Goal: Task Accomplishment & Management: Manage account settings

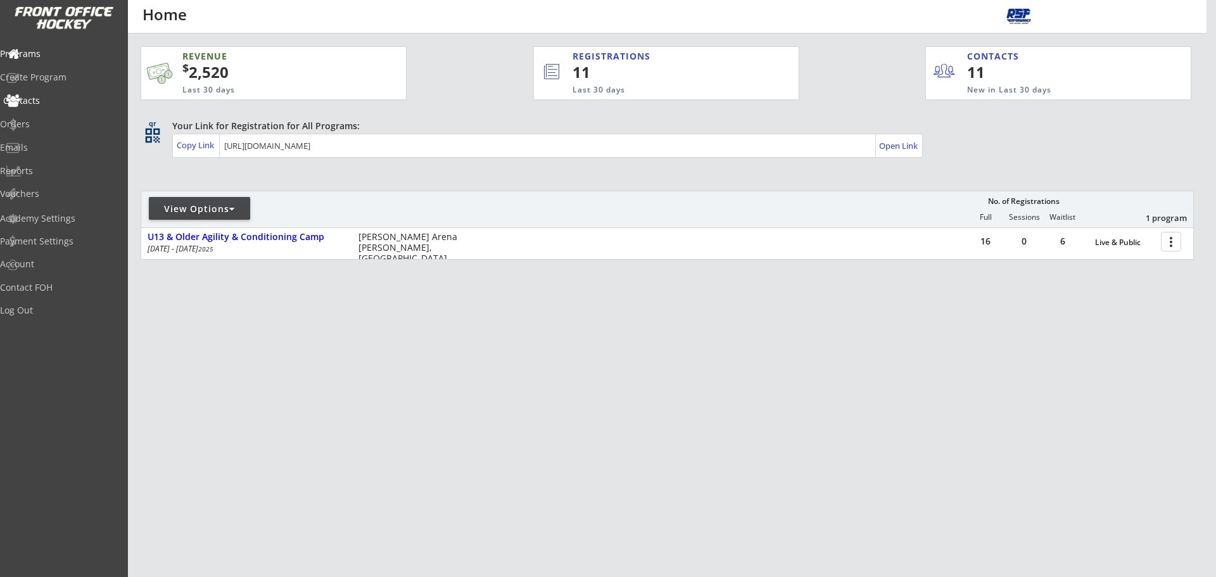
click at [60, 104] on div "Contacts" at bounding box center [60, 100] width 114 height 9
select select ""Players""
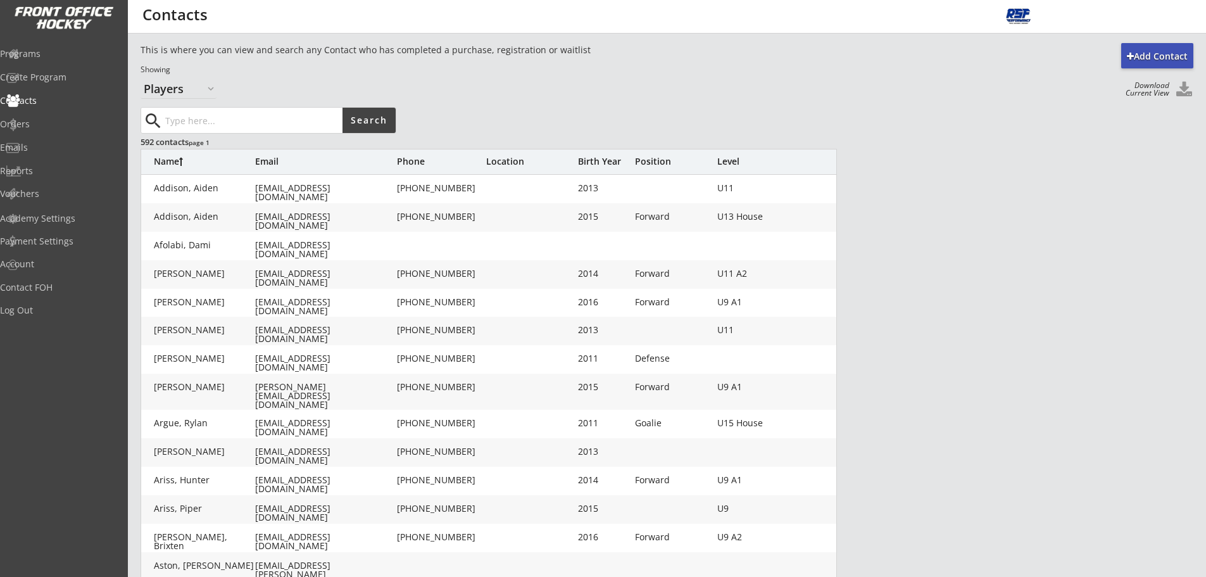
click at [226, 125] on input "input" at bounding box center [253, 120] width 180 height 25
click at [598, 165] on div "Birth Year" at bounding box center [603, 161] width 51 height 9
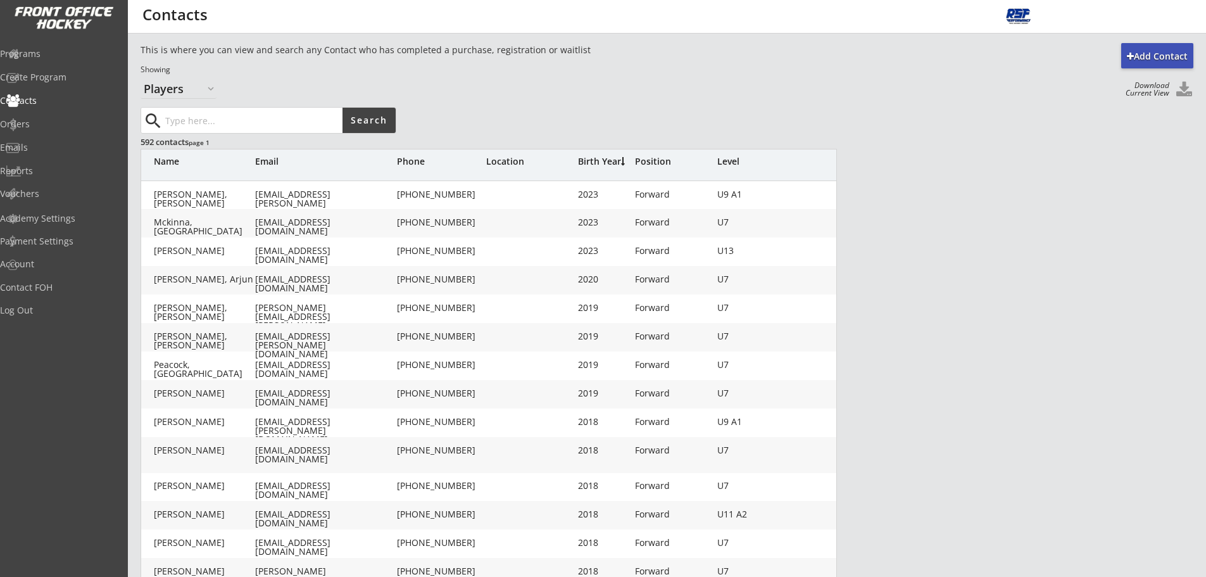
click at [604, 165] on div "Birth Year" at bounding box center [603, 161] width 51 height 9
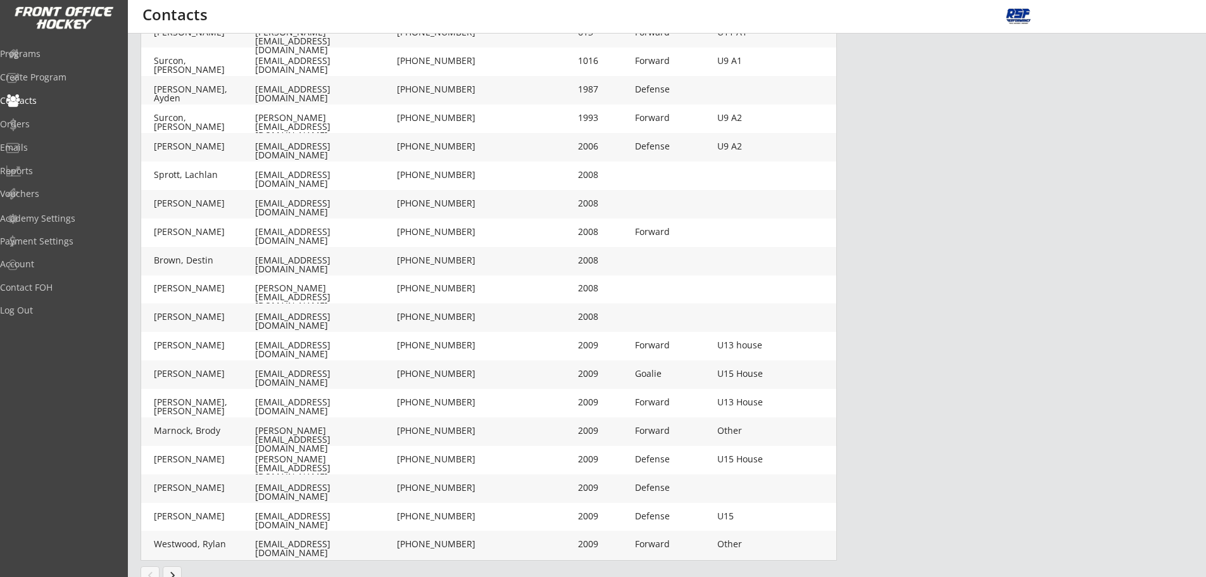
scroll to position [234, 0]
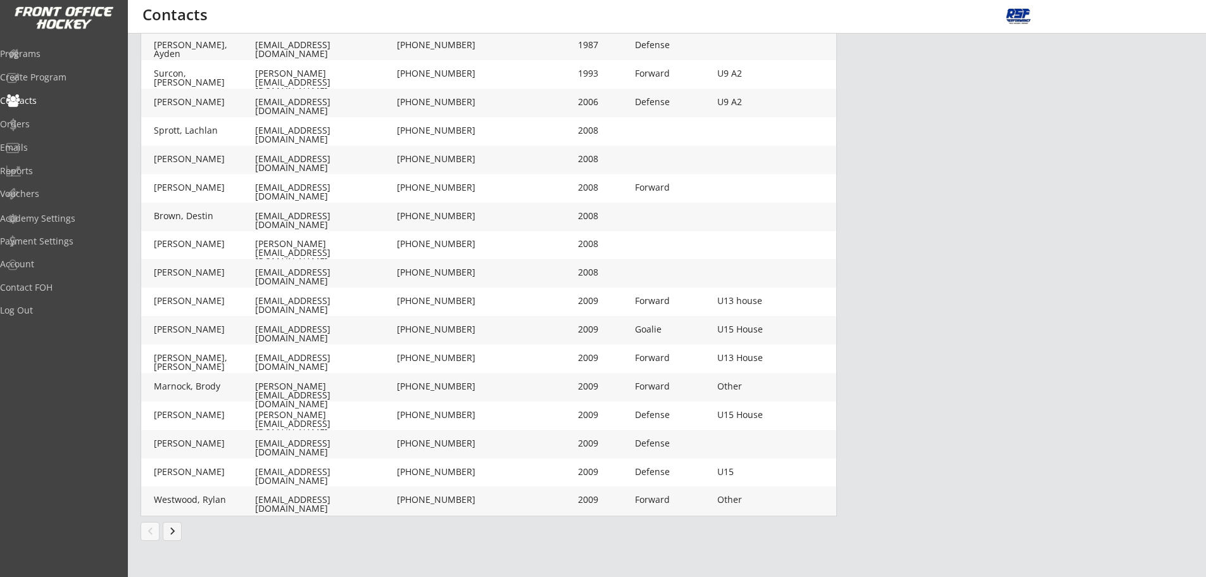
click at [171, 531] on button "keyboard_arrow_right" at bounding box center [172, 531] width 19 height 19
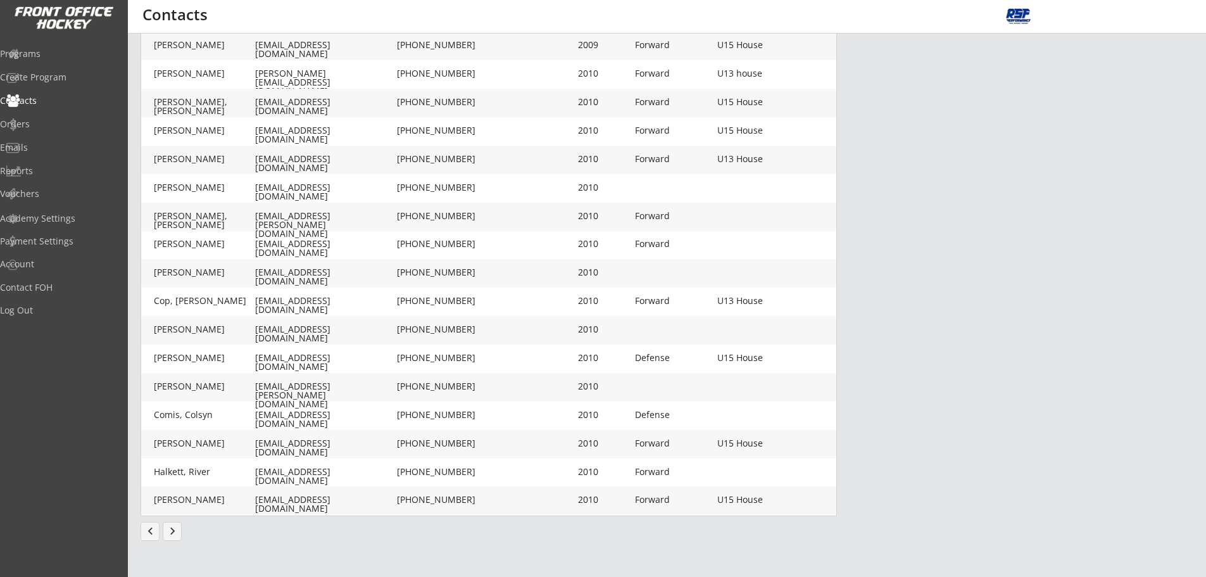
click at [177, 532] on button "keyboard_arrow_right" at bounding box center [172, 531] width 19 height 19
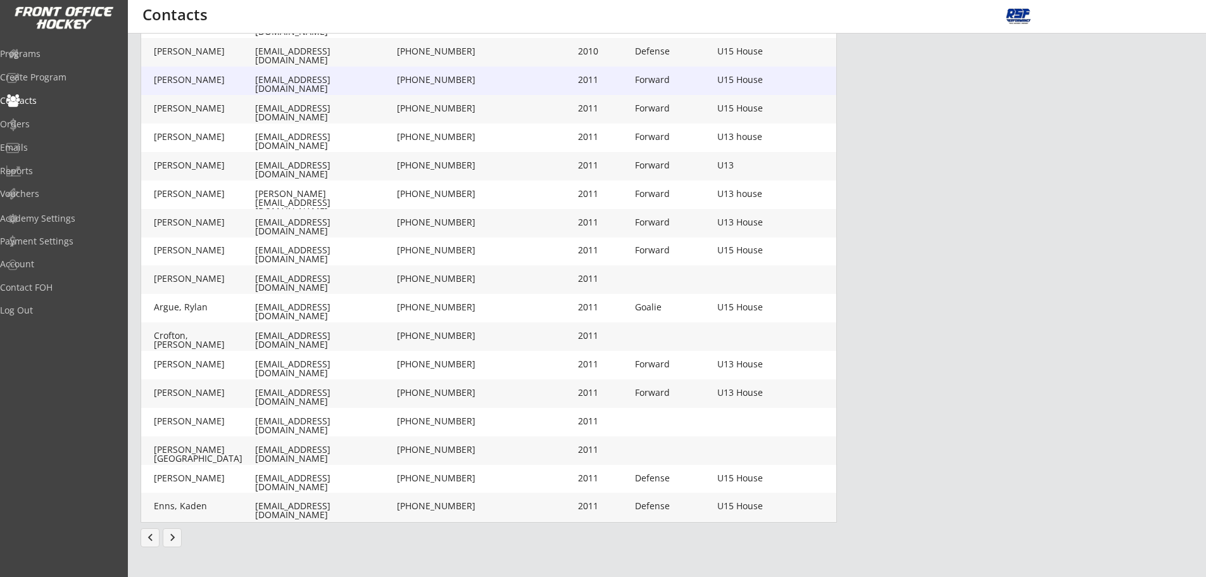
scroll to position [231, 0]
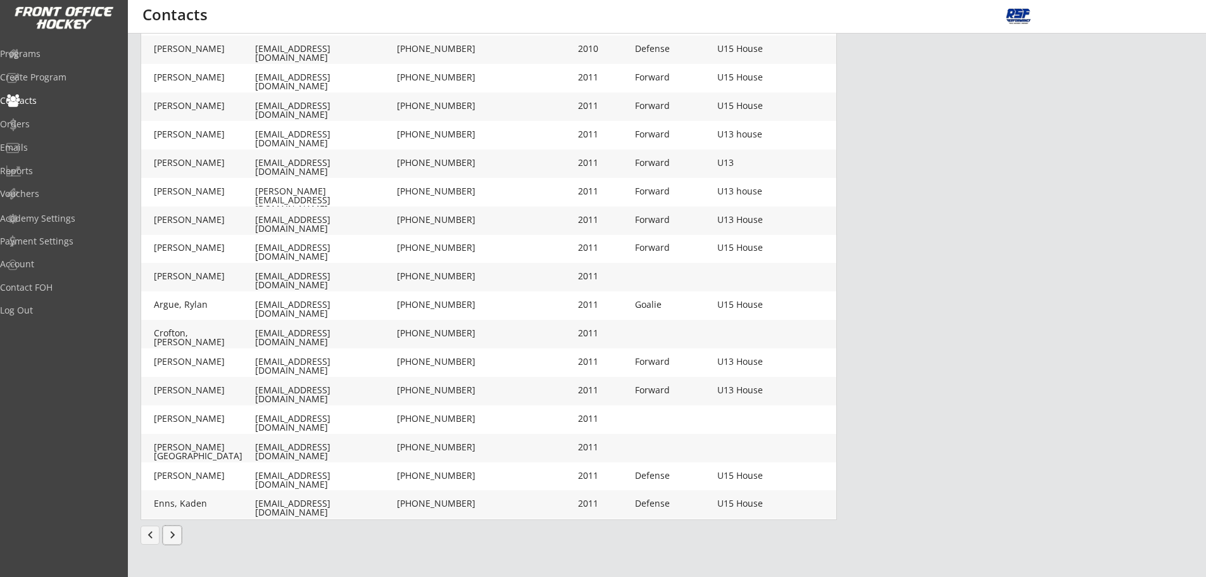
click at [170, 538] on button "keyboard_arrow_right" at bounding box center [172, 535] width 19 height 19
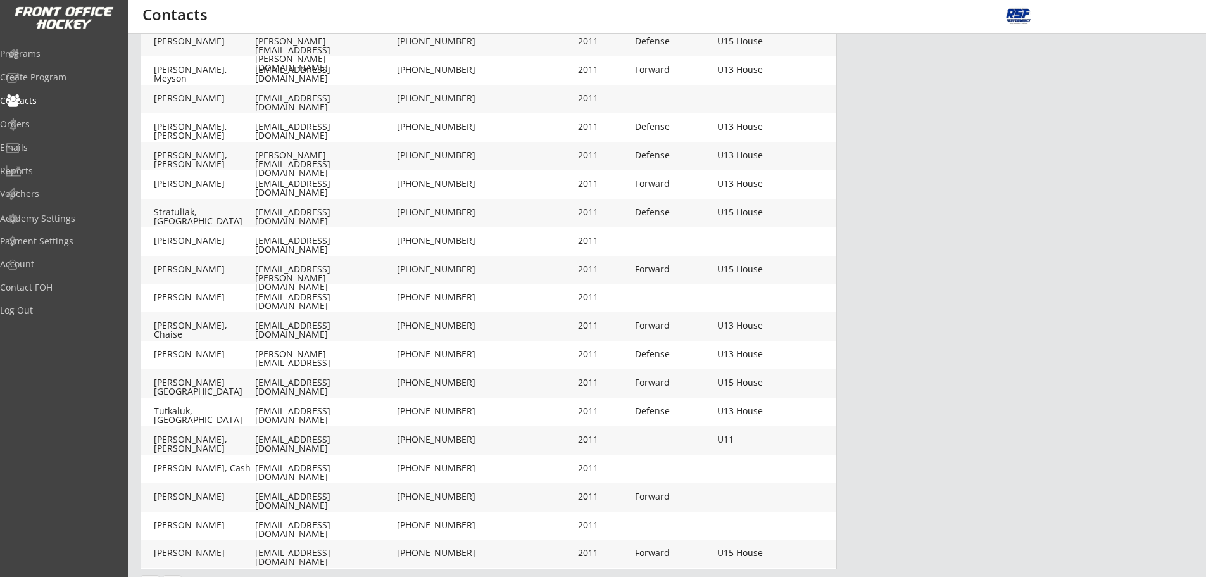
scroll to position [171, 0]
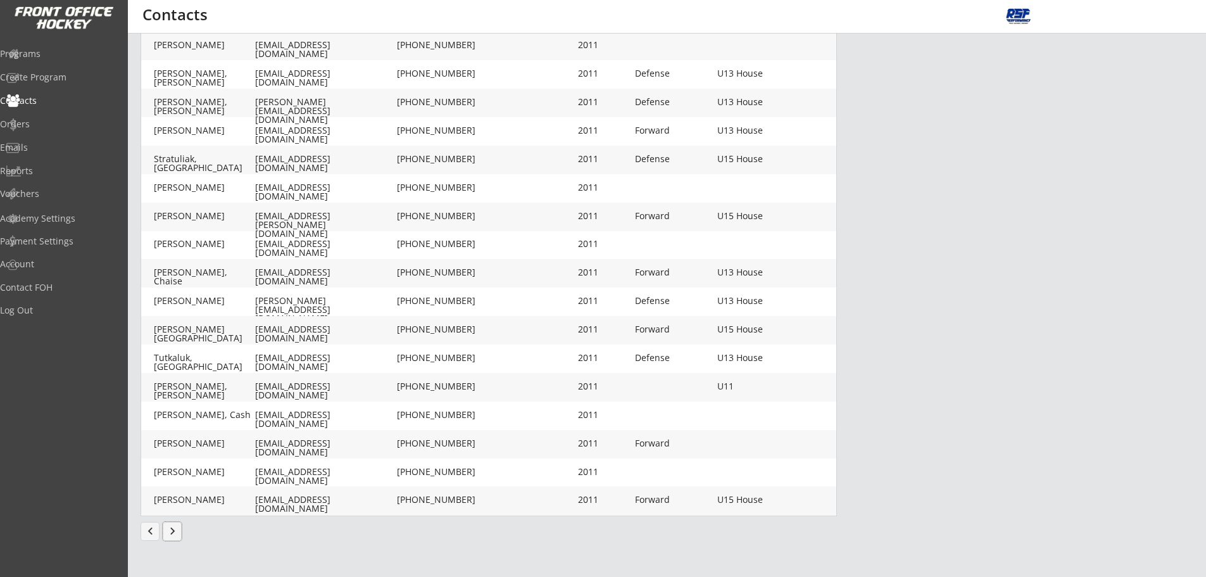
click at [174, 530] on button "keyboard_arrow_right" at bounding box center [172, 531] width 19 height 19
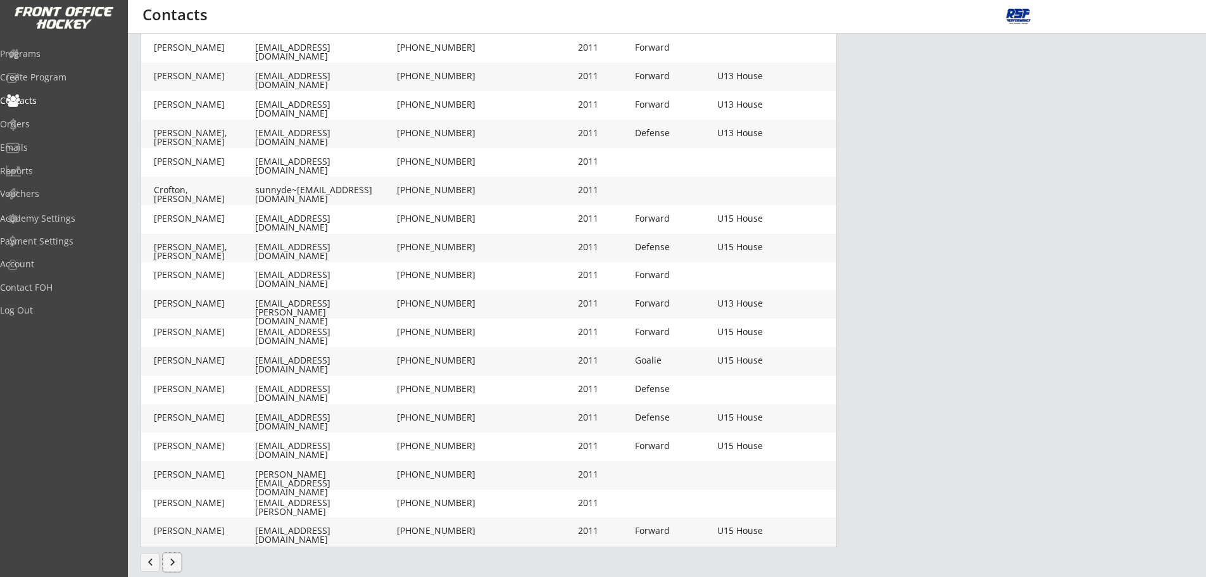
scroll to position [234, 0]
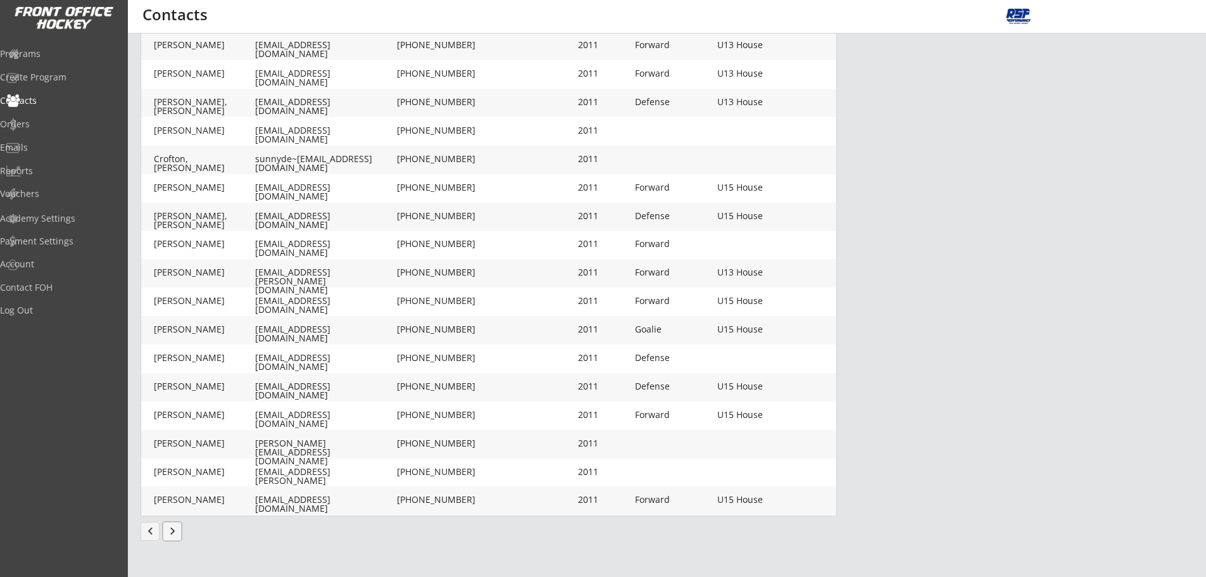
click at [174, 531] on button "keyboard_arrow_right" at bounding box center [172, 531] width 19 height 19
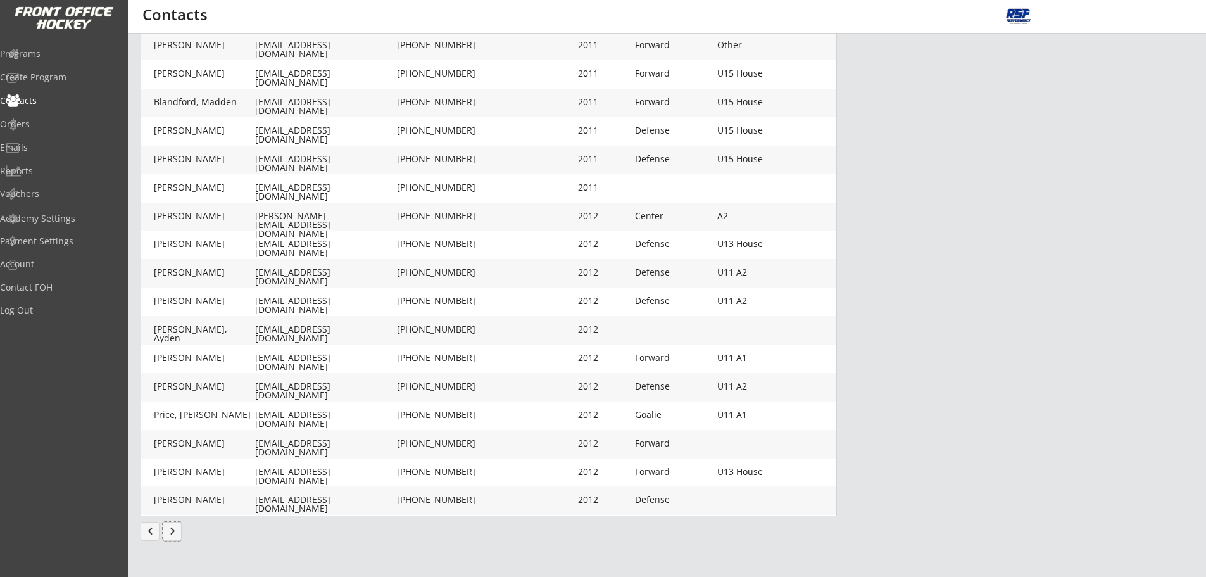
click at [175, 534] on button "keyboard_arrow_right" at bounding box center [172, 531] width 19 height 19
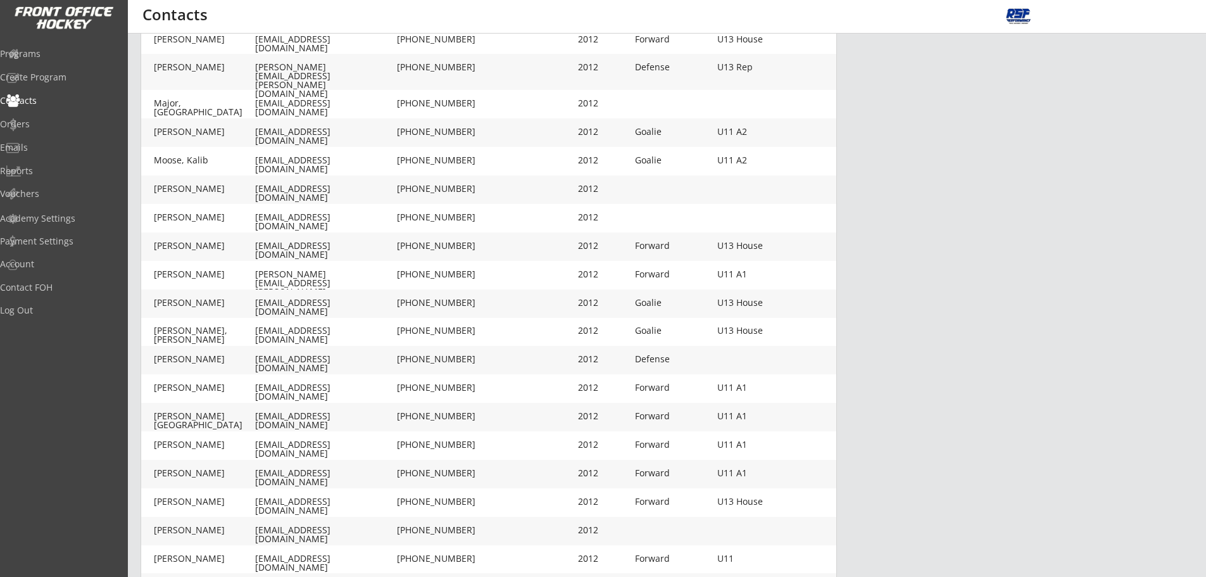
scroll to position [151, 0]
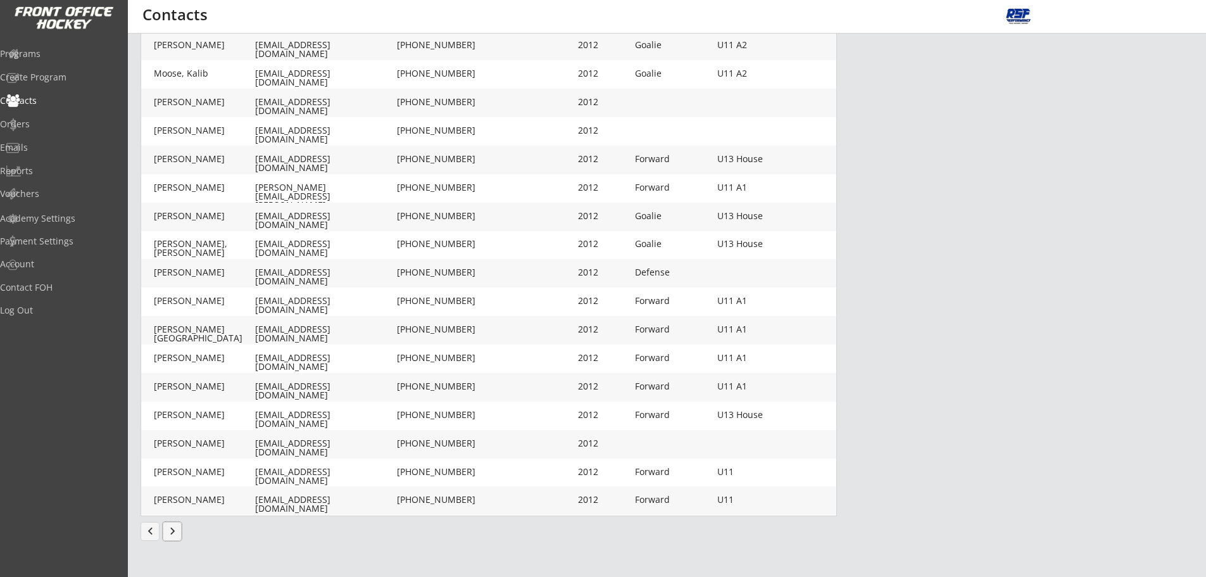
click at [172, 533] on button "keyboard_arrow_right" at bounding box center [172, 531] width 19 height 19
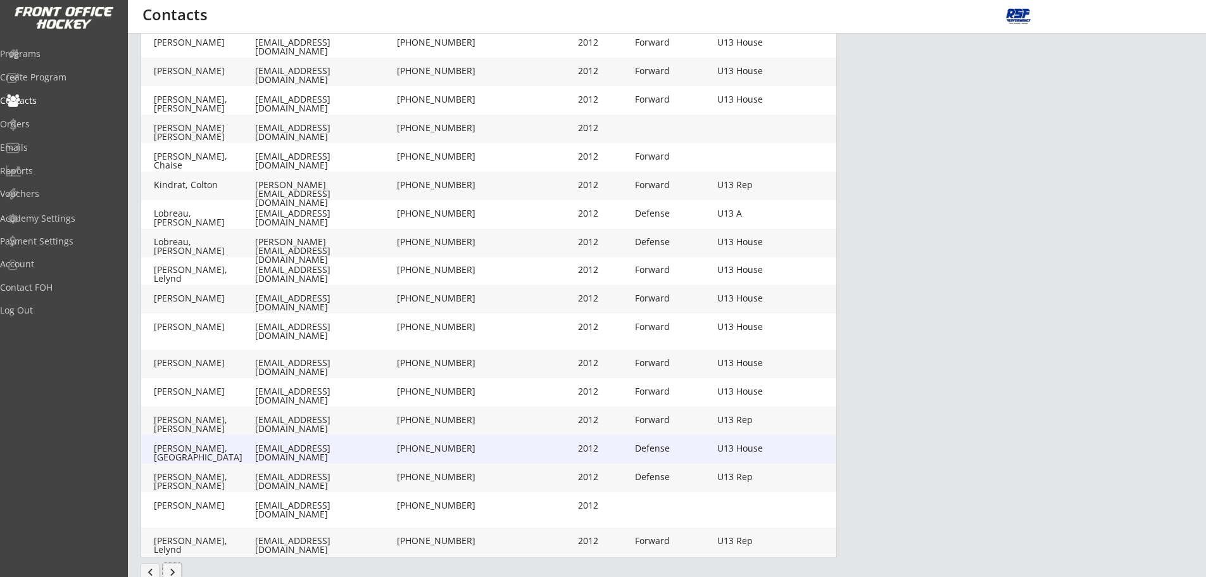
scroll to position [250, 0]
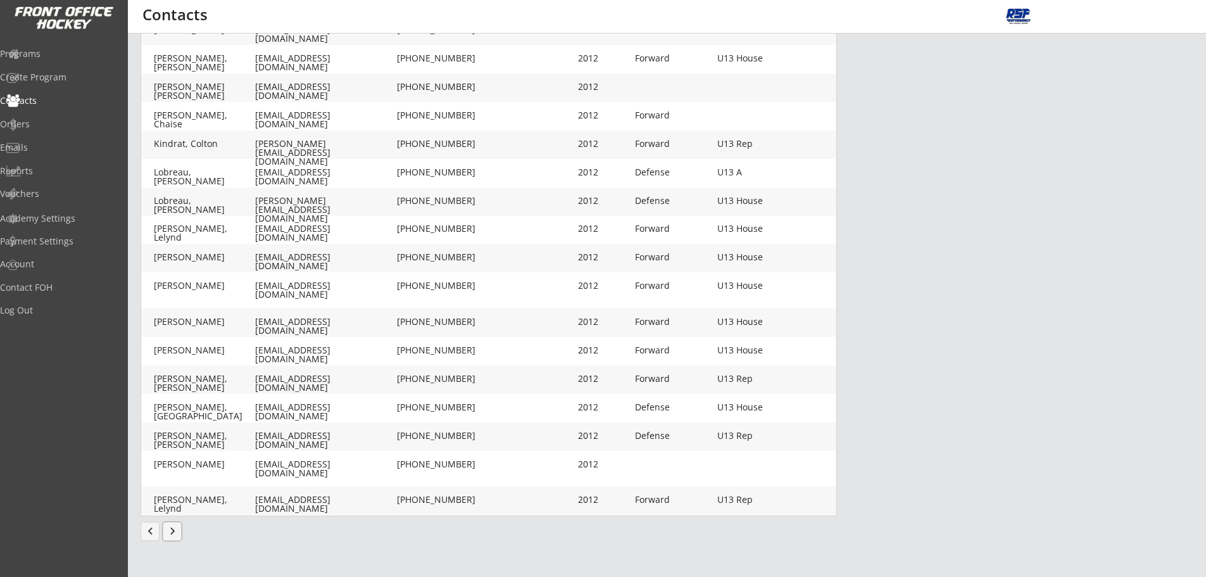
click at [177, 535] on button "keyboard_arrow_right" at bounding box center [172, 531] width 19 height 19
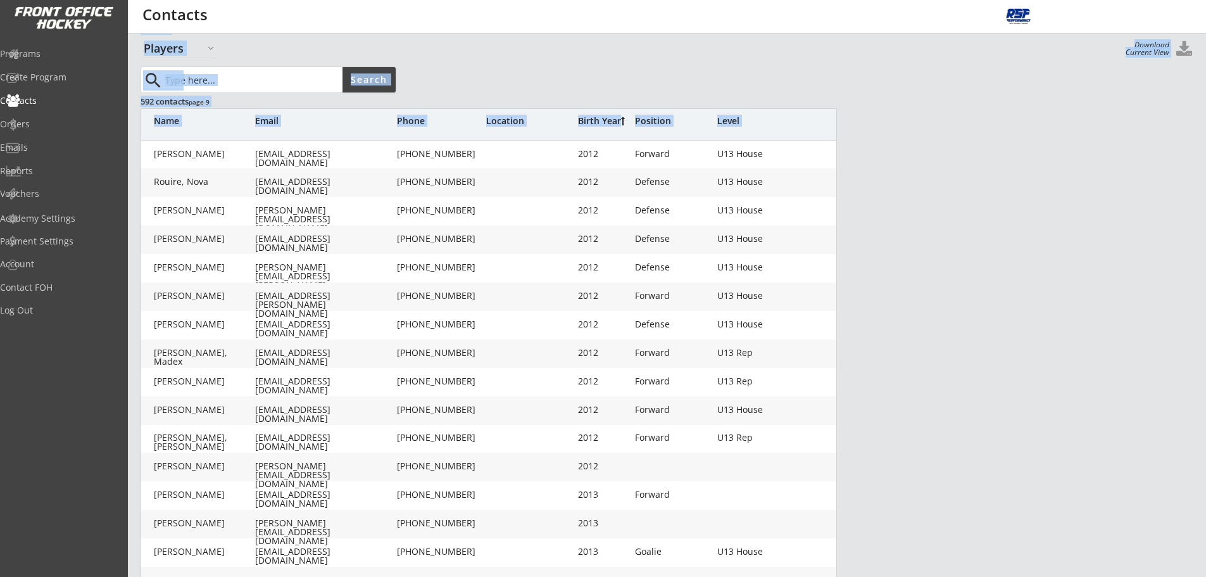
scroll to position [234, 0]
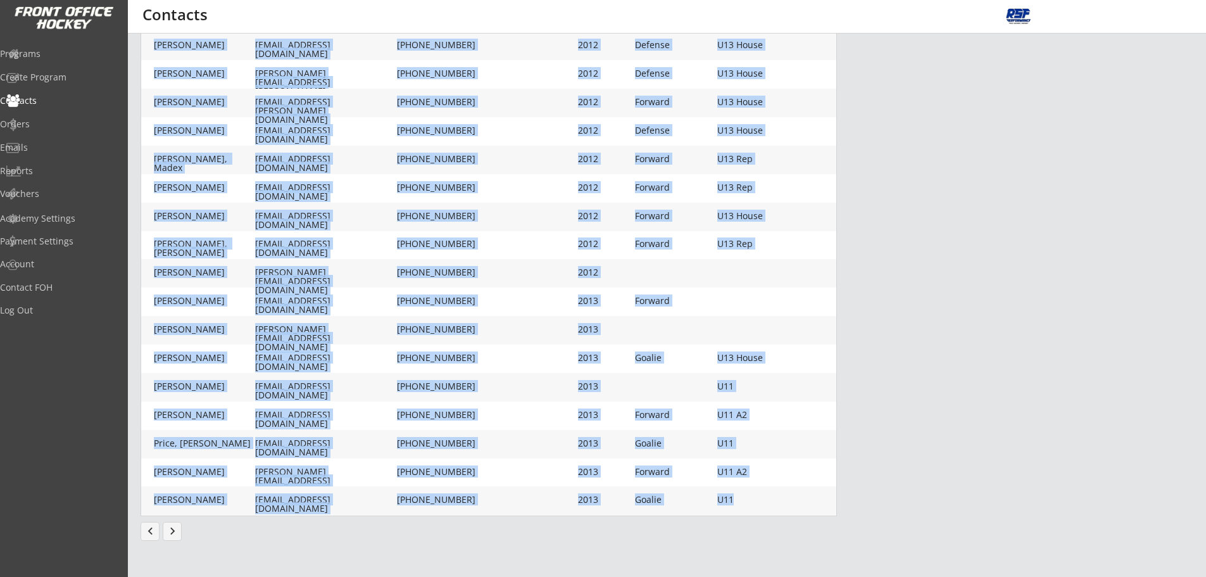
drag, startPoint x: 151, startPoint y: 154, endPoint x: 733, endPoint y: 502, distance: 678.3
click at [733, 502] on div "[PERSON_NAME] [PERSON_NAME][EMAIL_ADDRESS][DOMAIN_NAME] [PHONE_NUMBER] 2012 For…" at bounding box center [489, 231] width 697 height 570
click at [512, 326] on div at bounding box center [530, 330] width 89 height 10
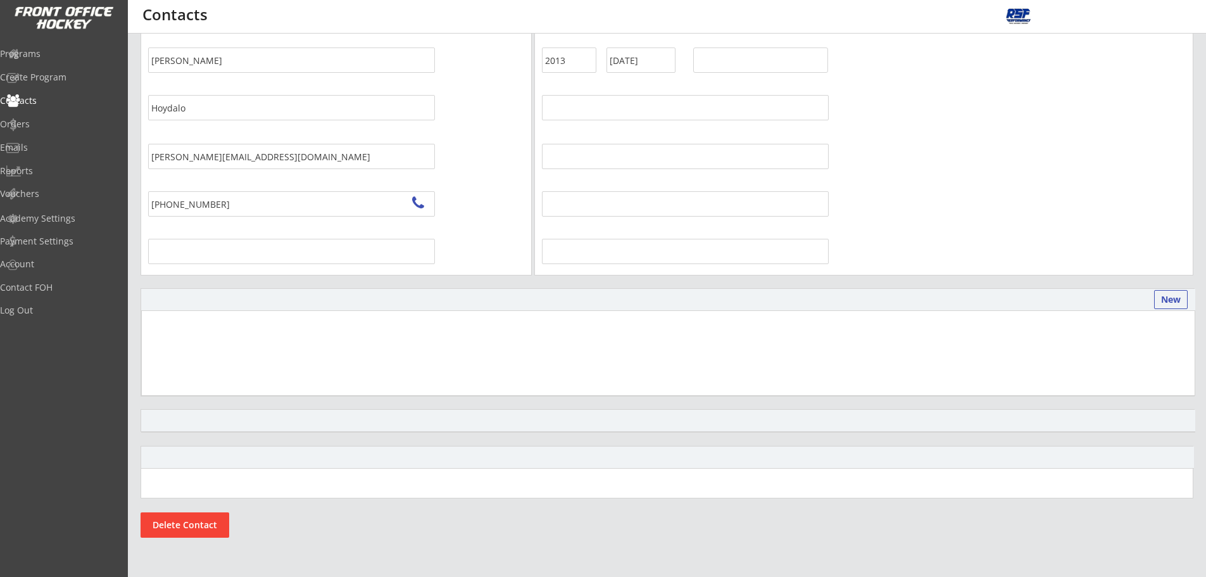
click at [512, 212] on div "[PERSON_NAME][EMAIL_ADDRESS][DOMAIN_NAME]" at bounding box center [336, 139] width 391 height 271
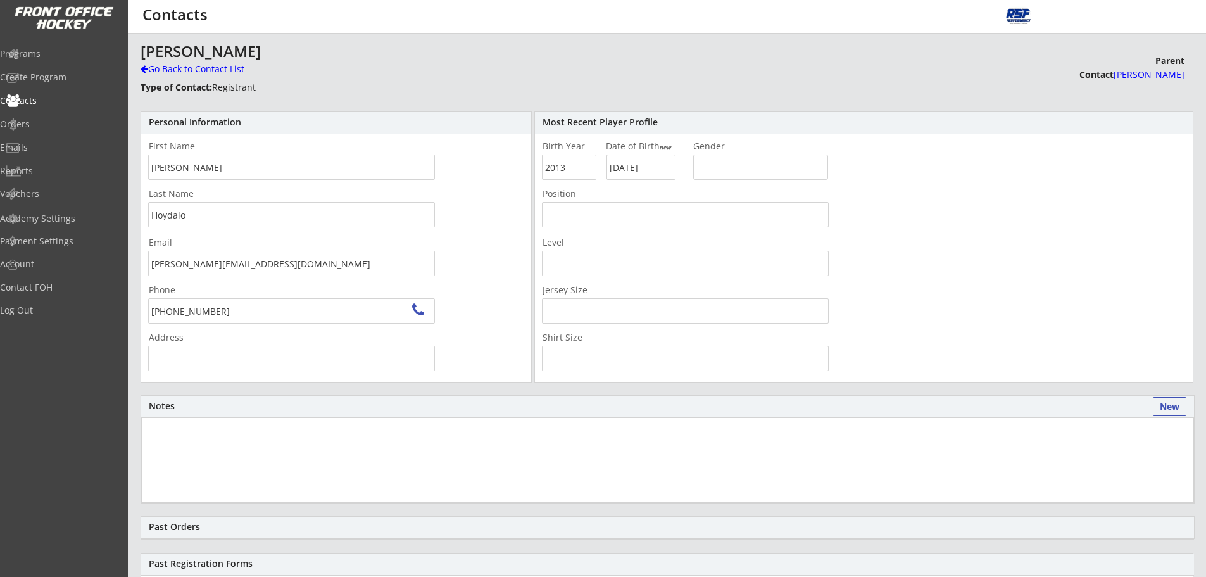
type input "[STREET_ADDRESS][PERSON_NAME]"
click at [160, 68] on div "Go Back to Contact List" at bounding box center [222, 69] width 163 height 13
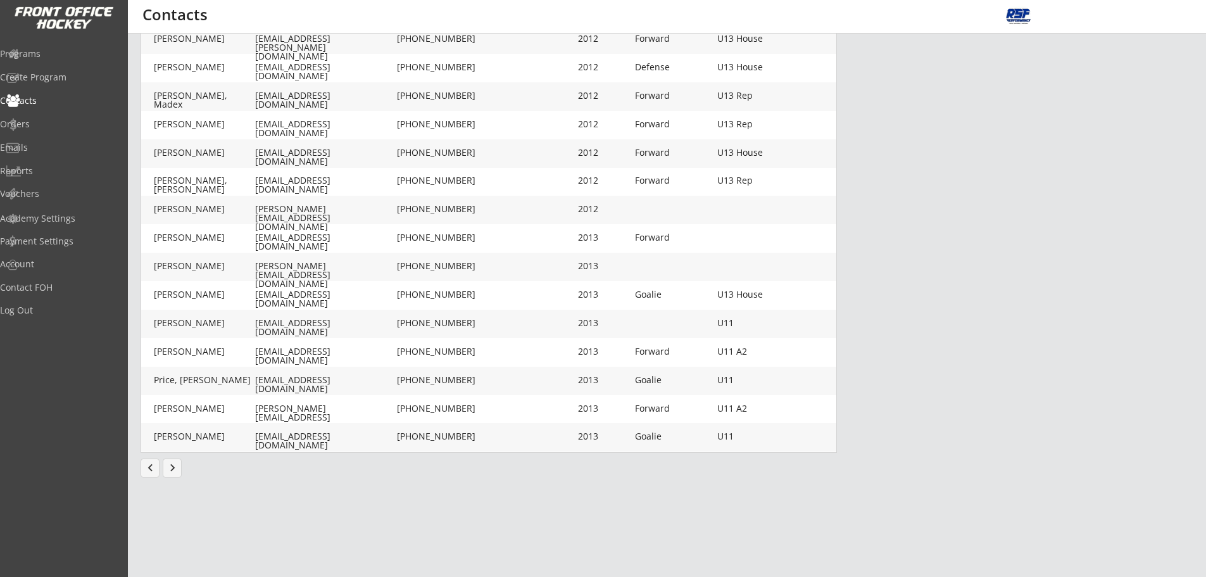
scroll to position [298, 0]
click at [148, 462] on button "chevron_left" at bounding box center [150, 467] width 19 height 19
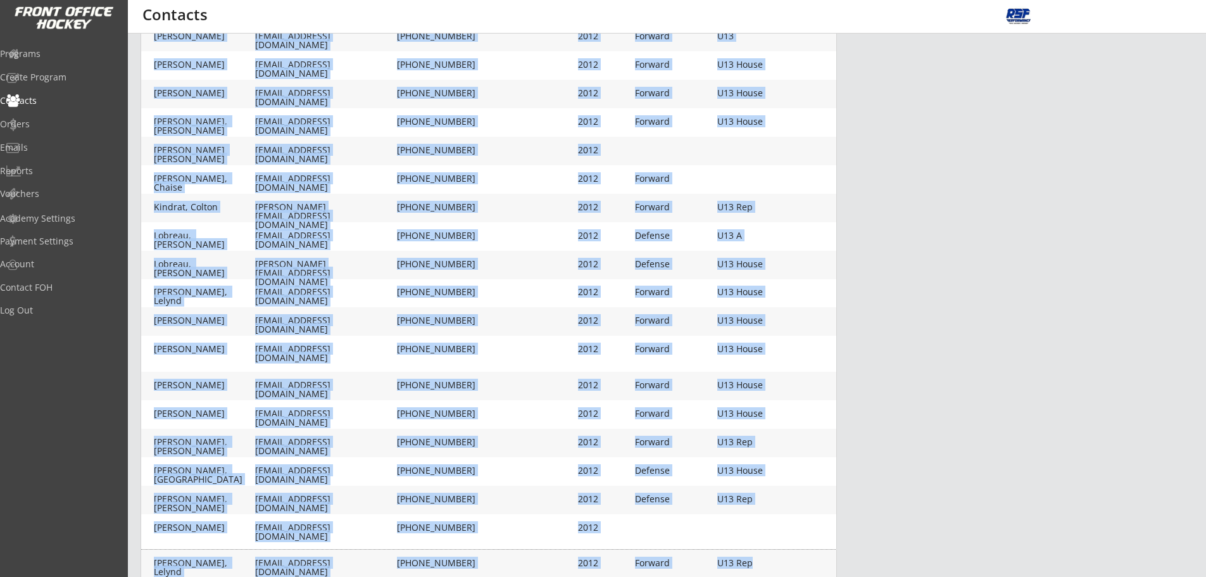
scroll to position [0, 0]
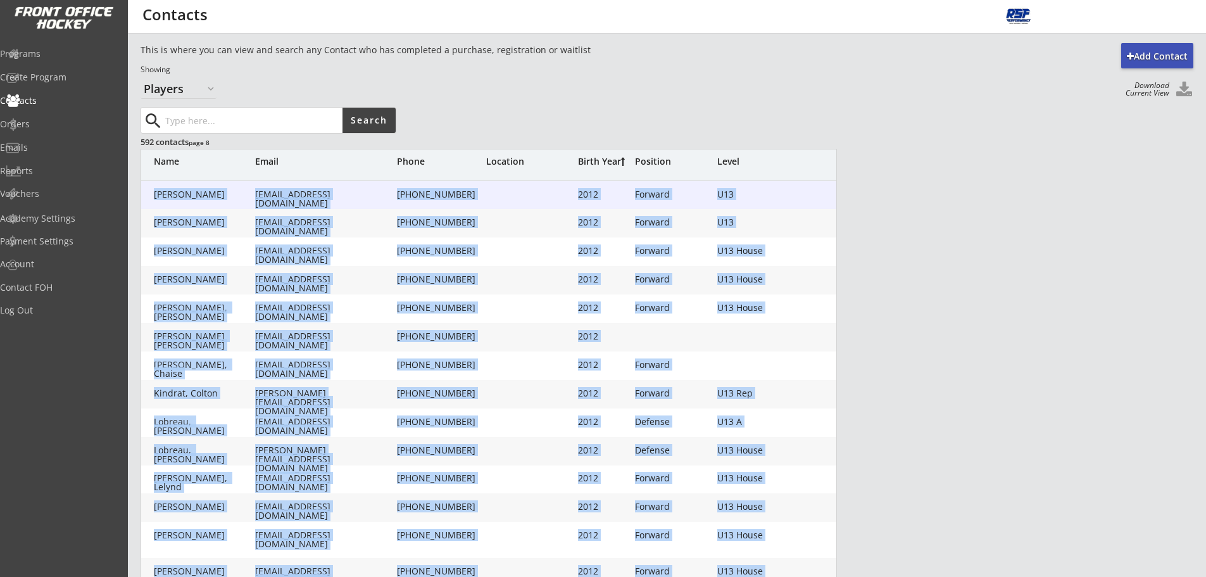
drag, startPoint x: 769, startPoint y: 453, endPoint x: 150, endPoint y: 194, distance: 671.1
click at [150, 194] on div "[PERSON_NAME], [PERSON_NAME] [PERSON_NAME][EMAIL_ADDRESS][DOMAIN_NAME] [PHONE_N…" at bounding box center [489, 472] width 697 height 585
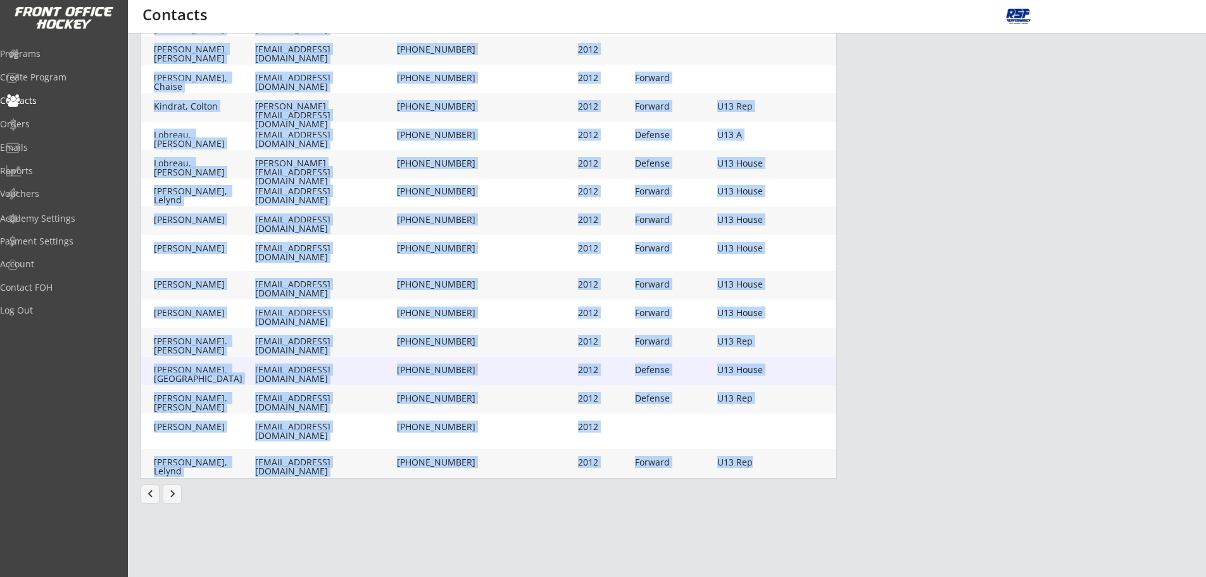
scroll to position [298, 0]
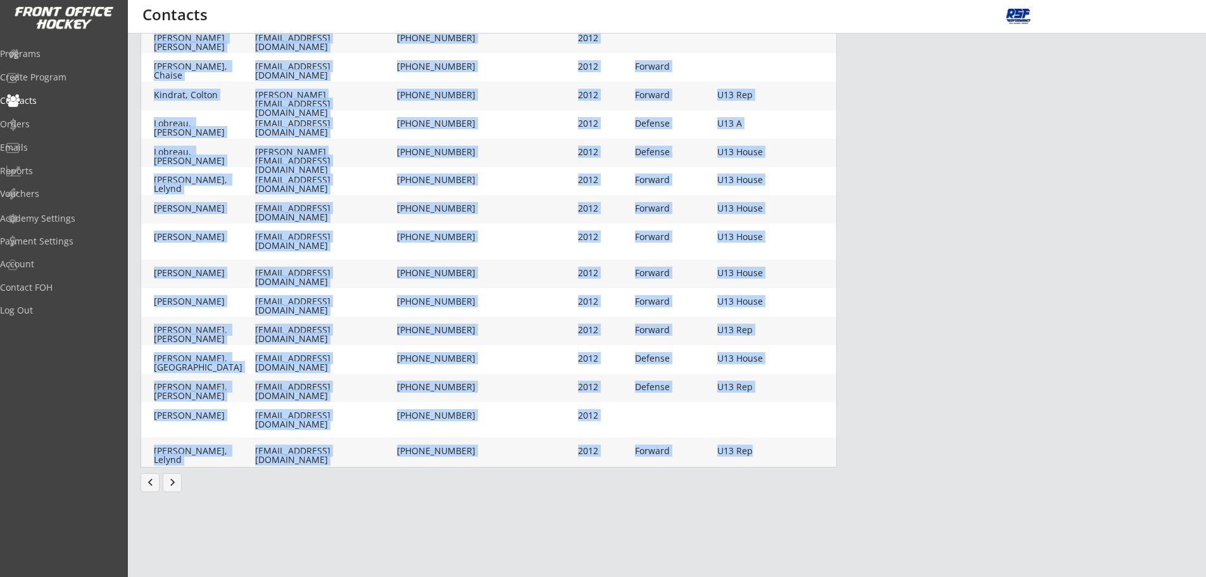
click at [146, 487] on button "chevron_left" at bounding box center [150, 482] width 19 height 19
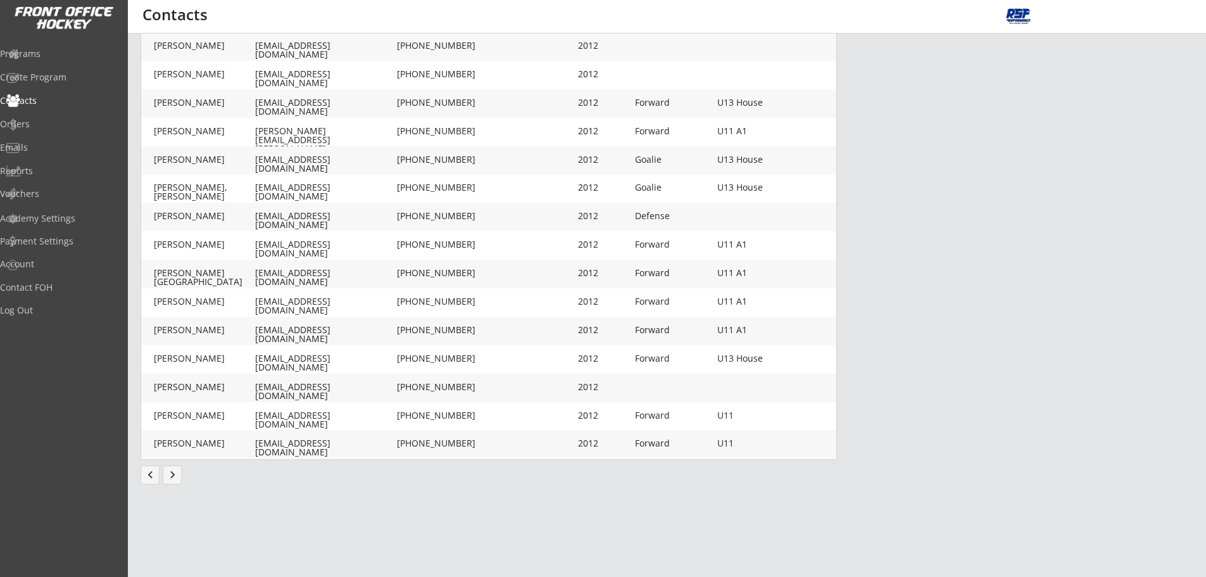
click at [496, 509] on div "Add Contact This is where you can view and search any Contact who has completed…" at bounding box center [667, 160] width 1079 height 830
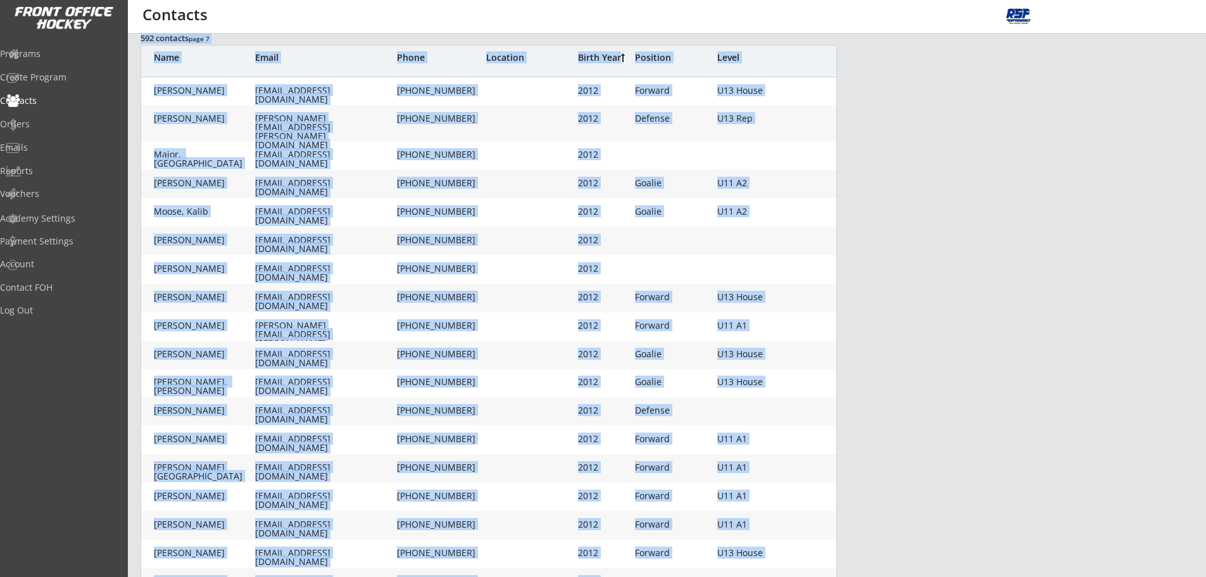
scroll to position [0, 0]
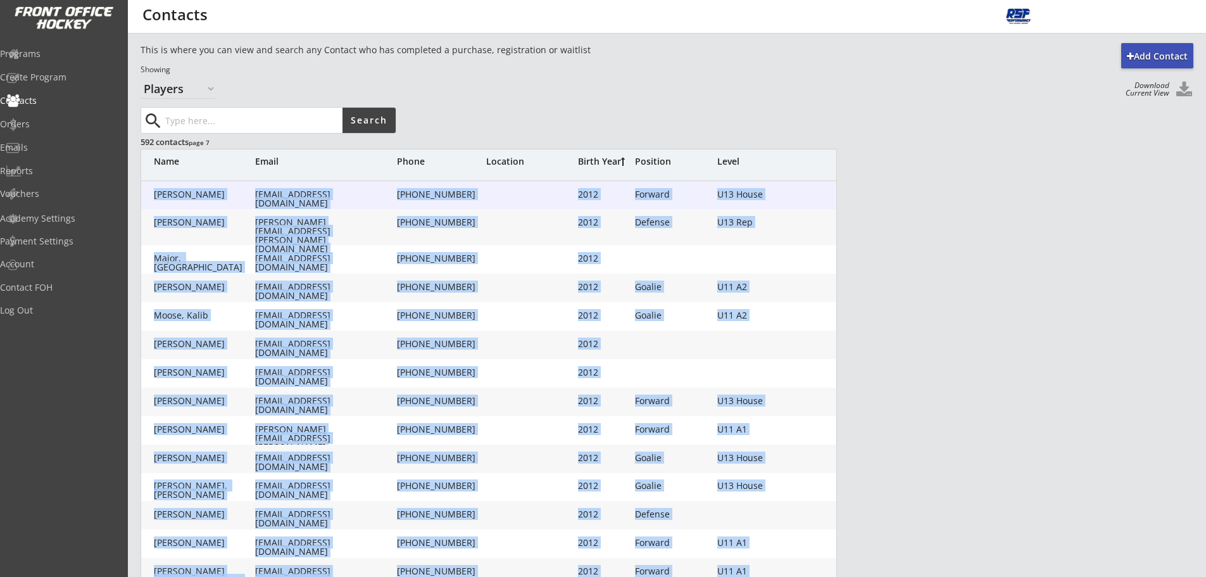
drag, startPoint x: 750, startPoint y: 443, endPoint x: 151, endPoint y: 206, distance: 643.4
click at [151, 206] on div "[PERSON_NAME] [PERSON_NAME][EMAIL_ADDRESS][DOMAIN_NAME] [PHONE_NUMBER] 2012 For…" at bounding box center [489, 469] width 697 height 578
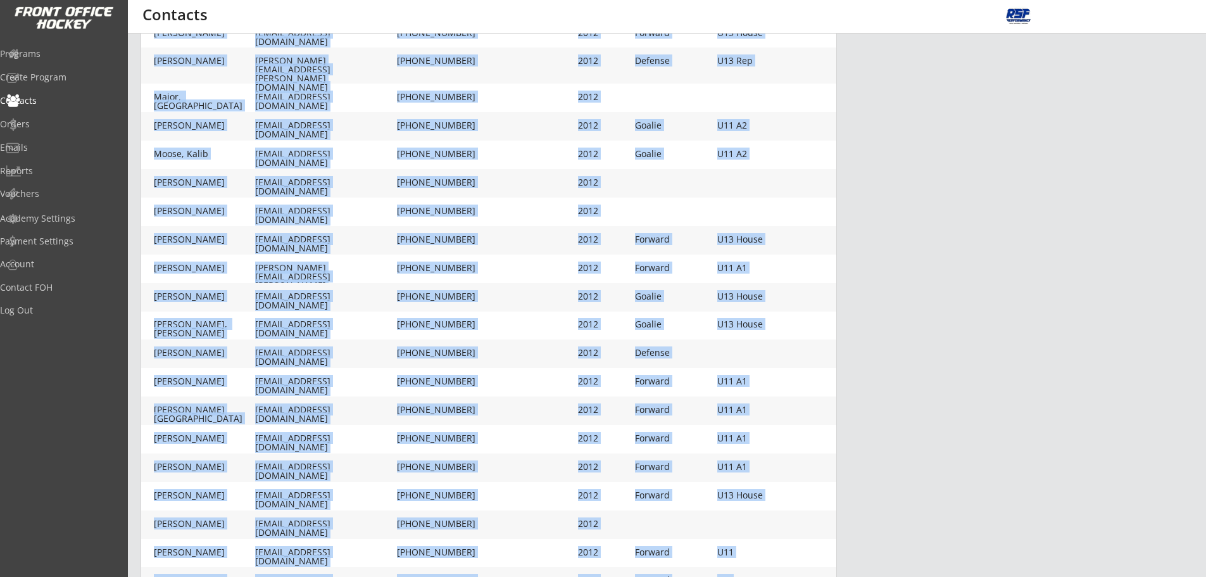
scroll to position [298, 0]
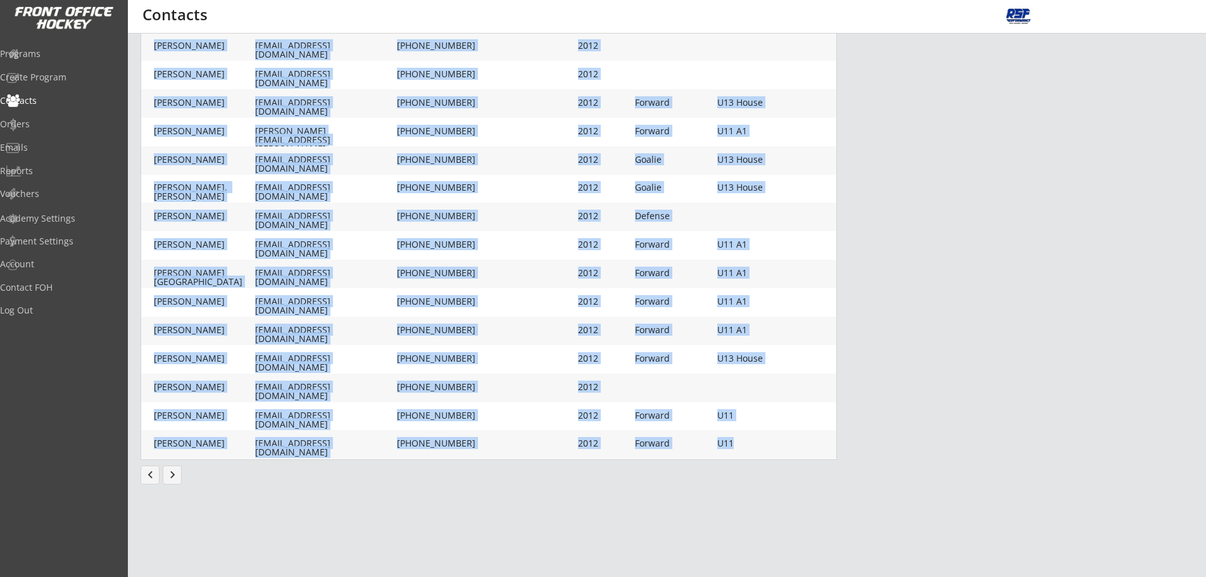
click at [149, 476] on button "chevron_left" at bounding box center [150, 474] width 19 height 19
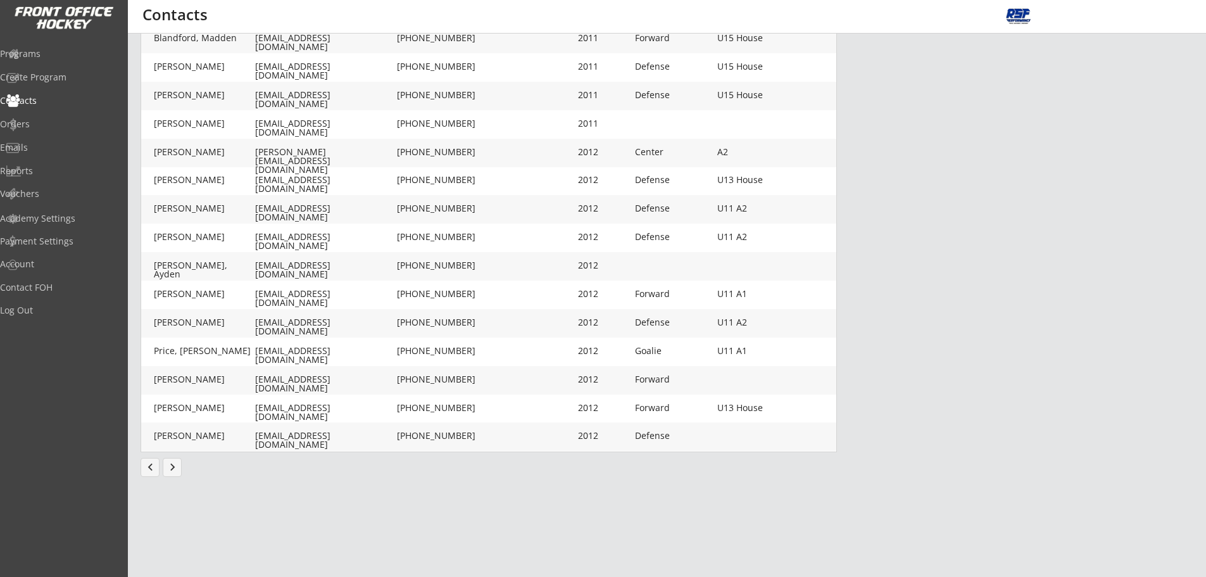
click at [478, 488] on div "Add Contact This is where you can view and search any Contact who has completed…" at bounding box center [667, 117] width 1053 height 745
click at [150, 469] on button "chevron_left" at bounding box center [150, 467] width 19 height 19
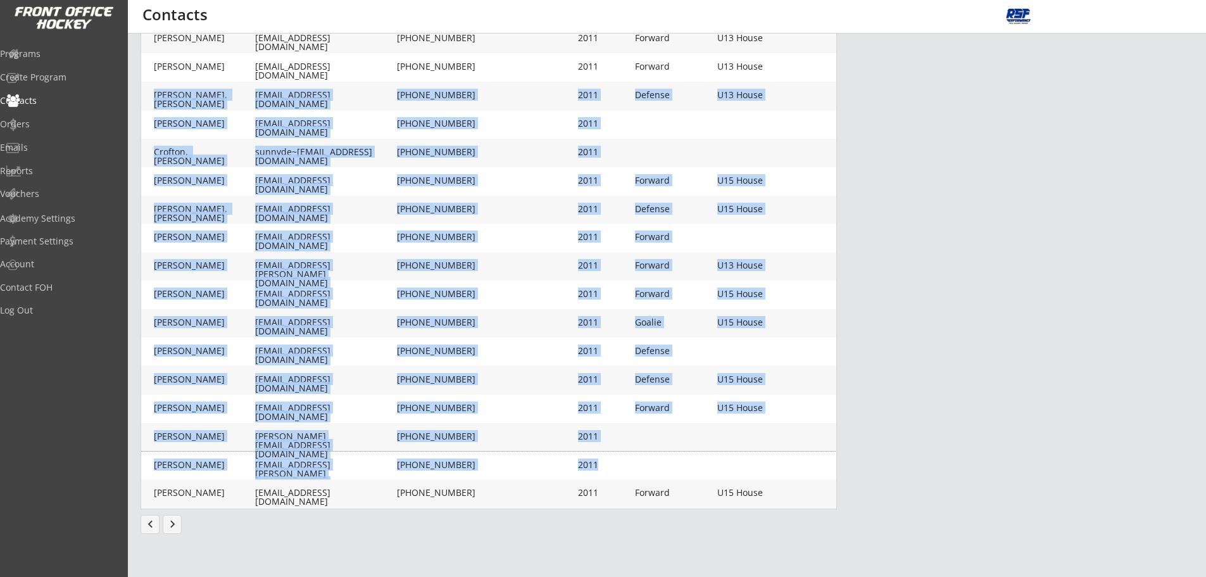
scroll to position [0, 0]
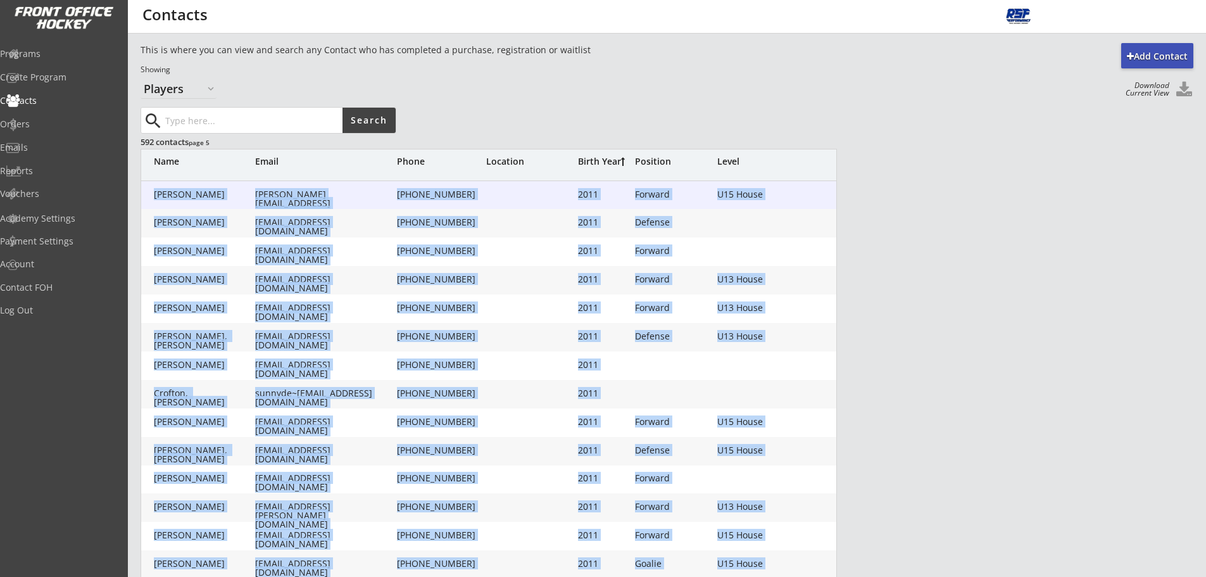
drag, startPoint x: 593, startPoint y: 420, endPoint x: 152, endPoint y: 194, distance: 495.7
click at [152, 194] on div "[PERSON_NAME] [PERSON_NAME][EMAIL_ADDRESS][DOMAIN_NAME] [PHONE_NUMBER] 2011 For…" at bounding box center [489, 465] width 697 height 570
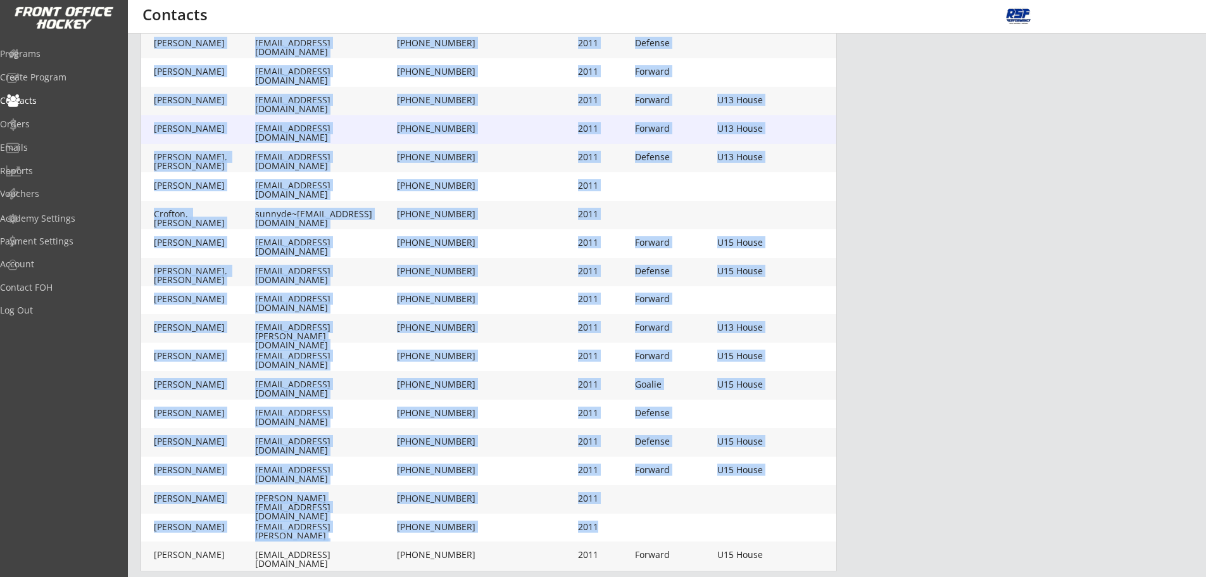
scroll to position [298, 0]
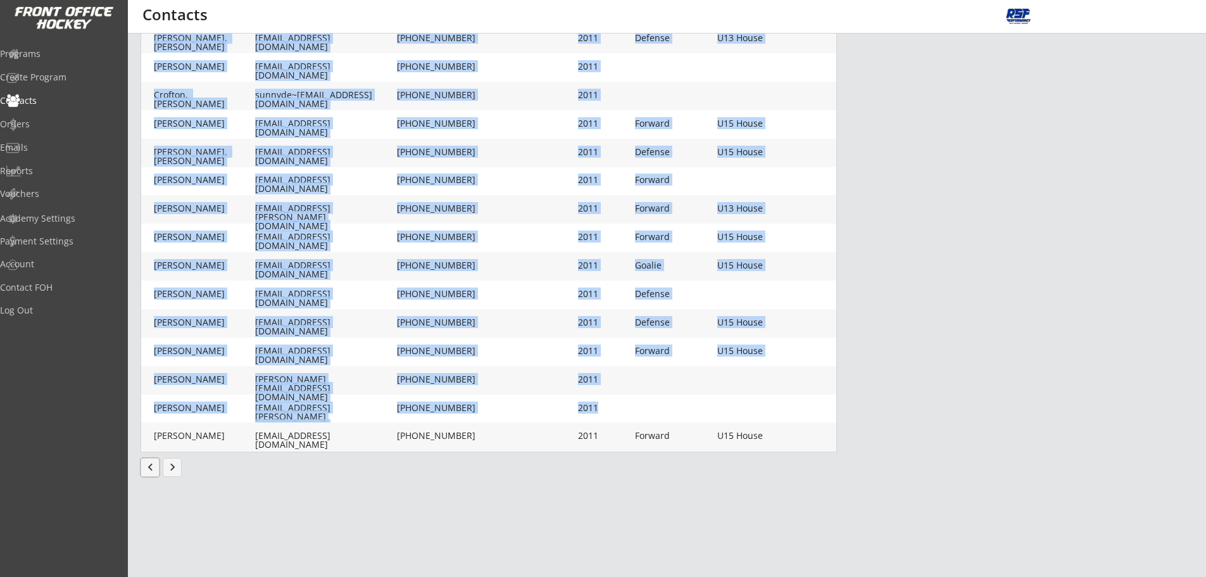
click at [151, 472] on button "chevron_left" at bounding box center [150, 467] width 19 height 19
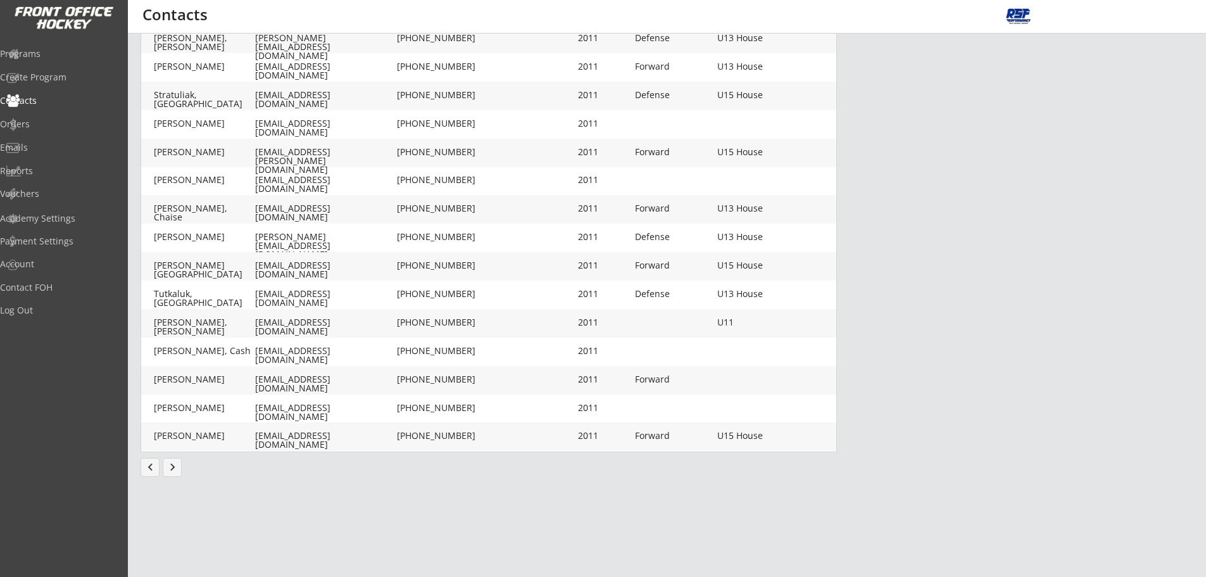
click at [515, 502] on div "Add Contact This is where you can view and search any Contact who has completed…" at bounding box center [667, 160] width 1079 height 830
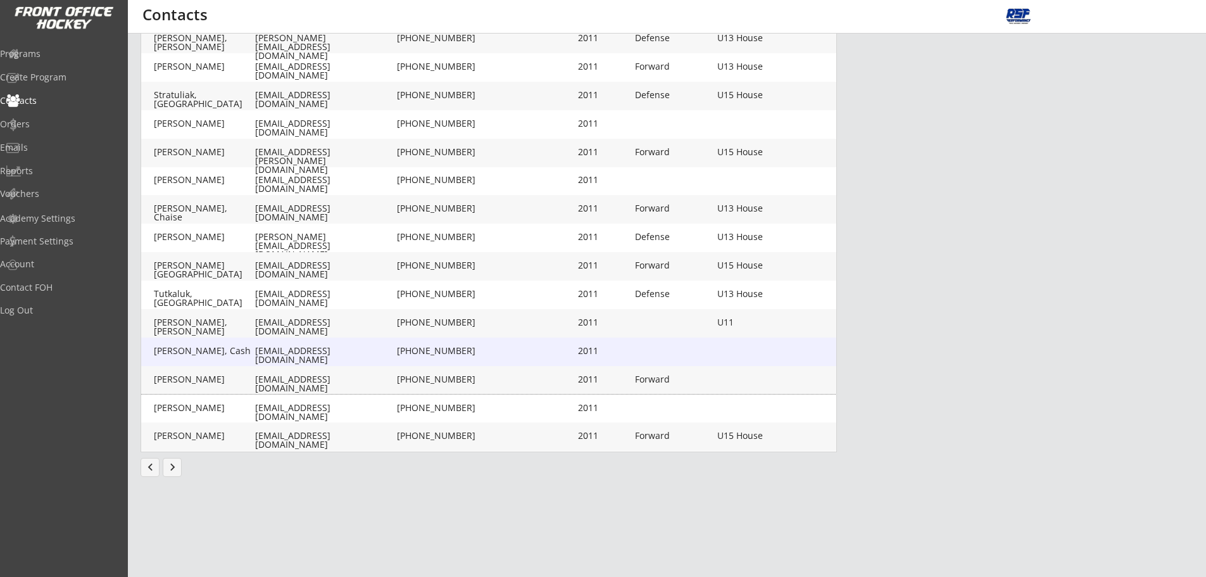
drag, startPoint x: 669, startPoint y: 405, endPoint x: 342, endPoint y: 362, distance: 329.6
click at [342, 362] on div "[PERSON_NAME], [PERSON_NAME] [PERSON_NAME][EMAIL_ADDRESS][DOMAIN_NAME] [PHONE_N…" at bounding box center [489, 167] width 697 height 570
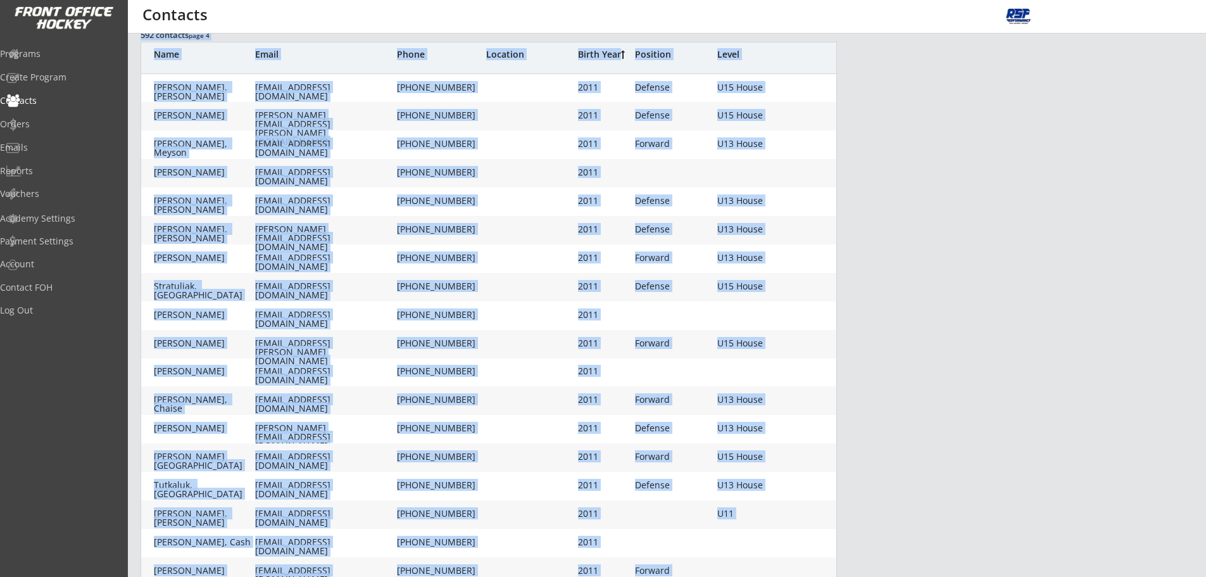
scroll to position [0, 0]
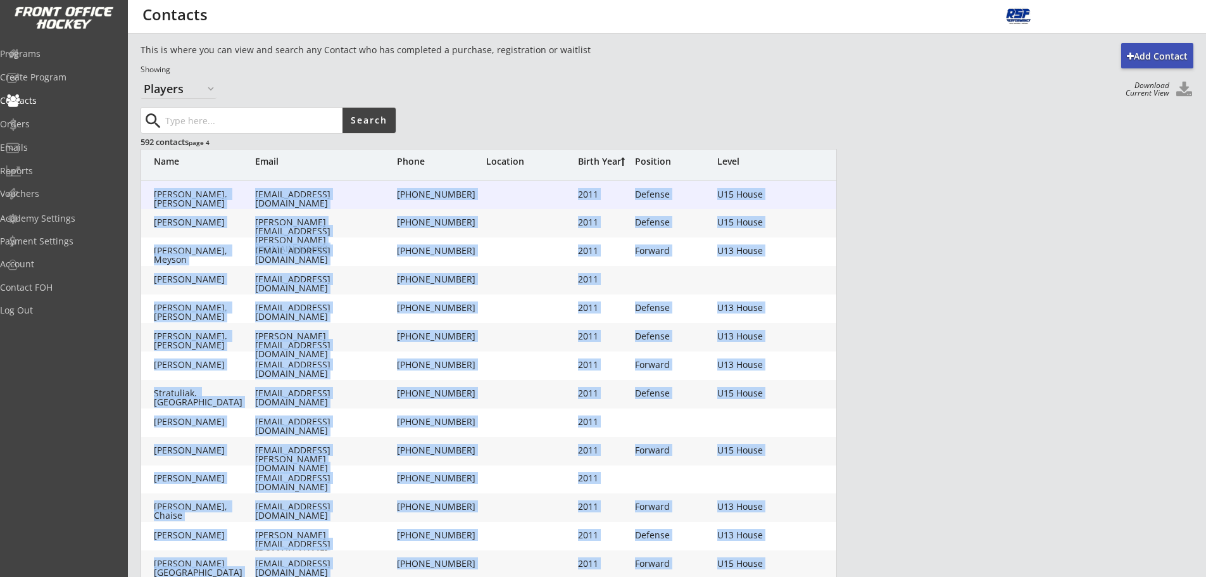
drag, startPoint x: 612, startPoint y: 414, endPoint x: 153, endPoint y: 198, distance: 507.7
click at [153, 198] on div "[PERSON_NAME], [PERSON_NAME] [PERSON_NAME][EMAIL_ADDRESS][DOMAIN_NAME] [PHONE_N…" at bounding box center [489, 465] width 697 height 570
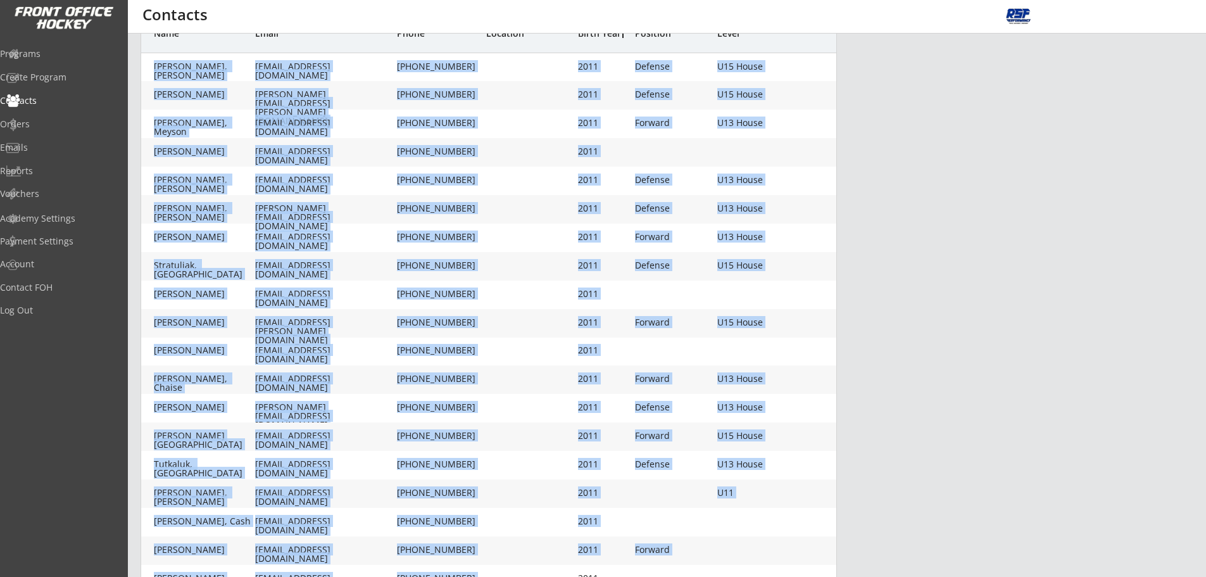
scroll to position [298, 0]
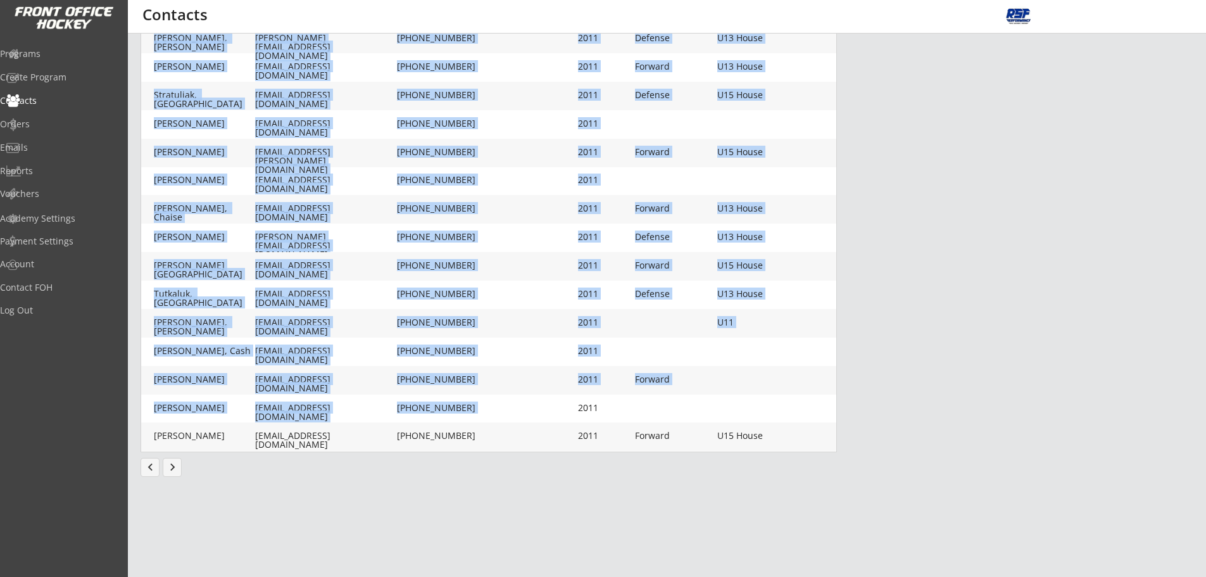
click at [154, 469] on button "chevron_left" at bounding box center [150, 467] width 19 height 19
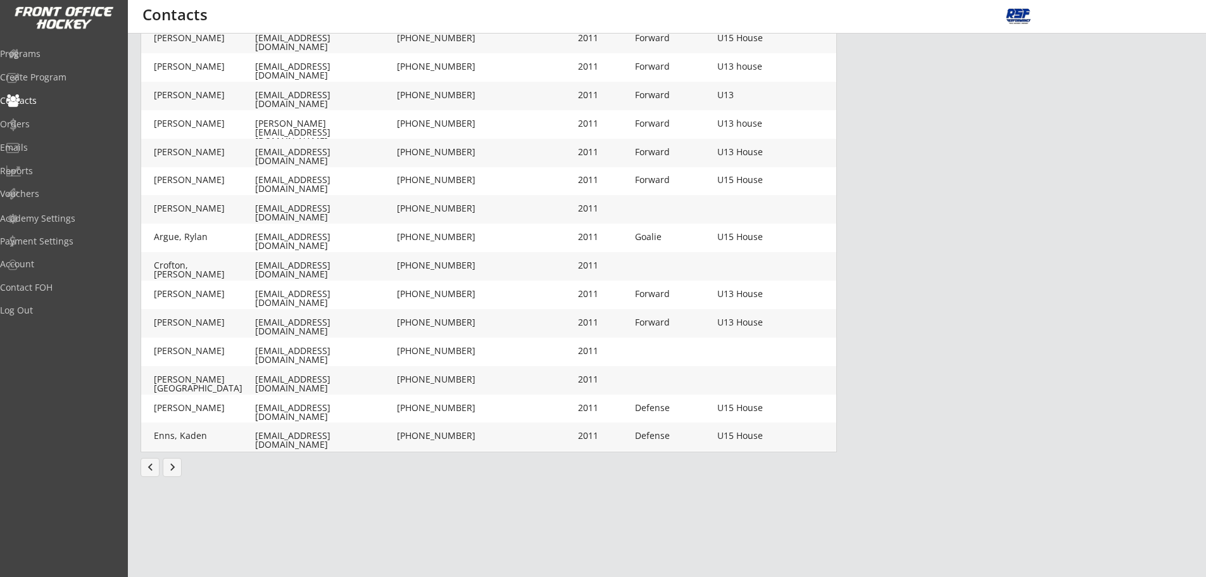
click at [431, 509] on div "Add Contact This is where you can view and search any Contact who has completed…" at bounding box center [667, 160] width 1079 height 830
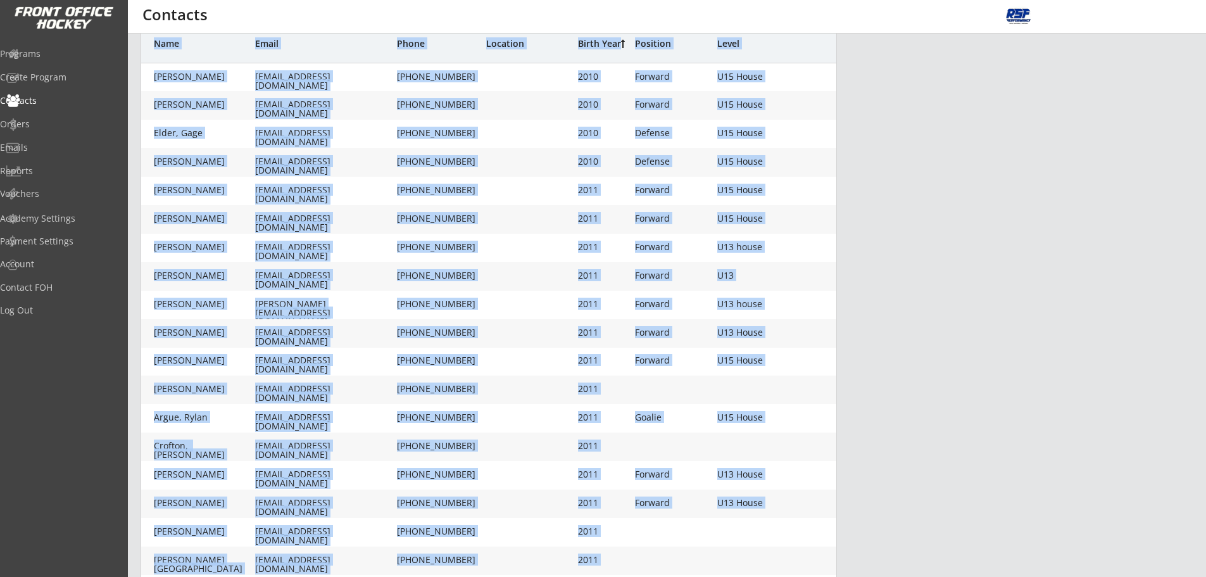
scroll to position [0, 0]
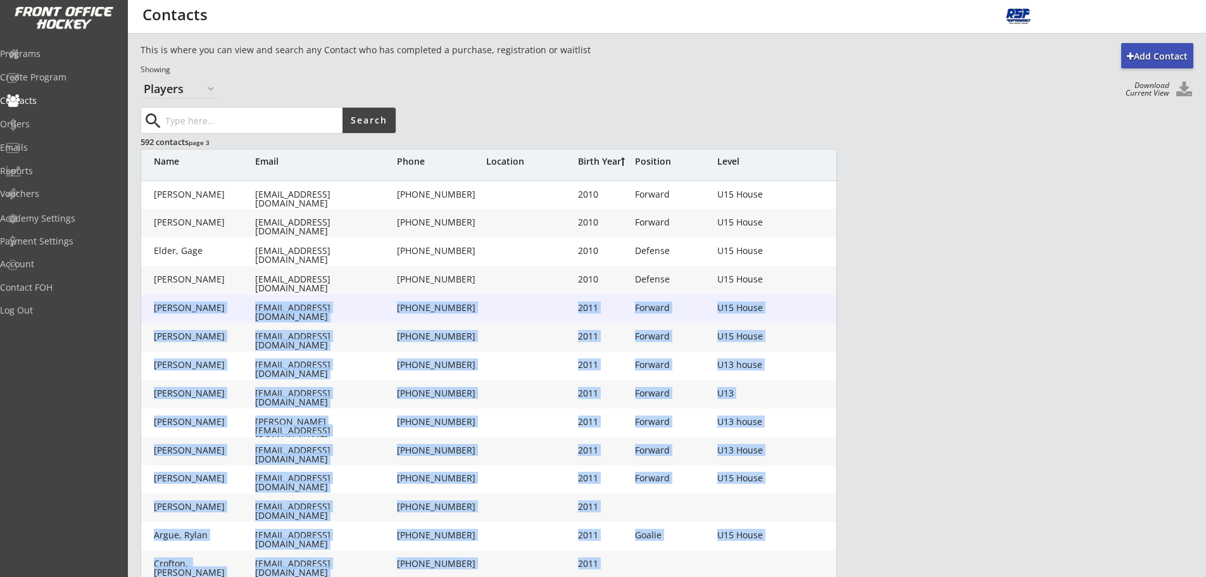
drag, startPoint x: 773, startPoint y: 439, endPoint x: 144, endPoint y: 318, distance: 640.4
click at [144, 318] on div "[PERSON_NAME] [EMAIL_ADDRESS][DOMAIN_NAME] [PHONE_NUMBER] 2010 Forward U15 Hous…" at bounding box center [489, 465] width 697 height 570
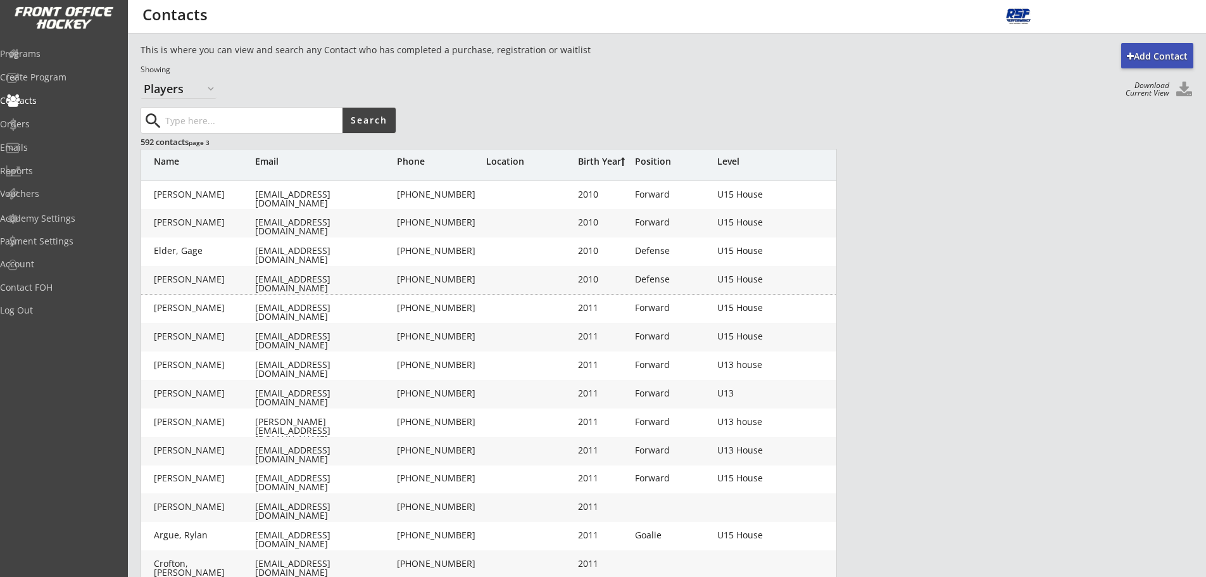
click at [923, 275] on div "search Search 592 contacts page 3 Name Email Phone Location Birth Year Position…" at bounding box center [667, 431] width 1053 height 648
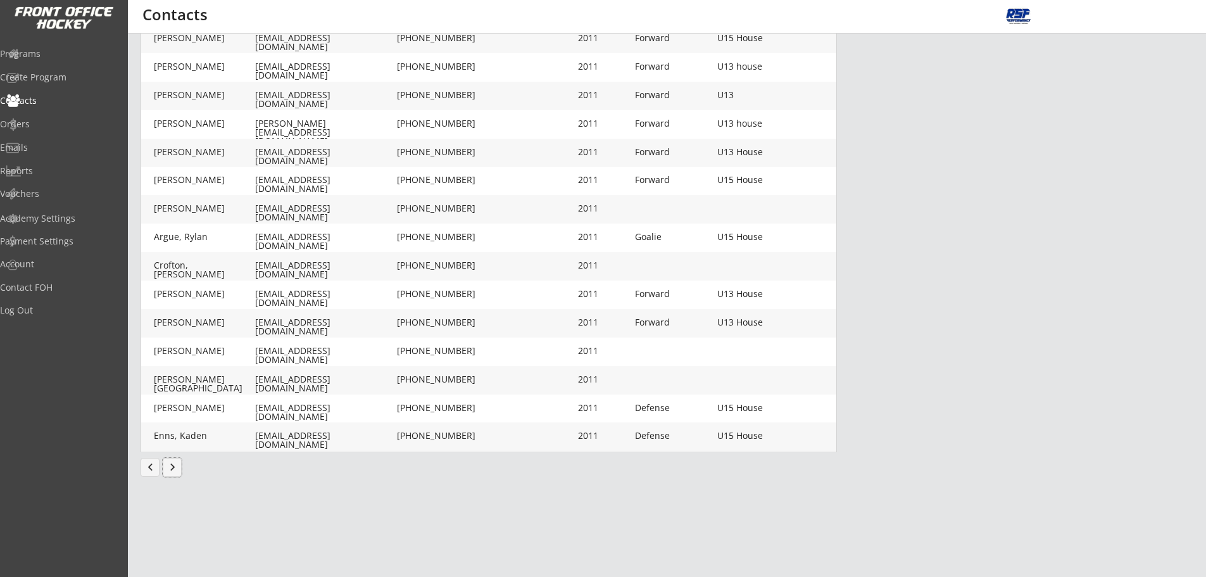
click at [180, 464] on button "keyboard_arrow_right" at bounding box center [172, 467] width 19 height 19
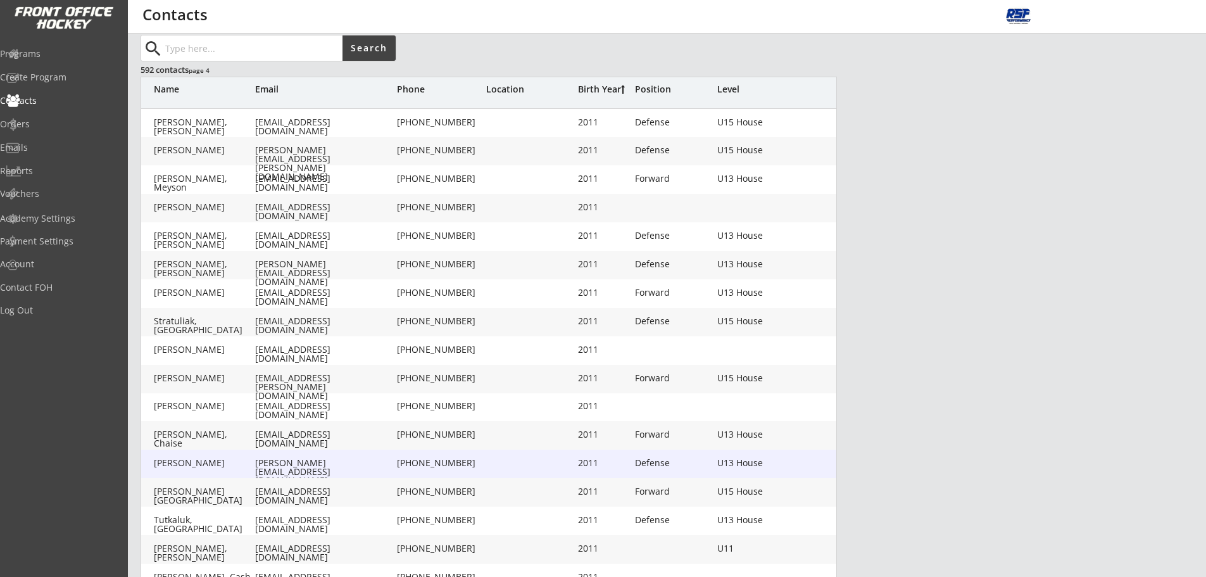
scroll to position [298, 0]
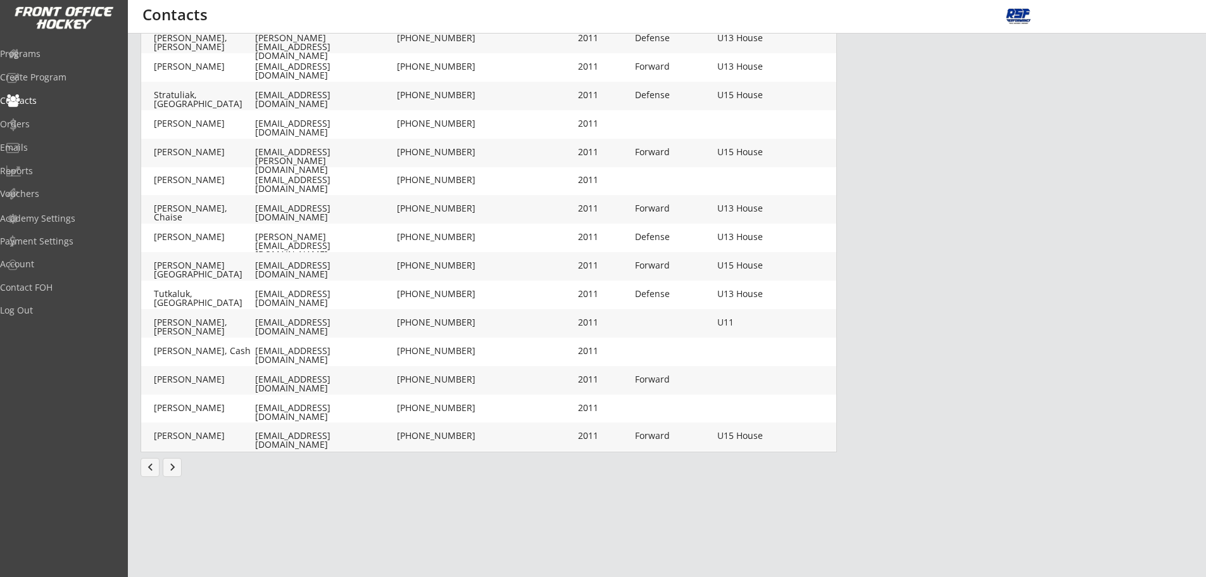
click at [169, 471] on button "keyboard_arrow_right" at bounding box center [172, 467] width 19 height 19
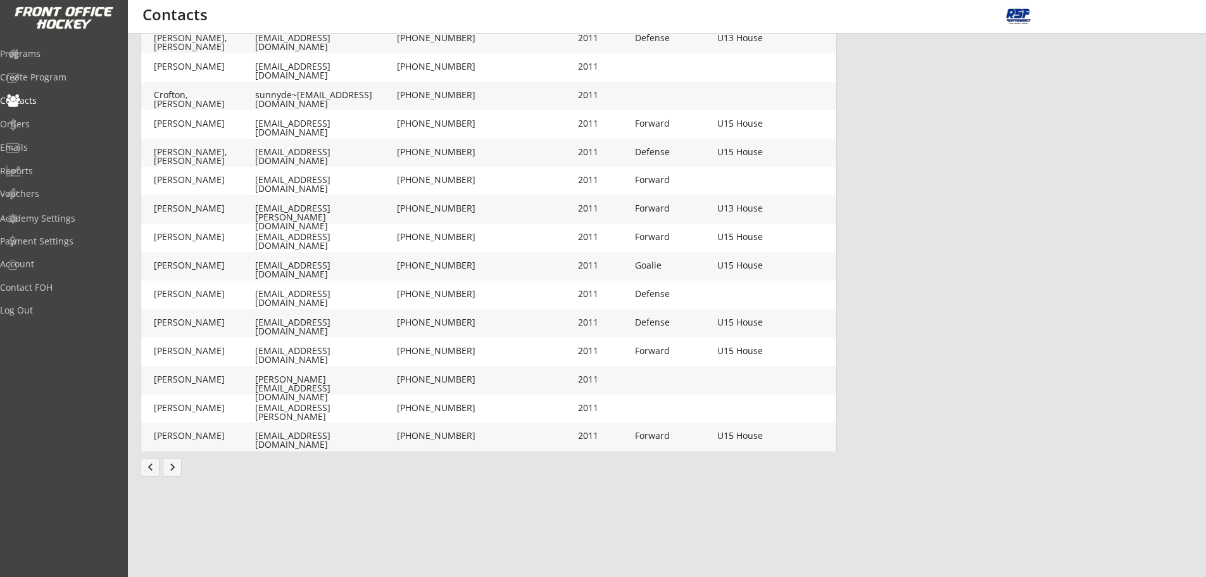
click at [173, 467] on button "keyboard_arrow_right" at bounding box center [172, 467] width 19 height 19
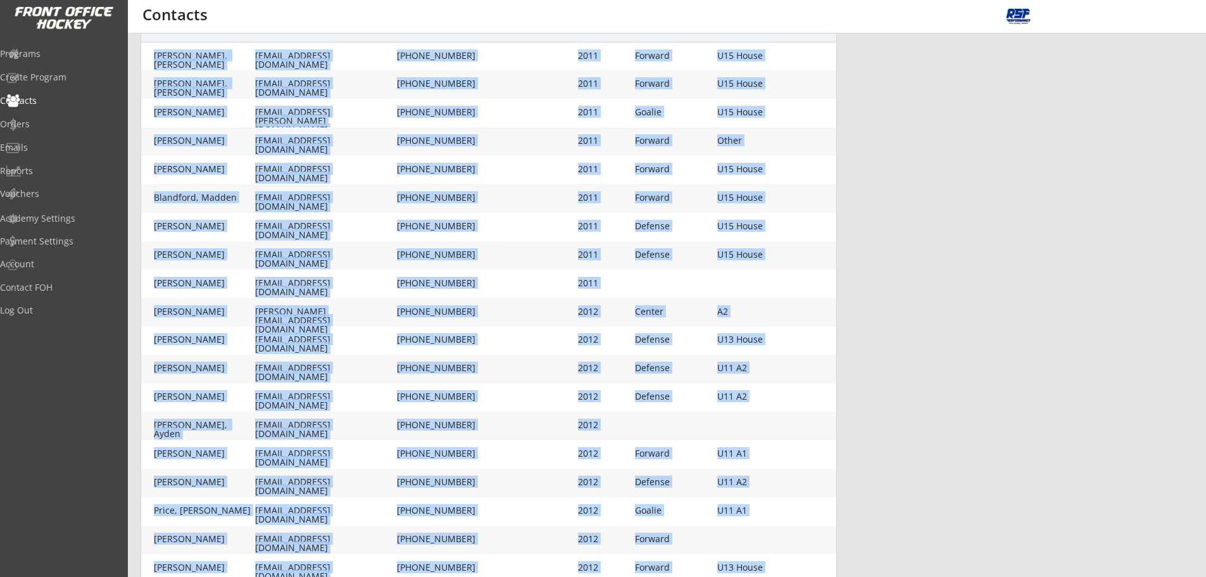
scroll to position [38, 0]
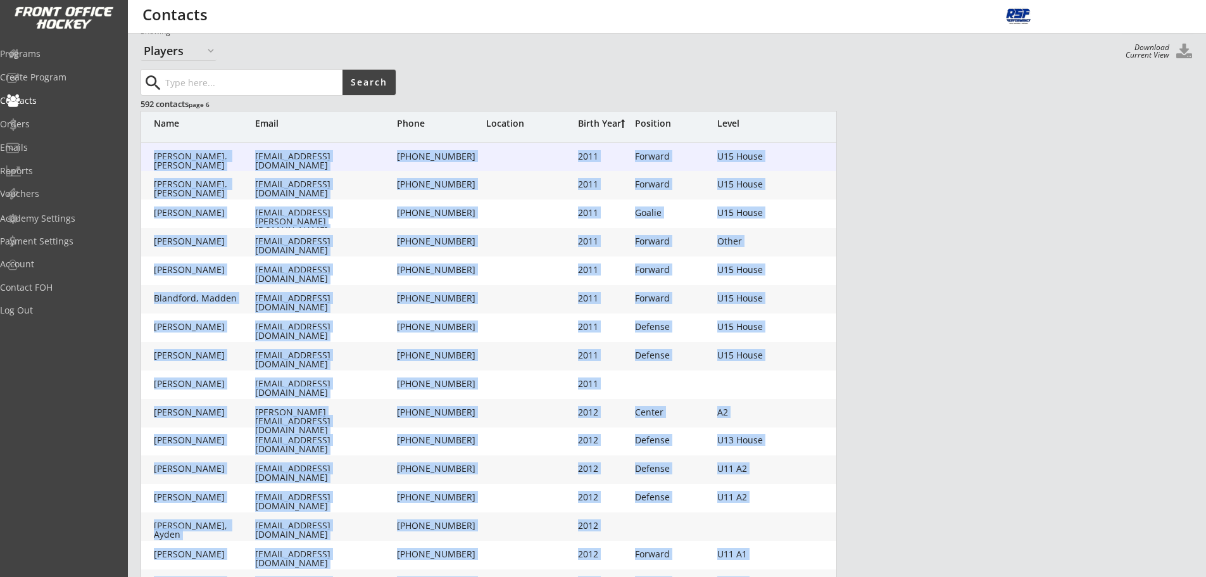
drag, startPoint x: 687, startPoint y: 442, endPoint x: 153, endPoint y: 165, distance: 602.2
click at [153, 165] on div "[PERSON_NAME], [PERSON_NAME] [PERSON_NAME][EMAIL_ADDRESS][DOMAIN_NAME] [PHONE_N…" at bounding box center [489, 427] width 697 height 570
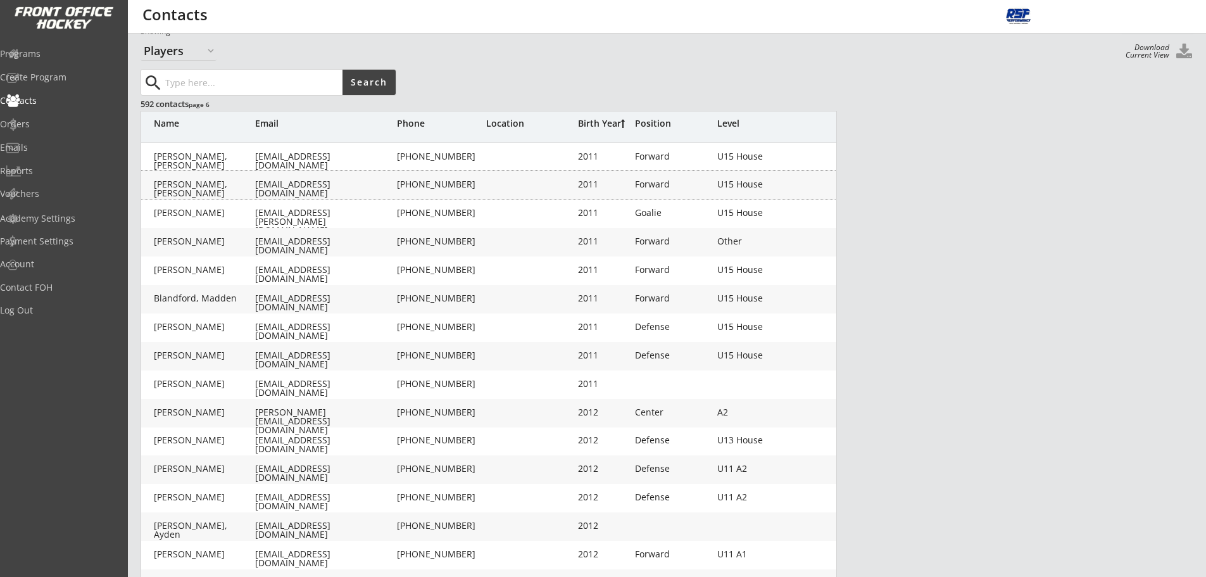
click at [952, 445] on div "search Search 592 contacts page 6 Name Email Phone Location Birth Year Position…" at bounding box center [667, 393] width 1053 height 648
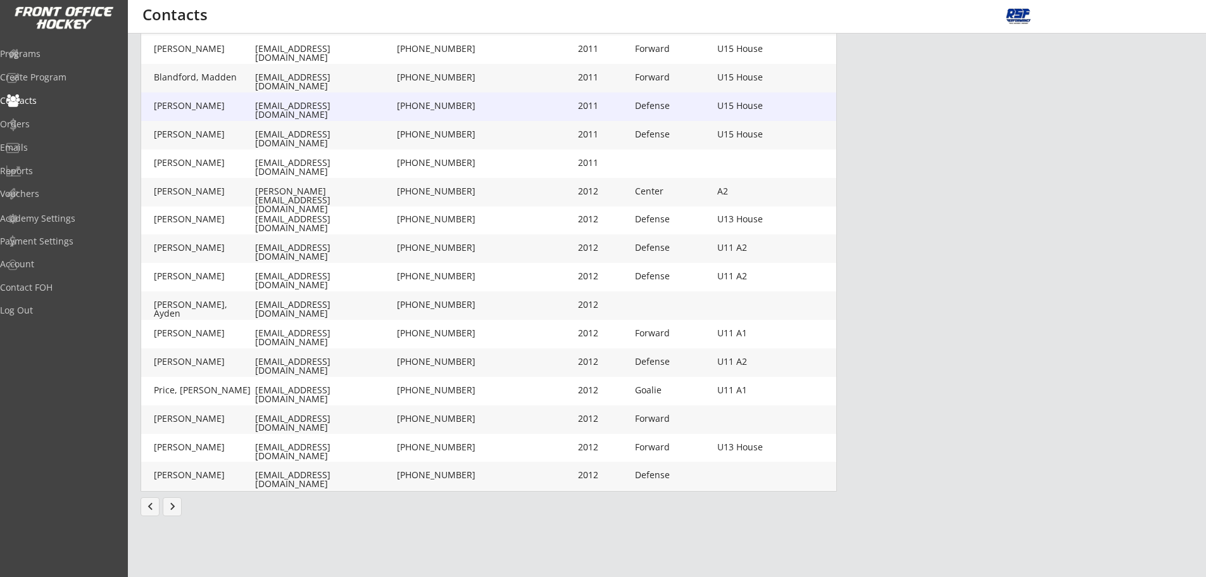
scroll to position [298, 0]
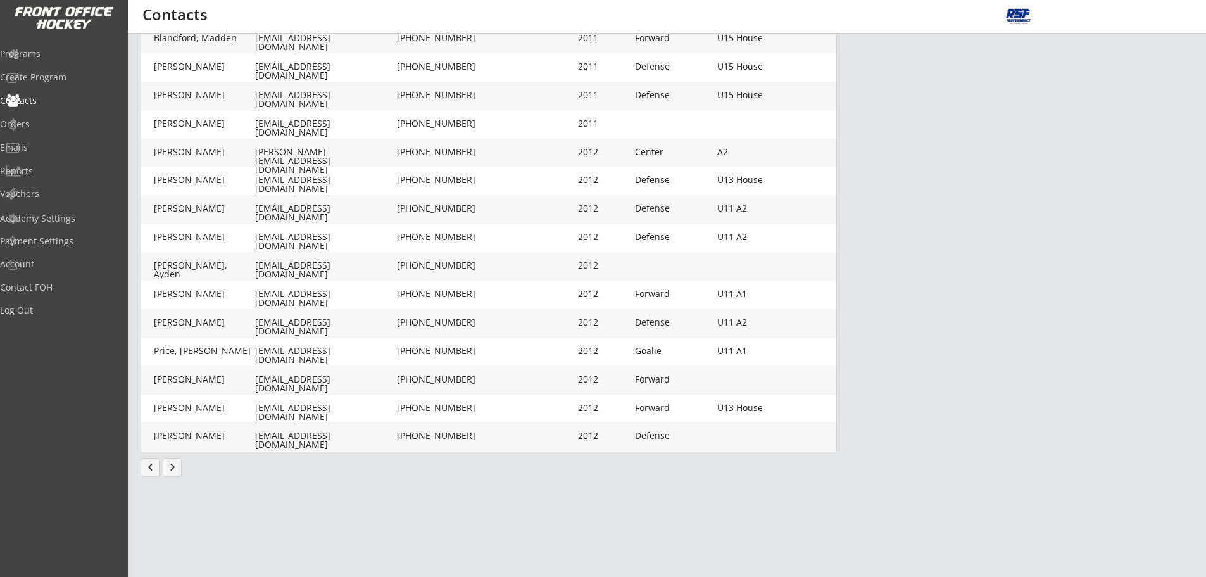
click at [175, 471] on button "keyboard_arrow_right" at bounding box center [172, 467] width 19 height 19
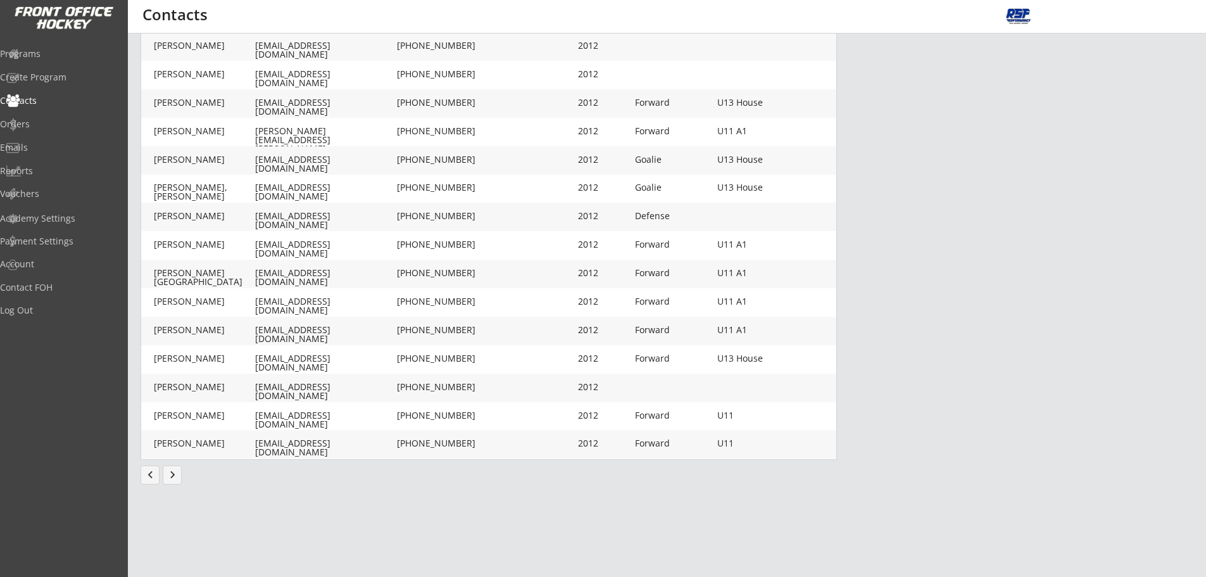
click at [167, 478] on button "keyboard_arrow_right" at bounding box center [172, 474] width 19 height 19
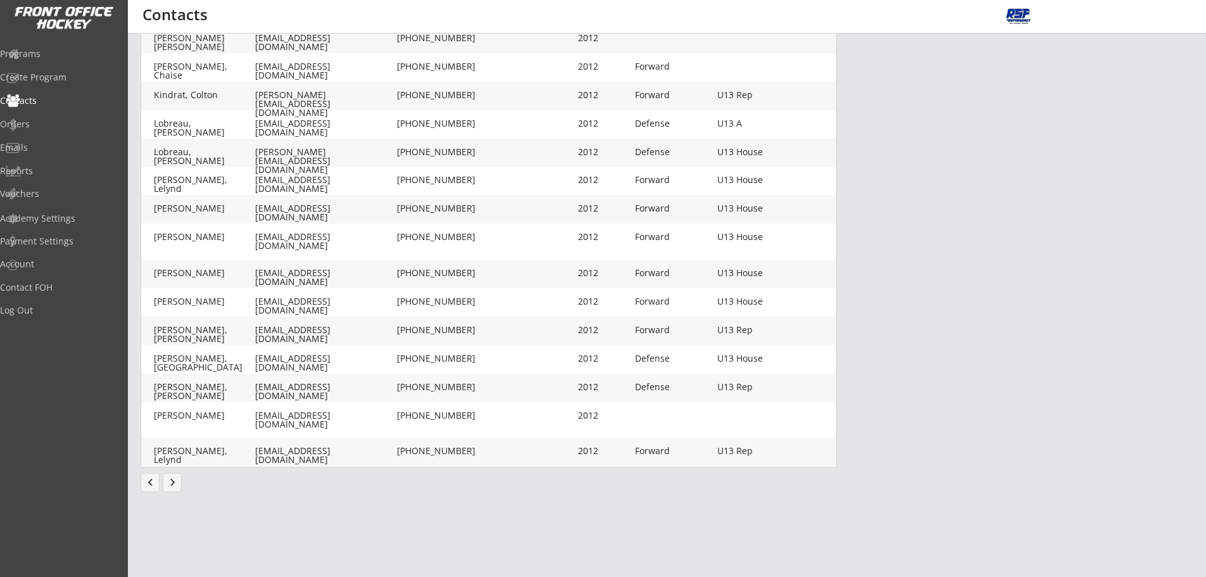
click at [167, 483] on button "keyboard_arrow_right" at bounding box center [172, 482] width 19 height 19
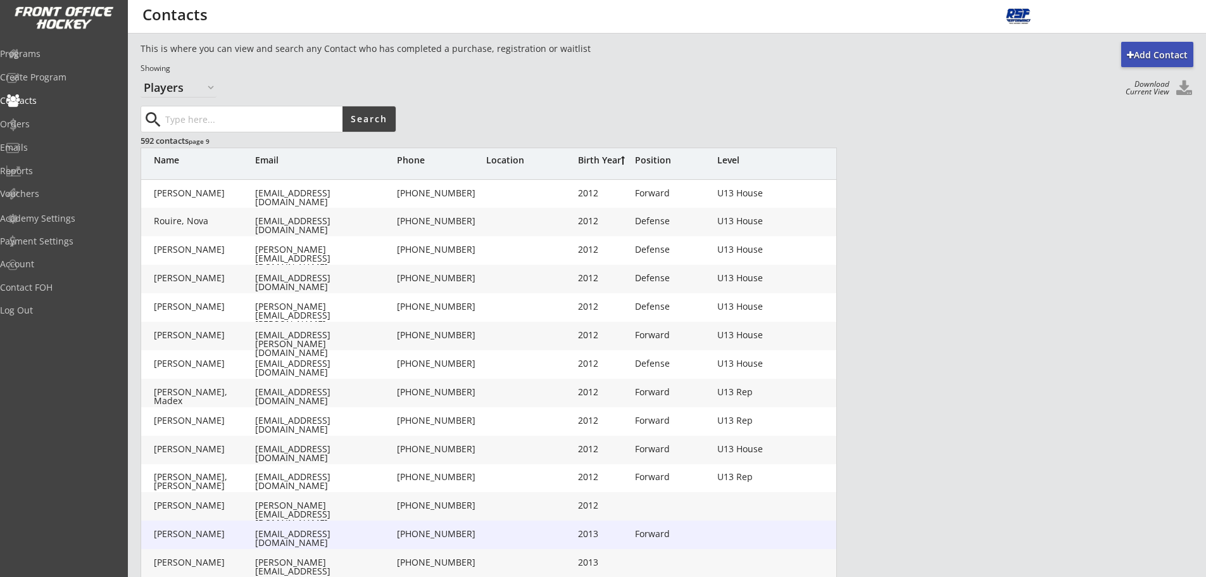
scroll to position [0, 0]
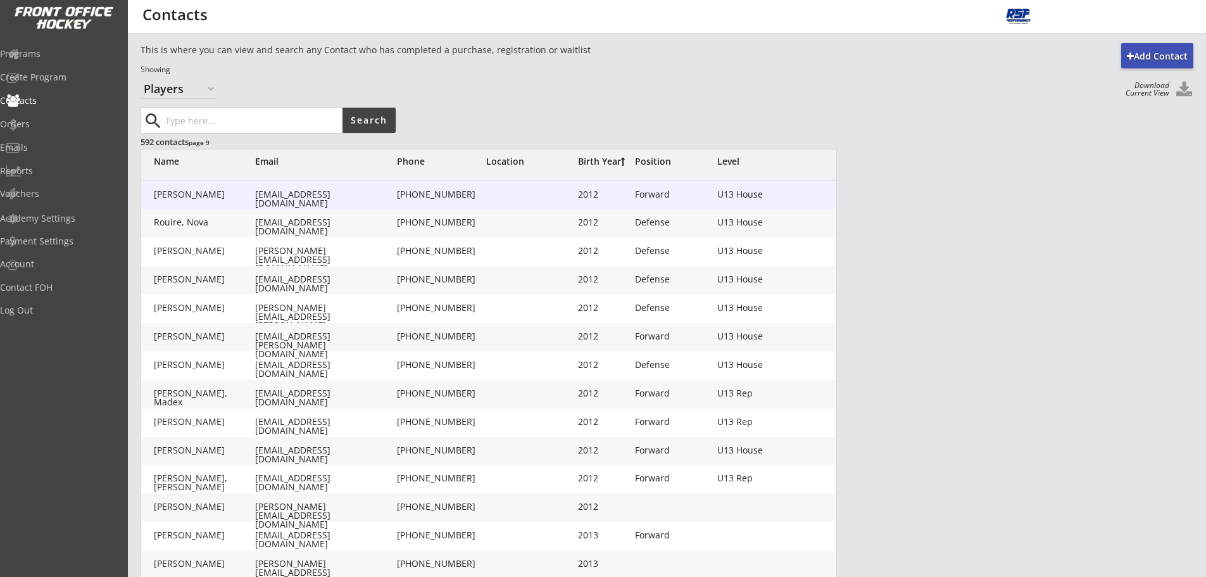
drag, startPoint x: 287, startPoint y: 196, endPoint x: 231, endPoint y: 185, distance: 56.8
click at [230, 181] on div "[PERSON_NAME] [PERSON_NAME][EMAIL_ADDRESS][DOMAIN_NAME] [PHONE_NUMBER] 2012 For…" at bounding box center [489, 195] width 697 height 28
type input "Annika"
type input "Nairn"
type input "[EMAIL_ADDRESS][DOMAIN_NAME]"
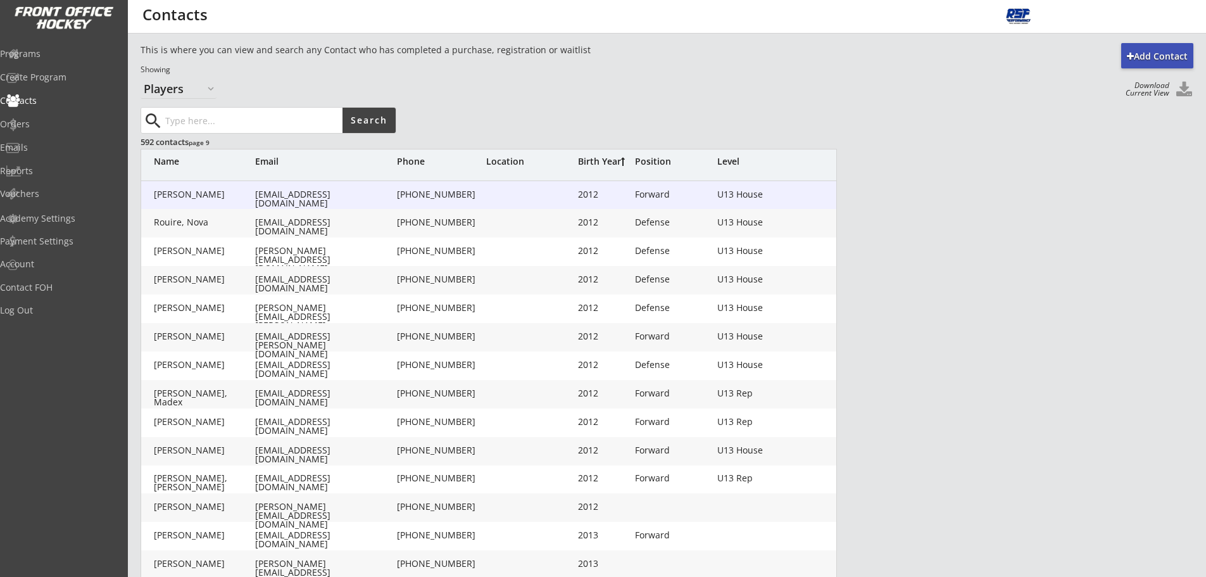
type input "[PHONE_NUMBER]"
type input "2012"
type input "[DATE]"
type input "Forward"
type input "U13 House"
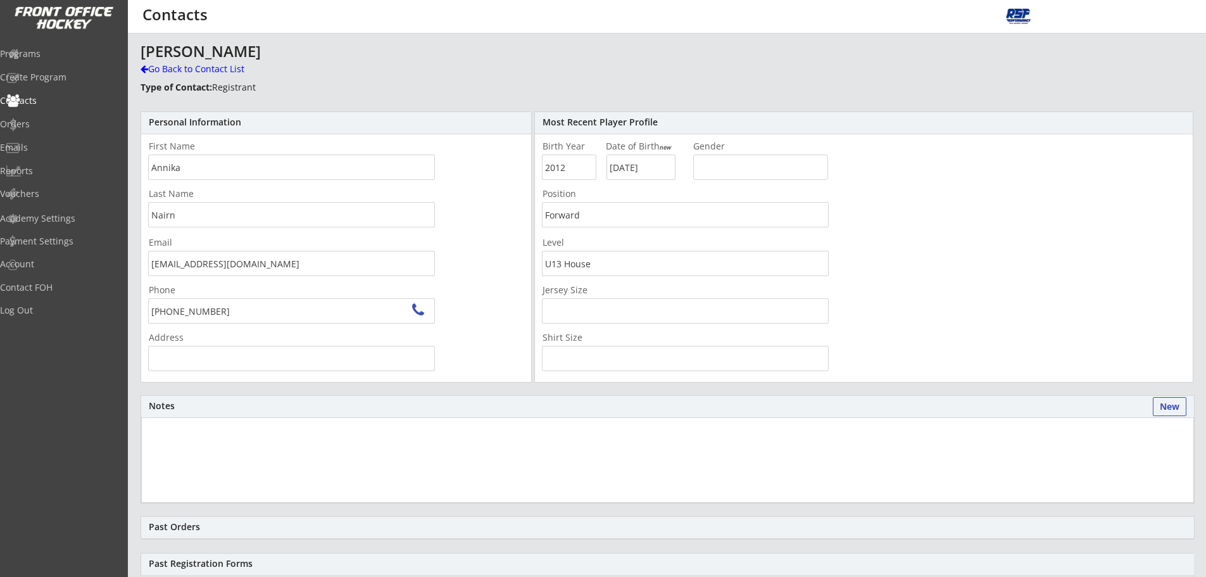
type input "[STREET_ADDRESS]"
click at [189, 71] on div "Go Back to Contact List" at bounding box center [222, 69] width 163 height 13
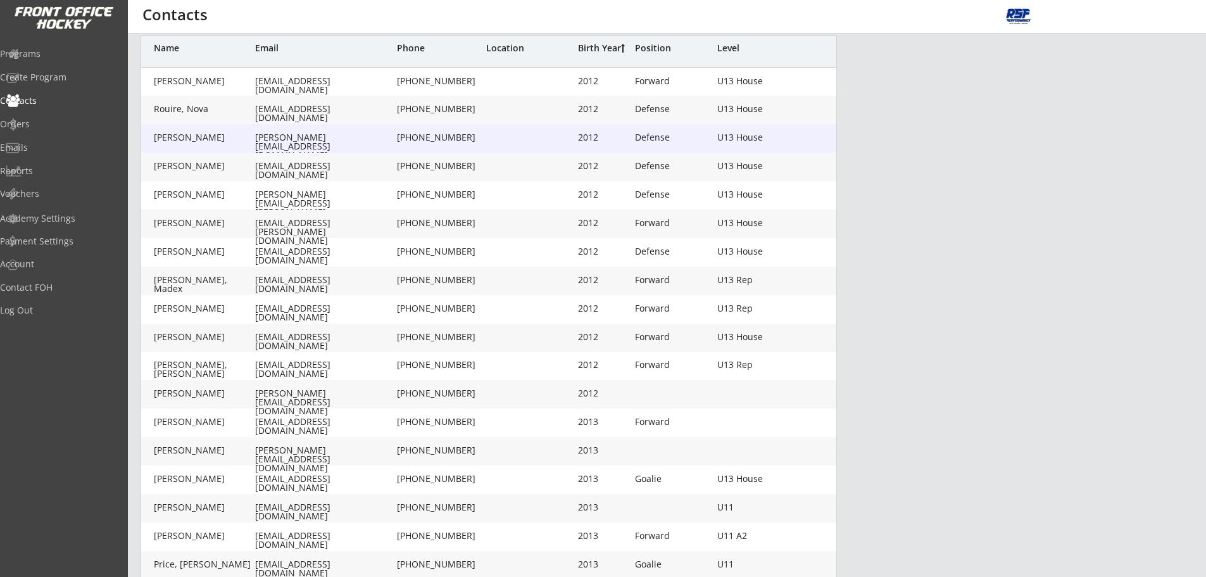
scroll to position [234, 0]
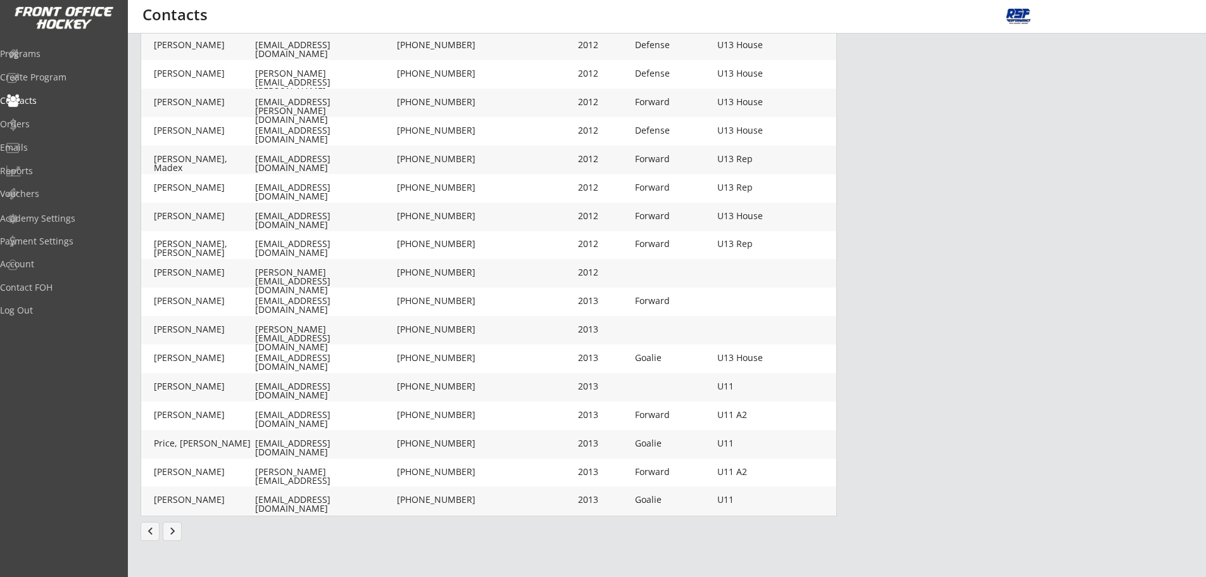
click at [180, 534] on button "keyboard_arrow_right" at bounding box center [172, 531] width 19 height 19
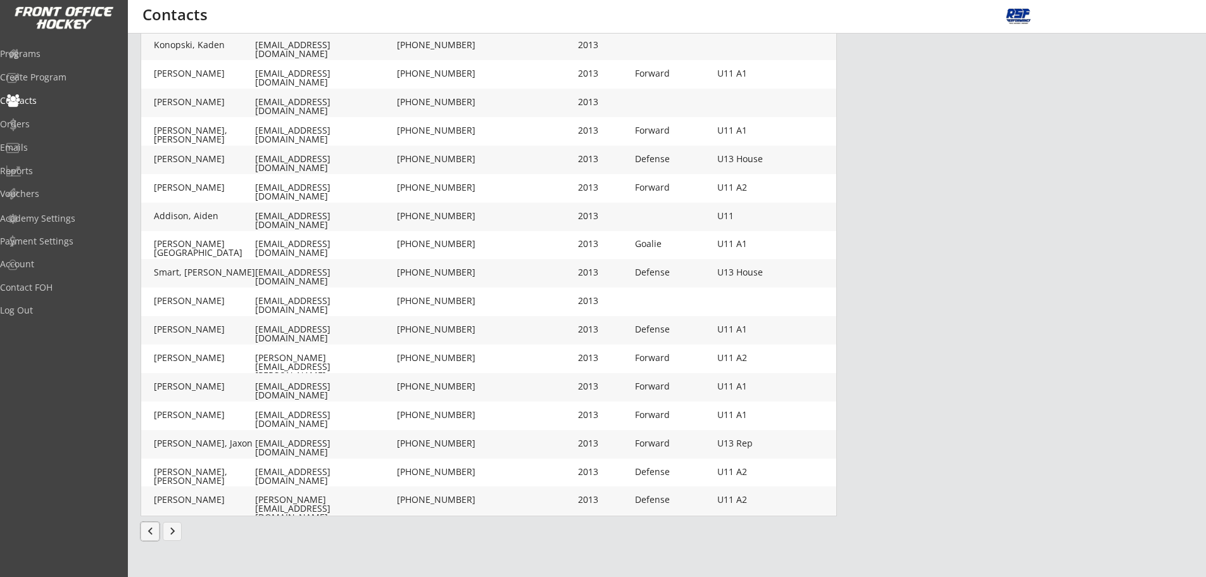
click at [148, 531] on button "chevron_left" at bounding box center [150, 531] width 19 height 19
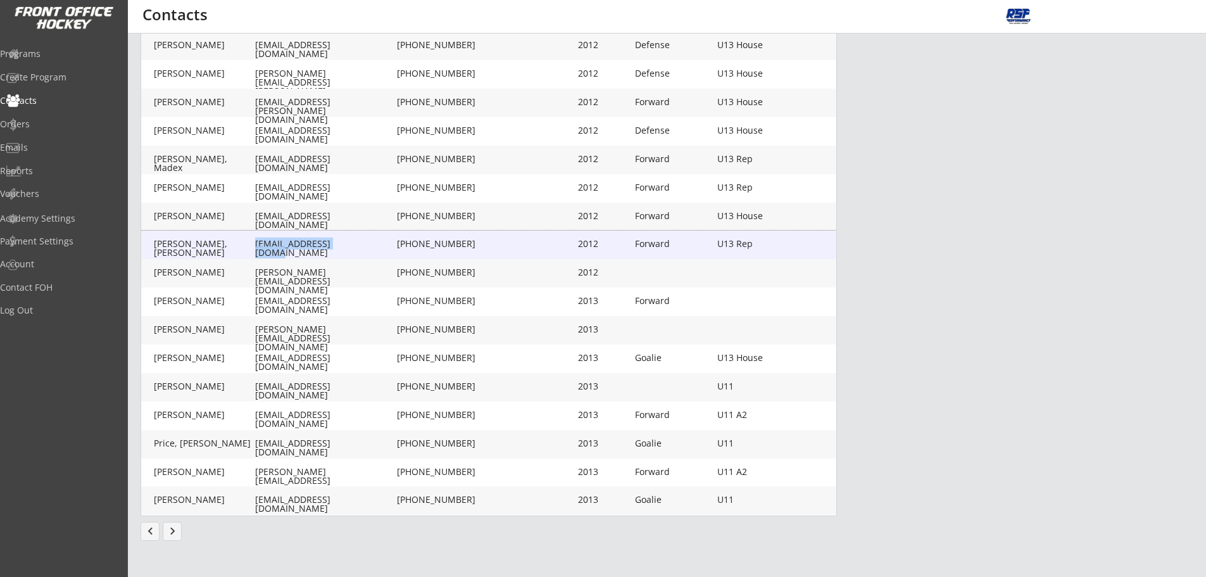
drag, startPoint x: 357, startPoint y: 246, endPoint x: 255, endPoint y: 244, distance: 101.3
click at [255, 244] on div "[EMAIL_ADDRESS][DOMAIN_NAME]" at bounding box center [324, 248] width 139 height 18
type input "[PERSON_NAME]"
type input "Savoy"
type input "[EMAIL_ADDRESS][DOMAIN_NAME]"
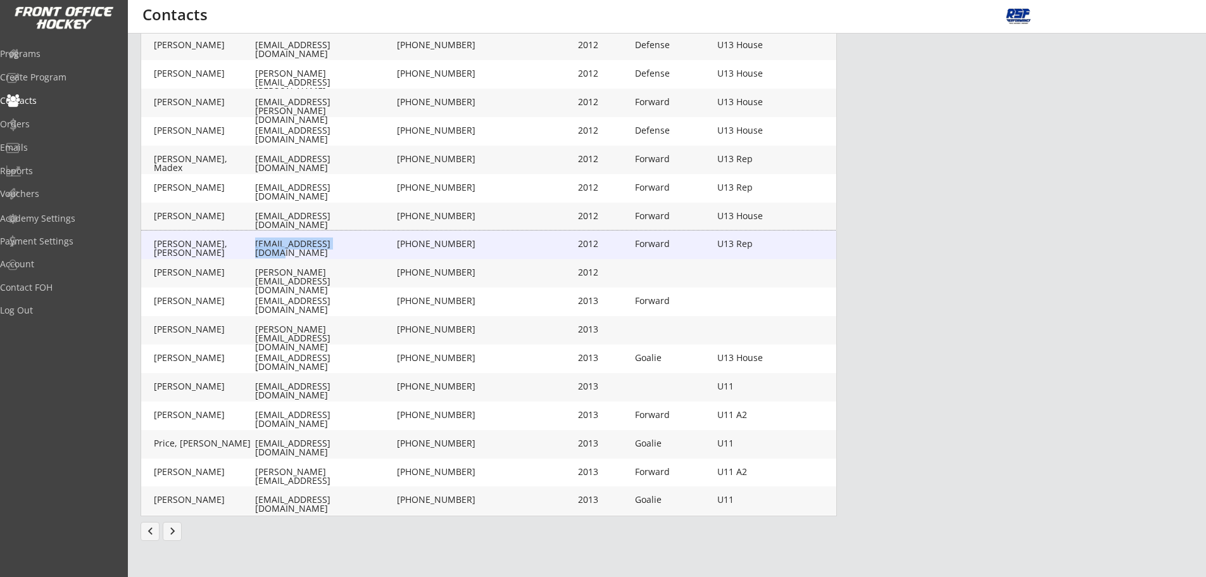
type input "[PHONE_NUMBER]"
type input "2012"
type input "[DATE]"
type input "Forward"
type input "U13 Rep"
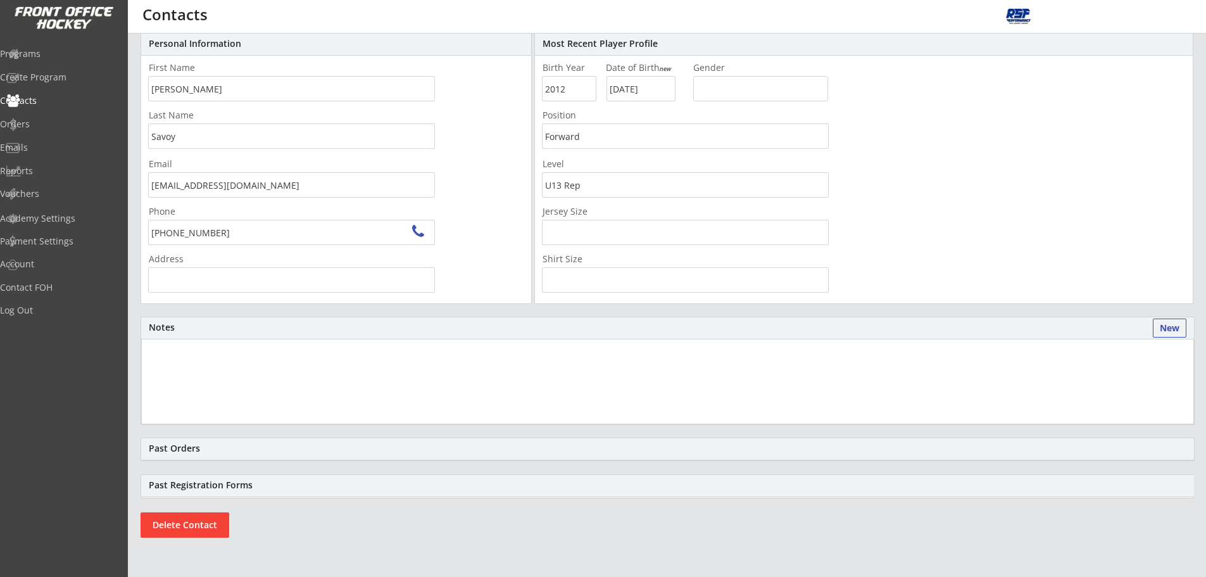
scroll to position [79, 0]
type input "[STREET_ADDRESS][PERSON_NAME]"
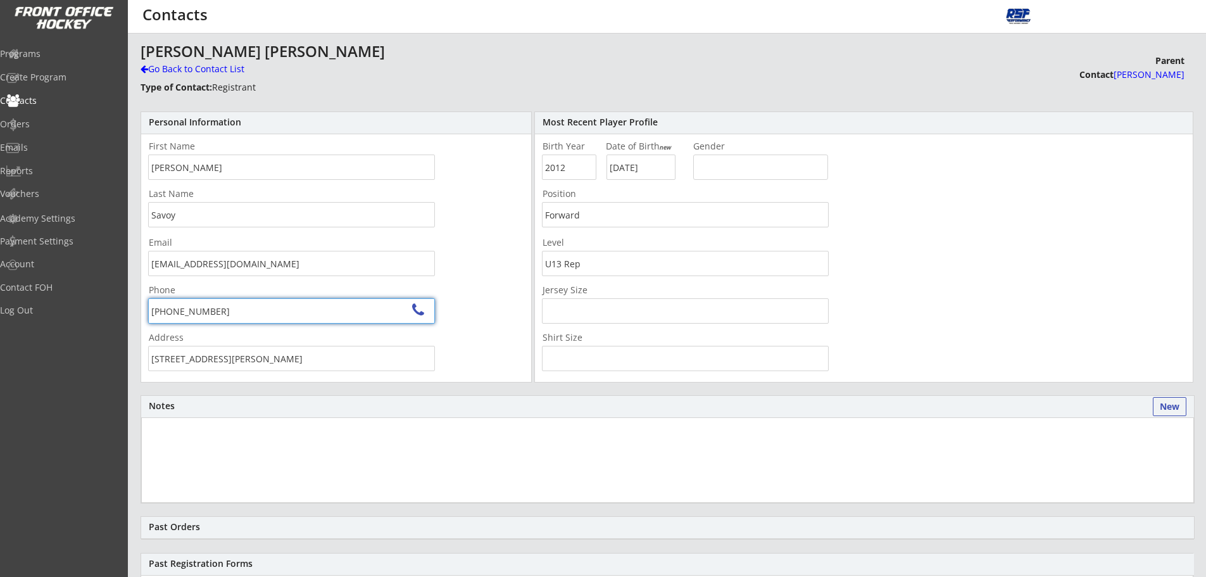
drag, startPoint x: 260, startPoint y: 244, endPoint x: 325, endPoint y: 177, distance: 93.6
click at [326, 177] on input "input" at bounding box center [291, 167] width 287 height 25
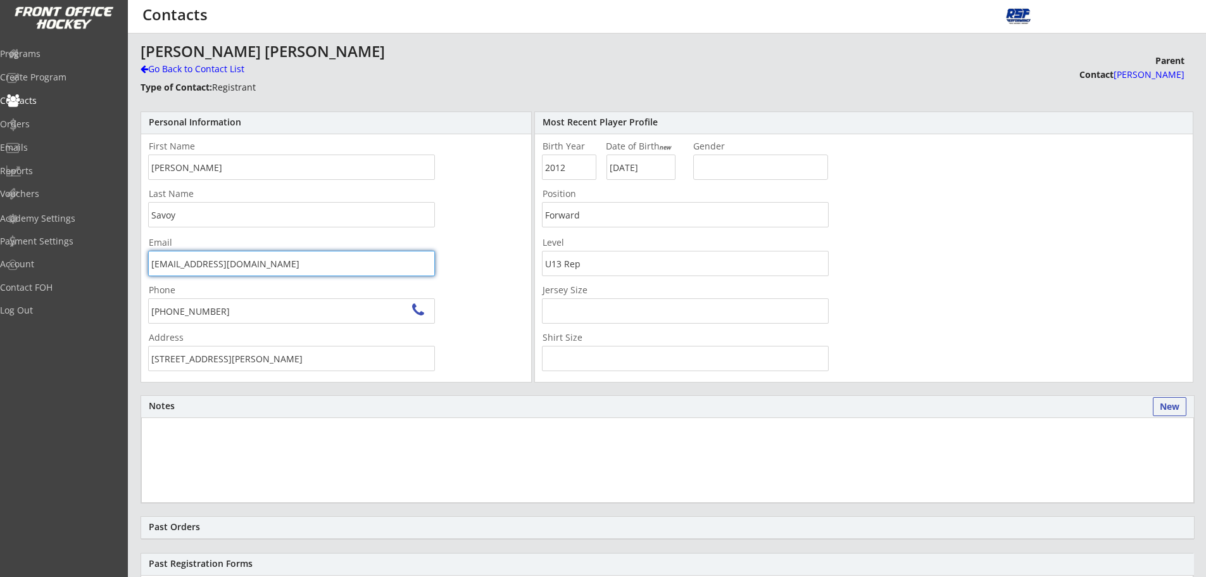
click at [265, 271] on input "[EMAIL_ADDRESS][DOMAIN_NAME]" at bounding box center [291, 263] width 287 height 25
drag, startPoint x: 266, startPoint y: 265, endPoint x: 135, endPoint y: 264, distance: 131.1
click at [123, 268] on body "REVENUE $ 2,520 Last 30 days REGISTRATIONS 11 Last 30 days CONTACTS 11 New in L…" at bounding box center [603, 288] width 1206 height 577
click at [176, 71] on div "Go Back to Contact List" at bounding box center [222, 69] width 163 height 13
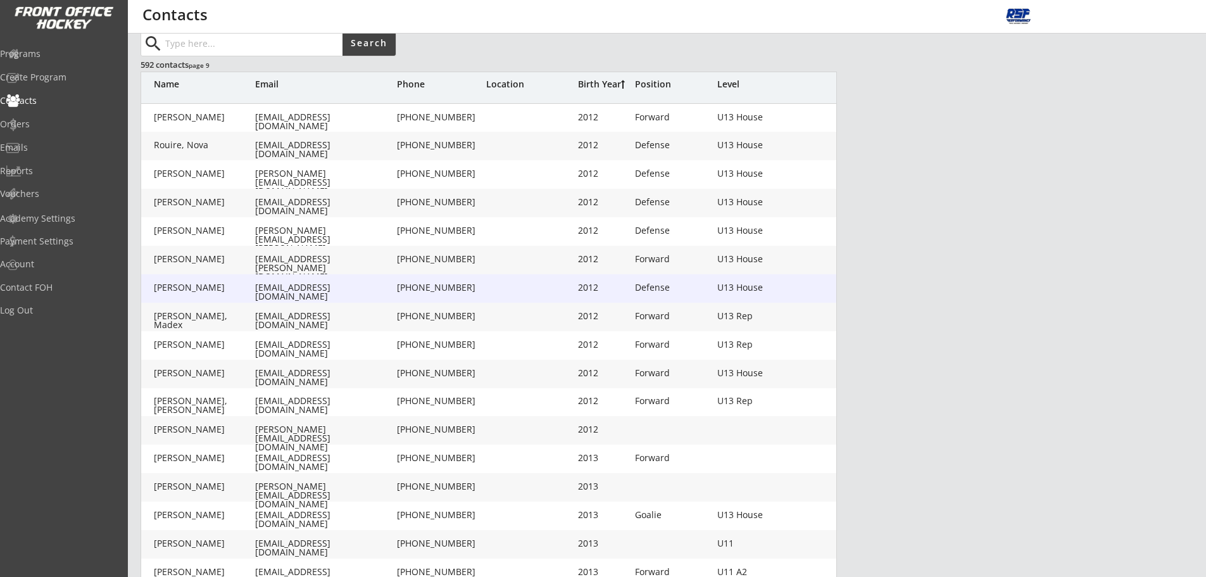
scroll to position [79, 0]
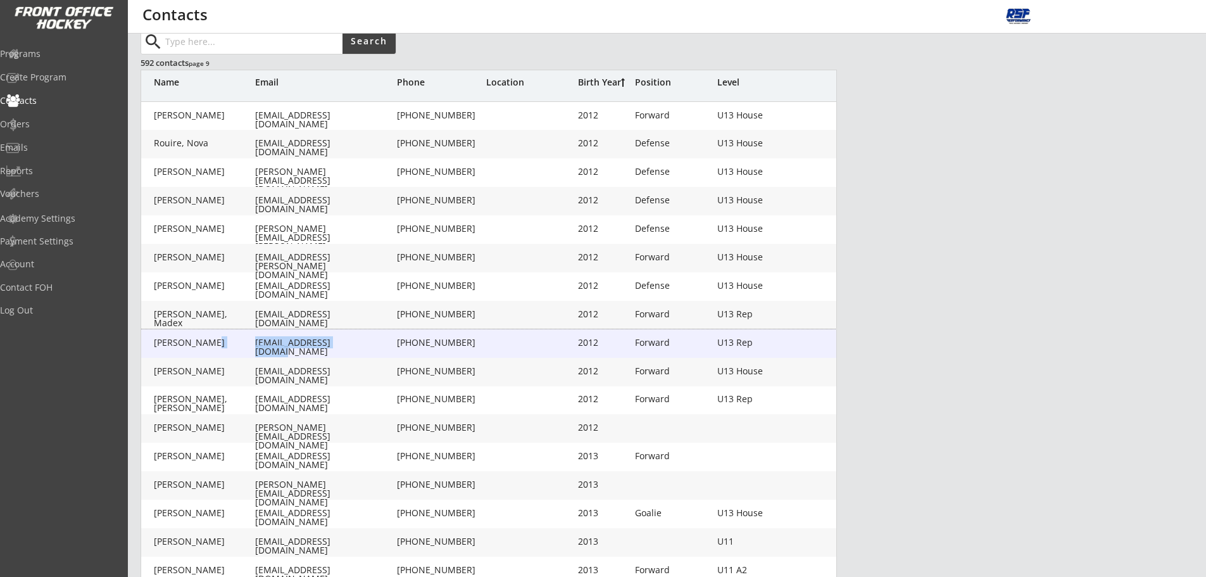
drag, startPoint x: 359, startPoint y: 345, endPoint x: 253, endPoint y: 344, distance: 105.8
click at [253, 344] on div "[PERSON_NAME] [EMAIL_ADDRESS][DOMAIN_NAME] [PHONE_NUMBER] 2012 Forward U13 Rep" at bounding box center [489, 343] width 697 height 10
type input "[PERSON_NAME]"
type input "[EMAIL_ADDRESS][DOMAIN_NAME]"
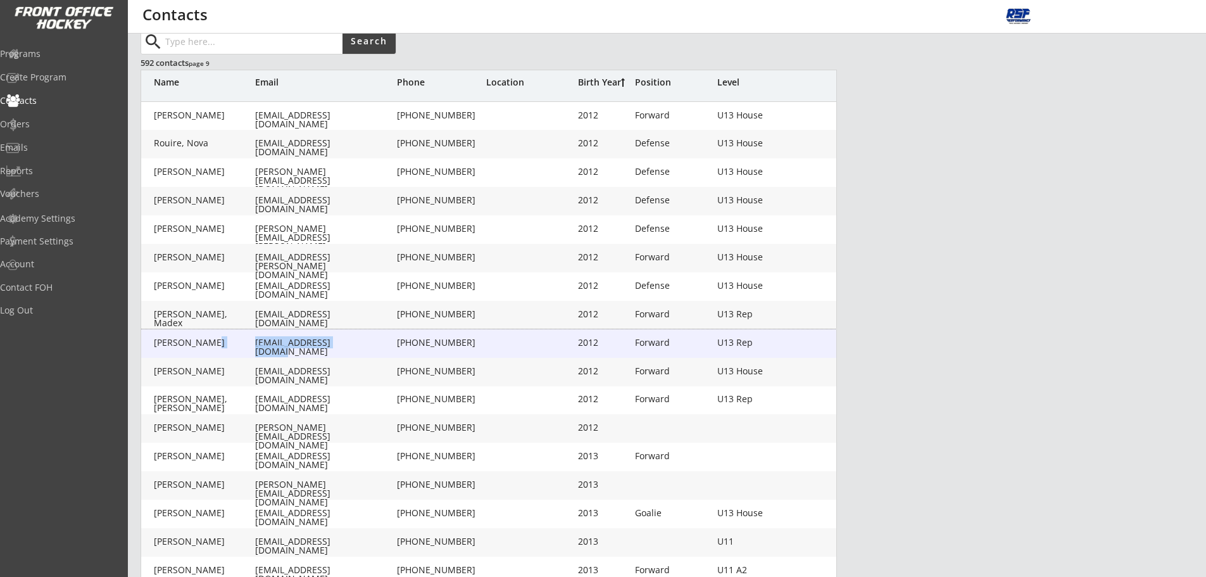
type input "[PHONE_NUMBER]"
type input "2012"
type input "[DATE]"
type input "Forward"
type input "U13 Rep"
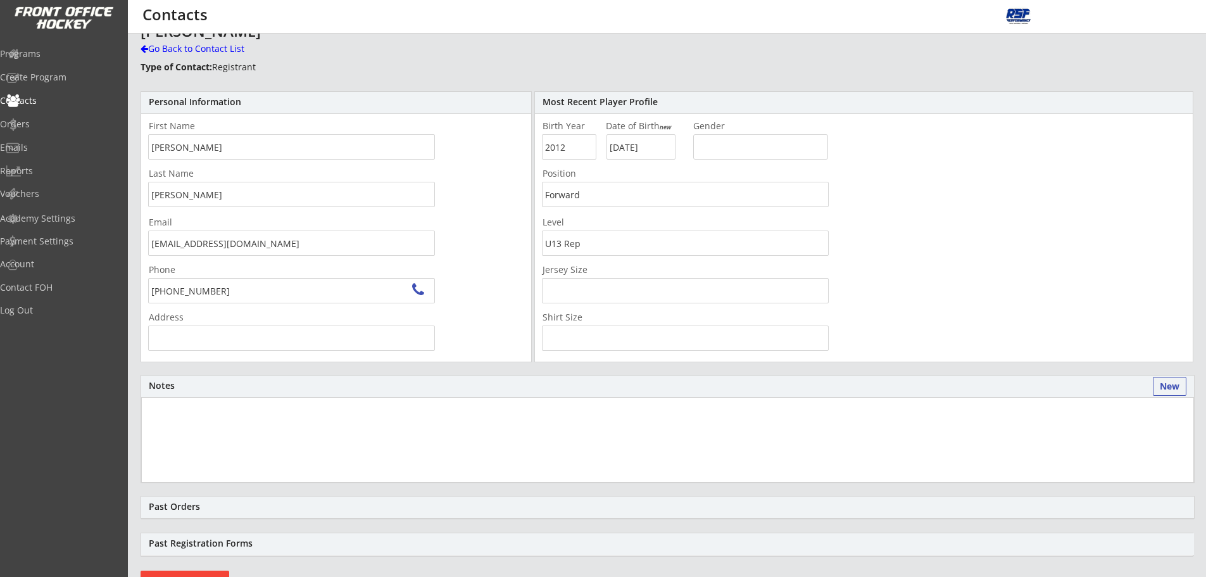
type input "[STREET_ADDRESS][PERSON_NAME]"
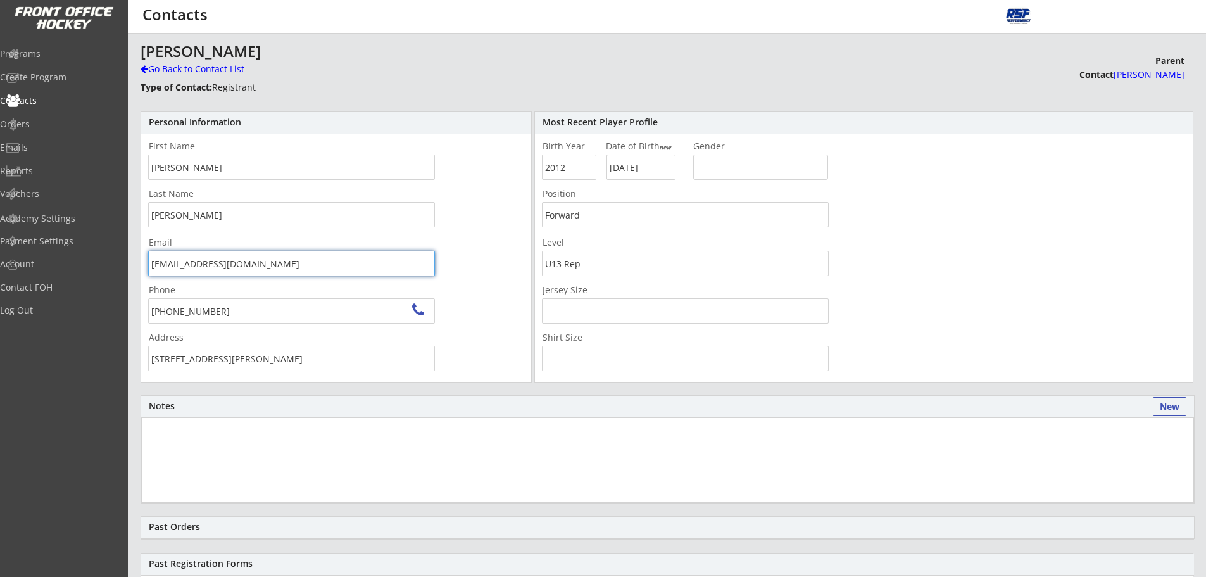
drag, startPoint x: 222, startPoint y: 267, endPoint x: 168, endPoint y: 268, distance: 53.8
click at [164, 268] on input "[EMAIL_ADDRESS][DOMAIN_NAME]" at bounding box center [291, 263] width 287 height 25
click at [208, 272] on input "[EMAIL_ADDRESS][DOMAIN_NAME]" at bounding box center [291, 263] width 287 height 25
drag, startPoint x: 251, startPoint y: 267, endPoint x: 190, endPoint y: 268, distance: 61.4
click at [103, 271] on body "REVENUE $ 2,520 Last 30 days REGISTRATIONS 11 Last 30 days CONTACTS 11 New in L…" at bounding box center [603, 288] width 1206 height 577
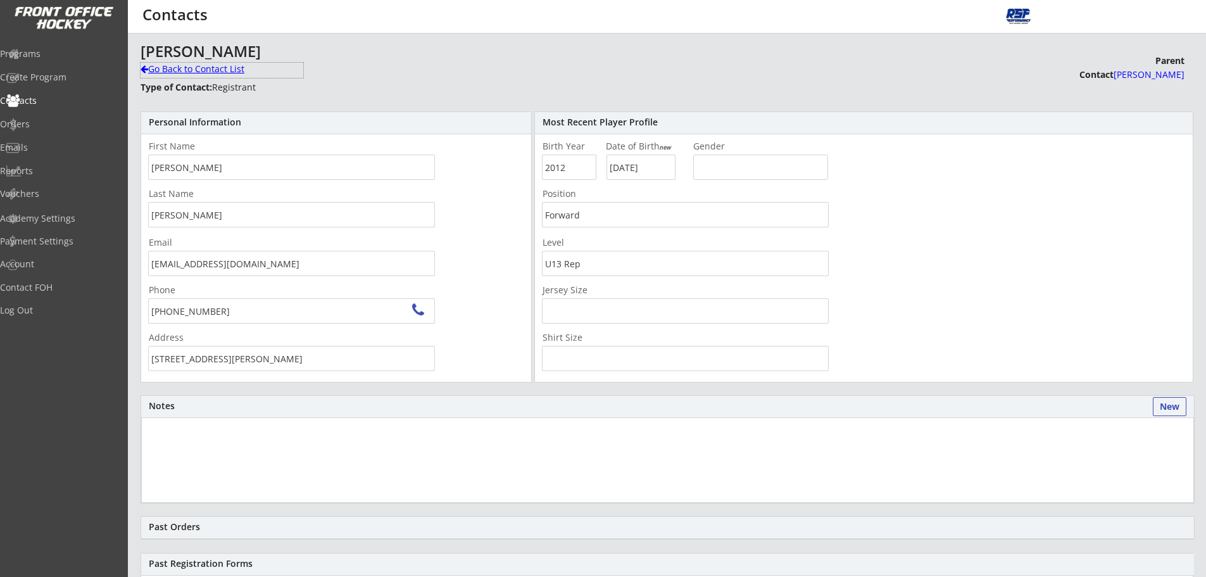
click at [175, 68] on div "Go Back to Contact List" at bounding box center [222, 69] width 163 height 13
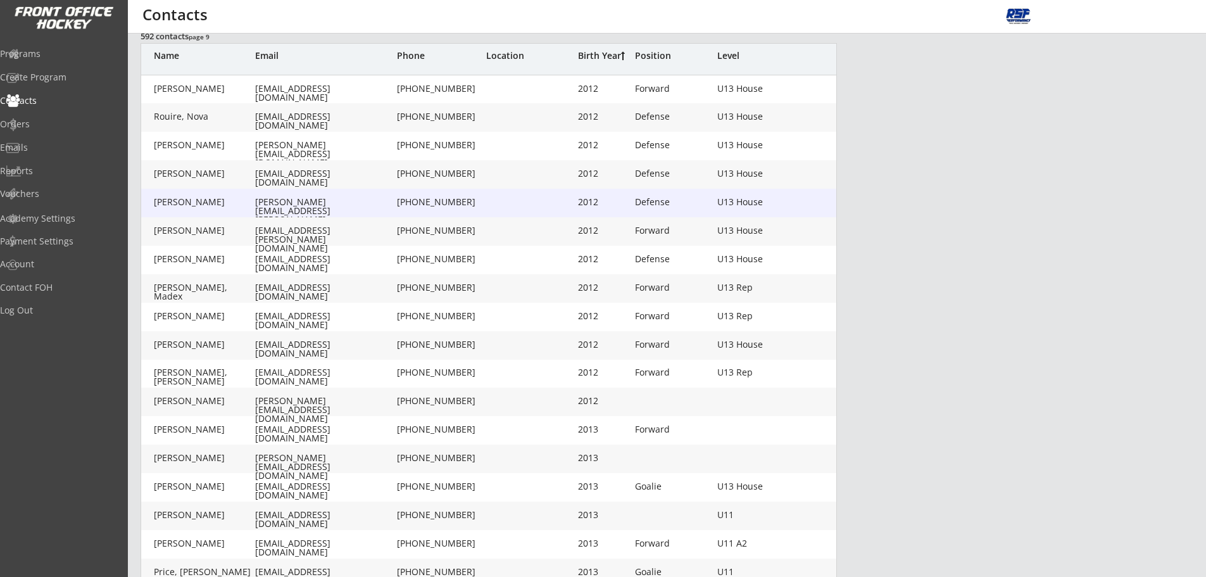
scroll to position [234, 0]
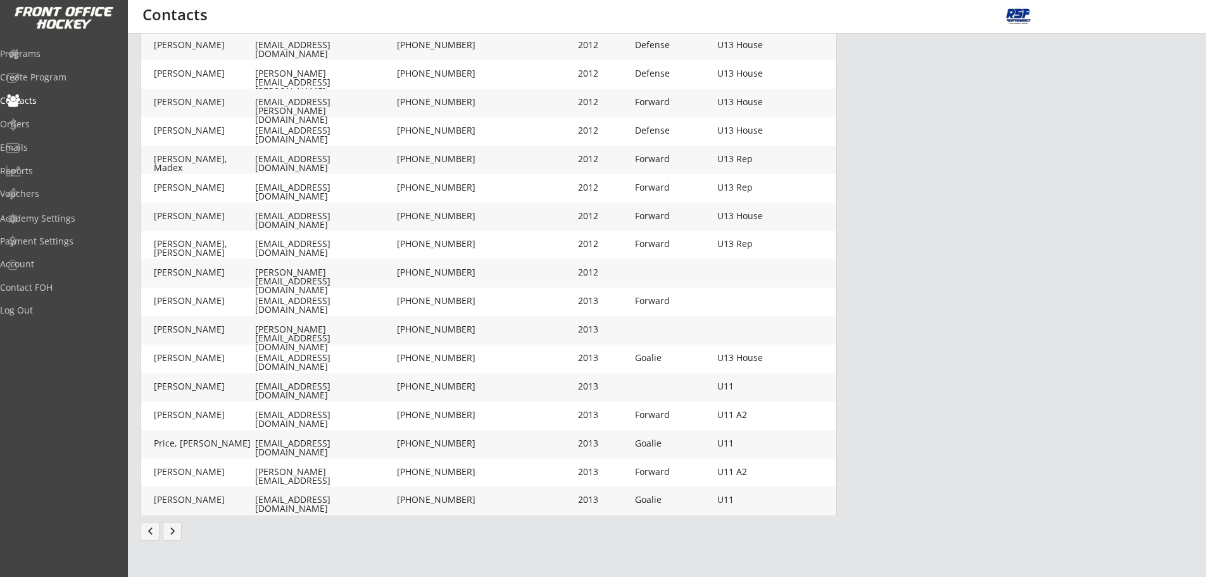
click at [154, 535] on button "chevron_left" at bounding box center [150, 531] width 19 height 19
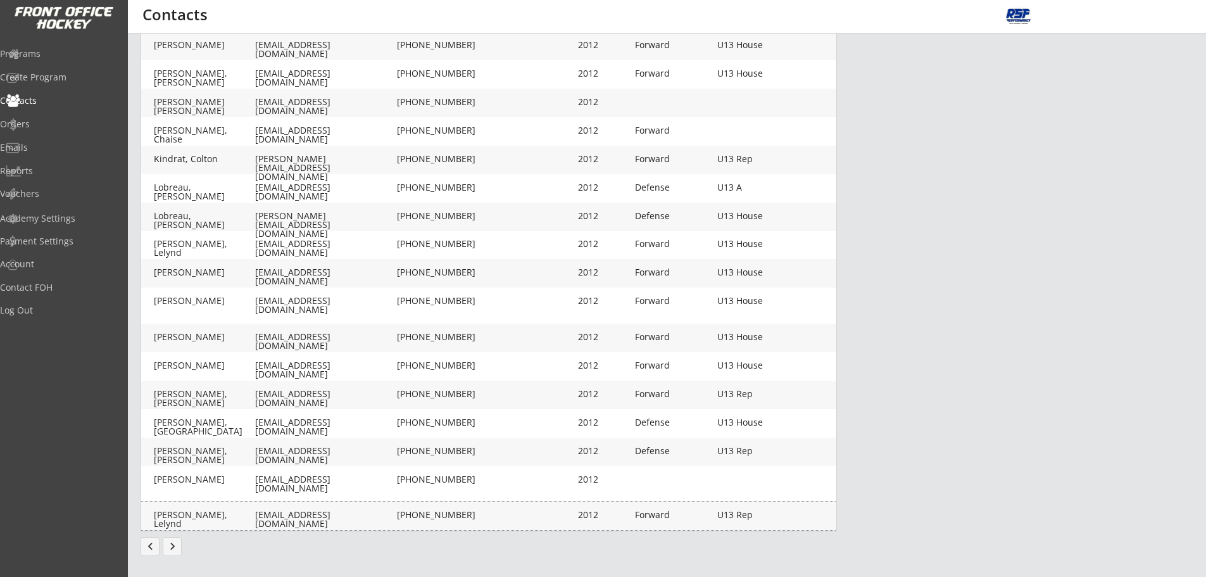
click at [337, 521] on div "[EMAIL_ADDRESS][DOMAIN_NAME]" at bounding box center [324, 515] width 139 height 10
type input "Lelynd"
type input "[PERSON_NAME]"
type input "[EMAIL_ADDRESS][DOMAIN_NAME]"
type input "[PHONE_NUMBER]"
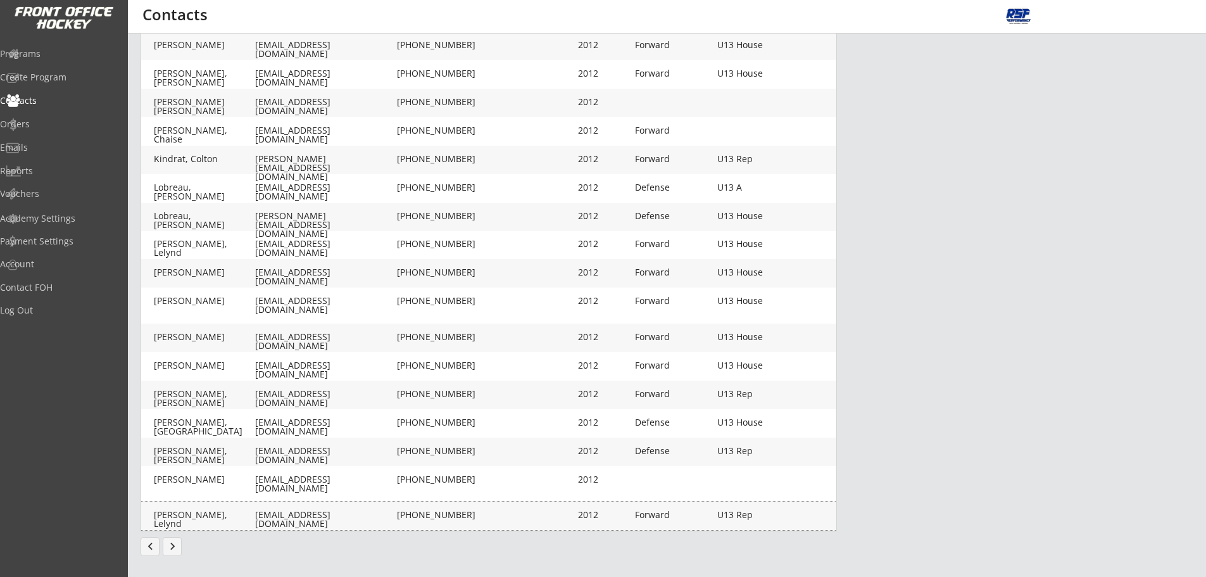
type input "2012"
type input "[DATE]"
type input "Forward"
type input "U13 Rep"
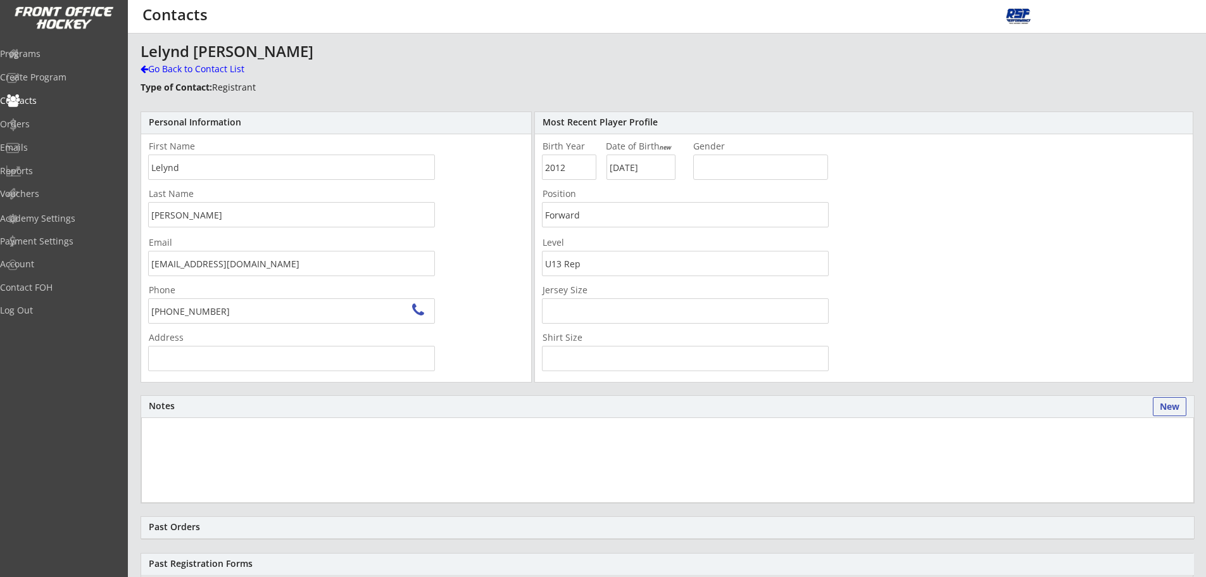
type input "[STREET_ADDRESS][PERSON_NAME][PERSON_NAME]"
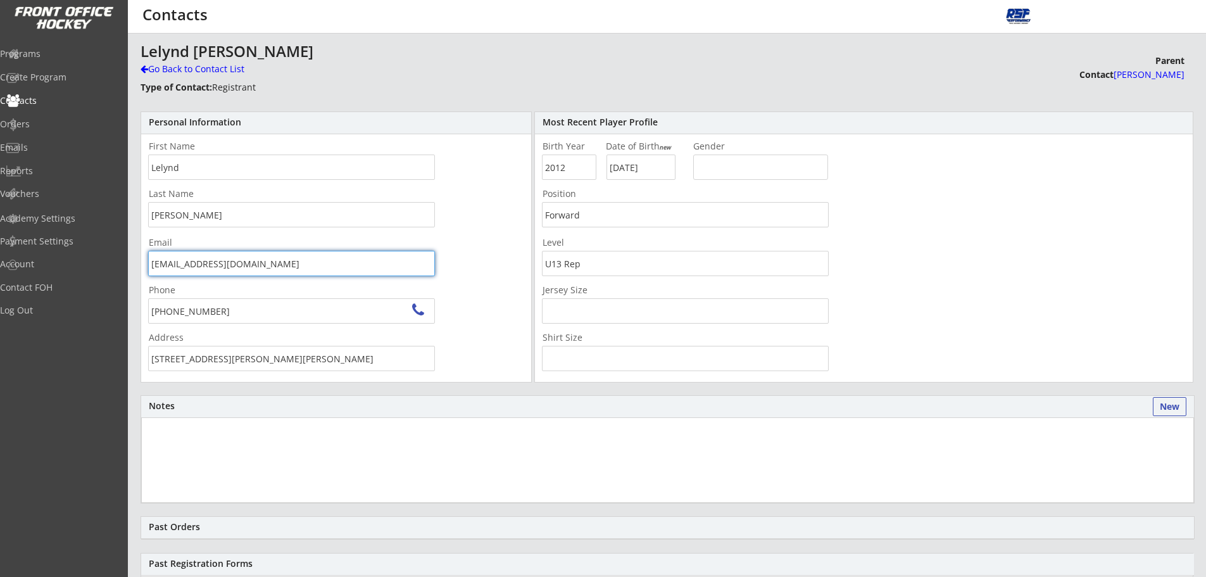
drag, startPoint x: 280, startPoint y: 263, endPoint x: 110, endPoint y: 265, distance: 169.7
click at [110, 265] on body "REVENUE $ 2,520 Last 30 days REGISTRATIONS 11 Last 30 days CONTACTS 11 New in L…" at bounding box center [603, 288] width 1206 height 577
click at [191, 66] on div "Go Back to Contact List" at bounding box center [222, 69] width 163 height 13
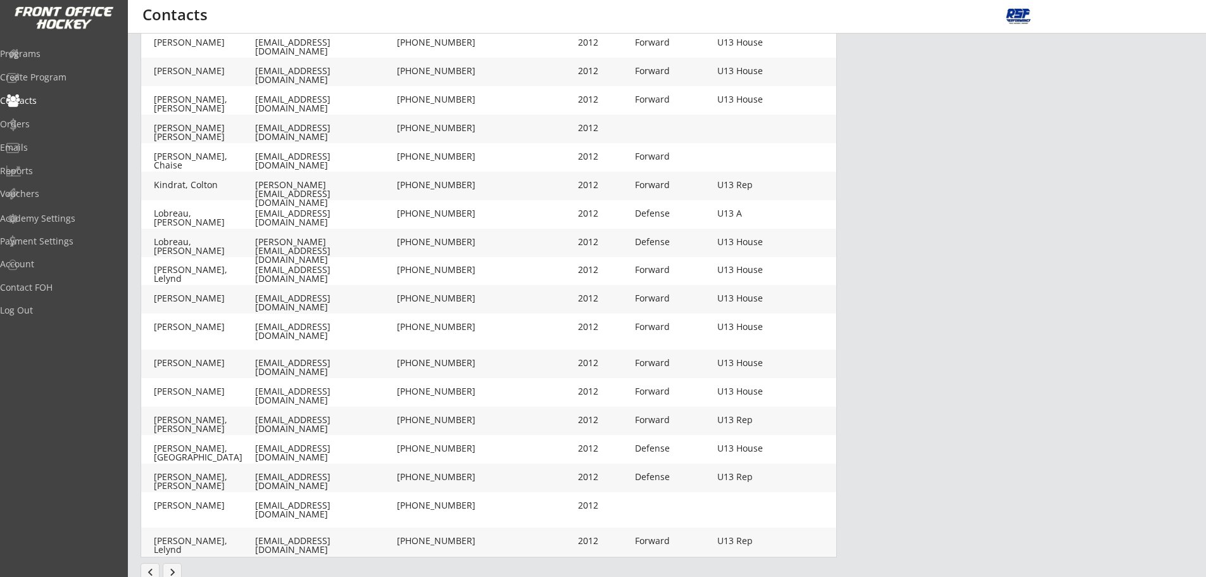
scroll to position [206, 0]
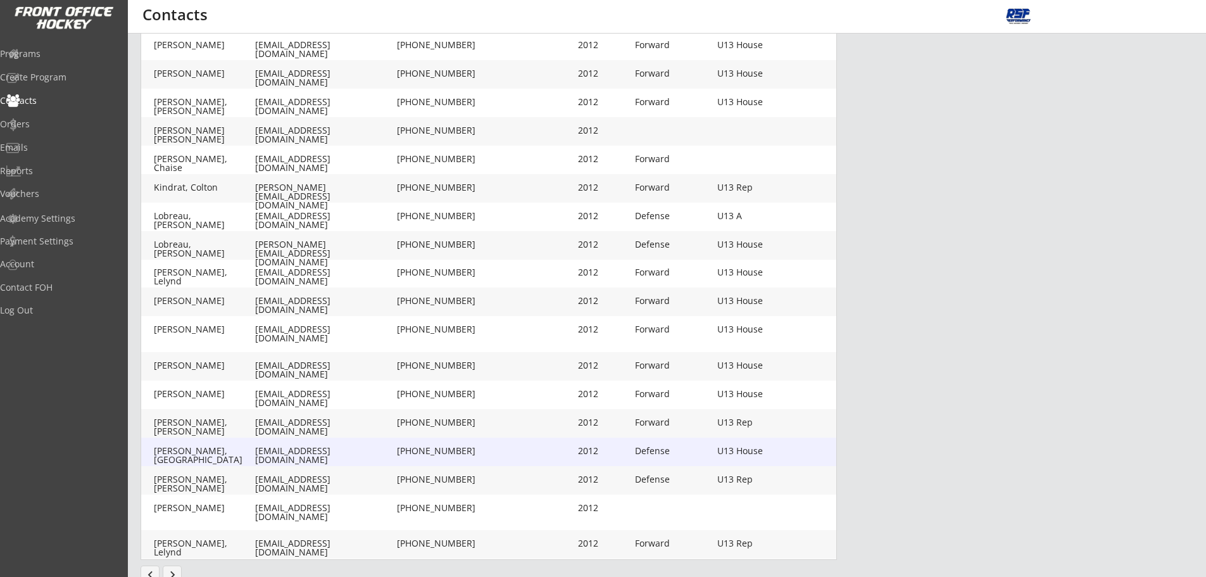
click at [298, 450] on div "[EMAIL_ADDRESS][DOMAIN_NAME]" at bounding box center [324, 455] width 139 height 18
type input "Lincoln"
type input "[PERSON_NAME]"
type input "[EMAIL_ADDRESS][DOMAIN_NAME]"
type input "[PHONE_NUMBER]"
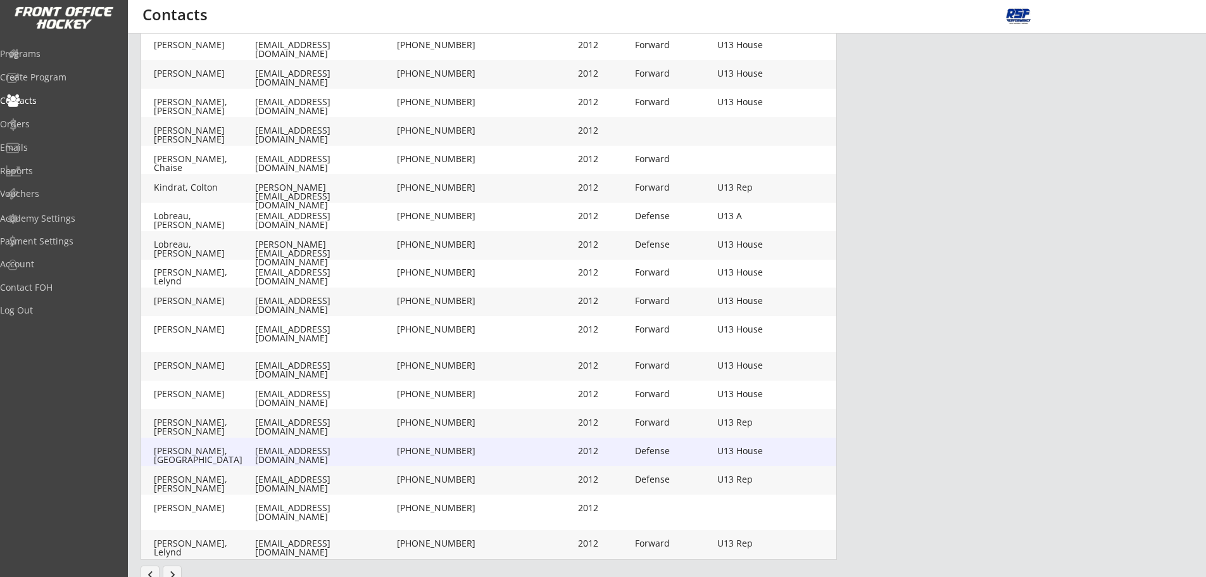
type input "2012"
type input "[DATE]"
type input "Defense"
type input "U13 House"
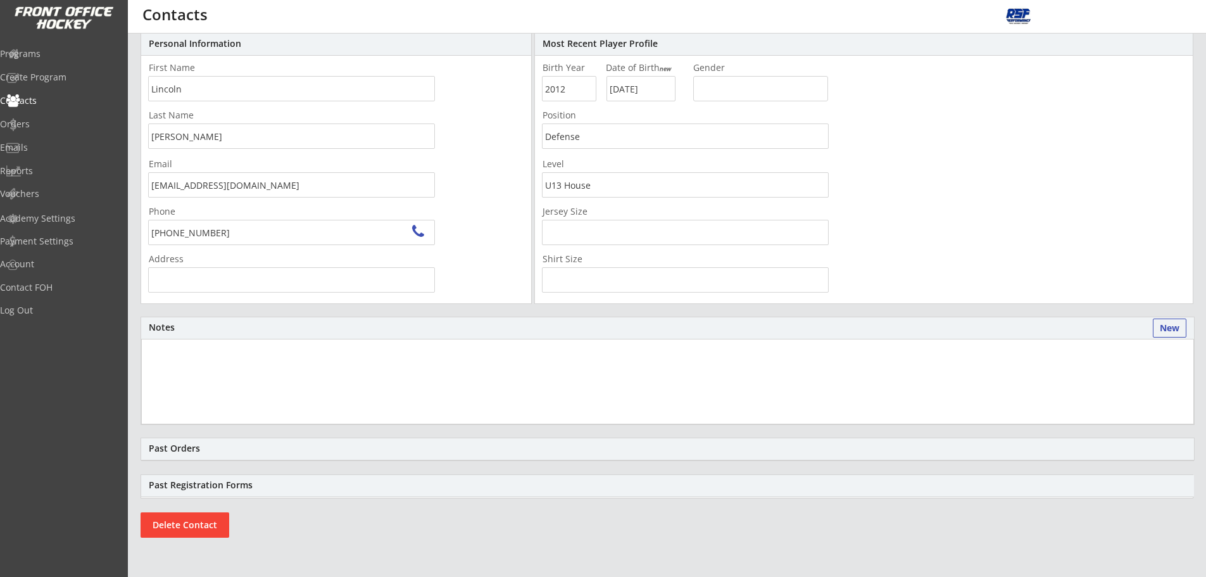
scroll to position [53, 0]
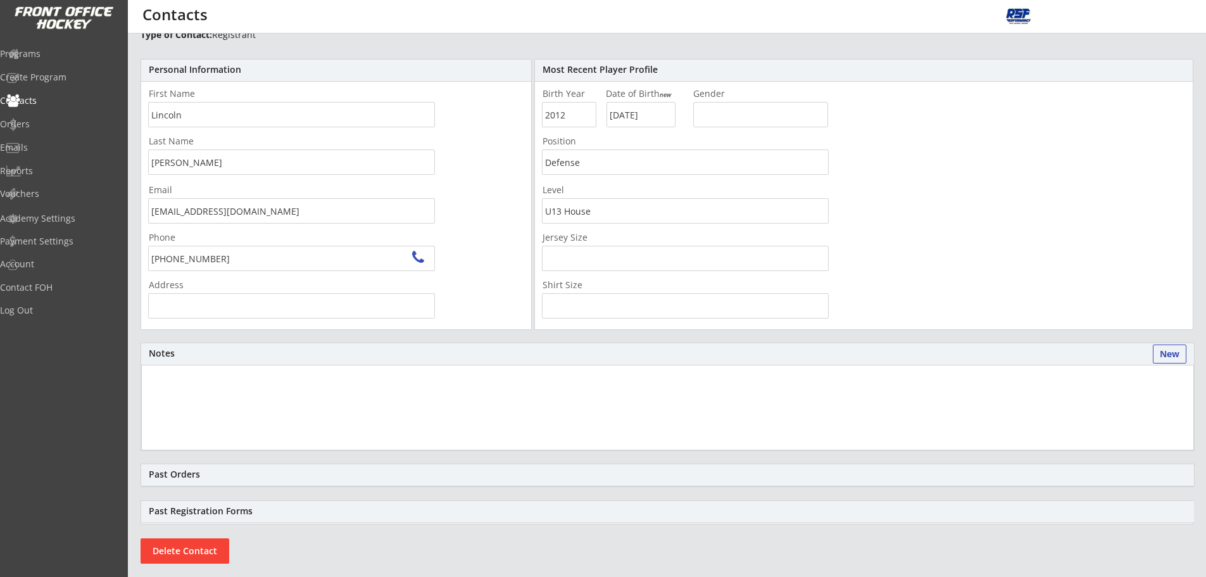
type input "[STREET_ADDRESS][PERSON_NAME]"
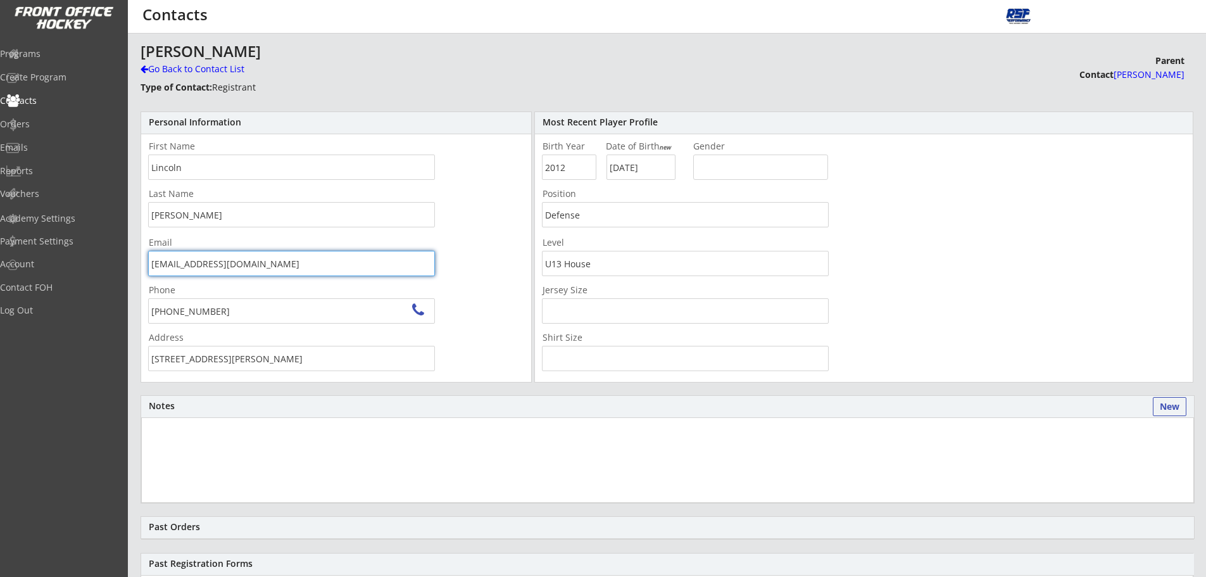
drag, startPoint x: 189, startPoint y: 269, endPoint x: 149, endPoint y: 269, distance: 39.9
click at [93, 275] on body "REVENUE $ 2,520 Last 30 days REGISTRATIONS 11 Last 30 days CONTACTS 11 New in L…" at bounding box center [603, 288] width 1206 height 577
click at [199, 72] on div "Go Back to Contact List" at bounding box center [222, 69] width 163 height 13
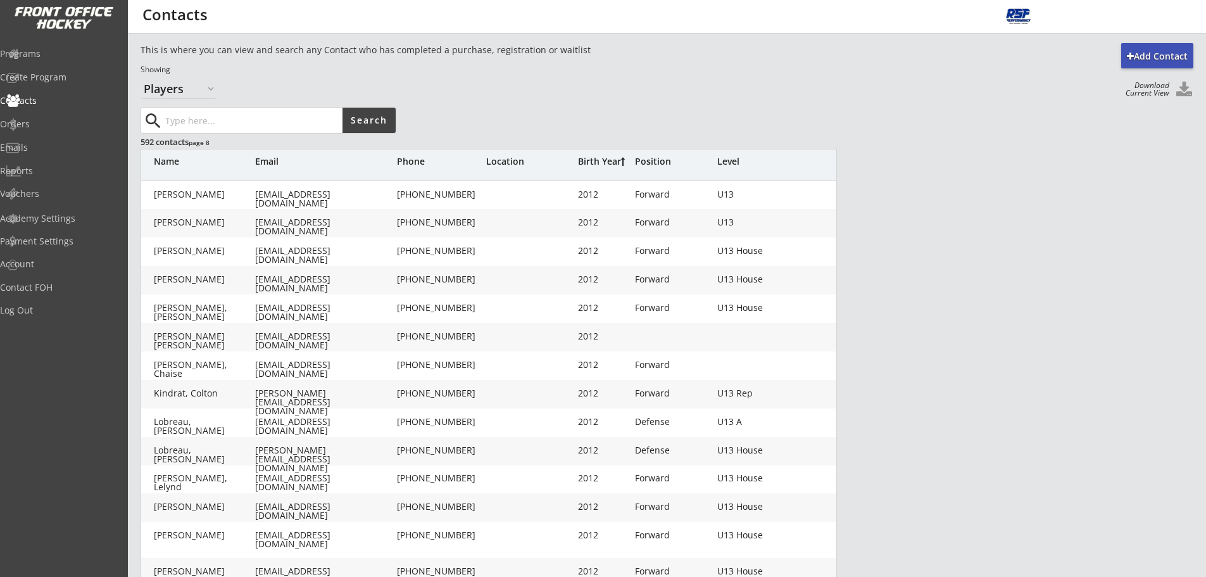
click at [307, 450] on div "[PERSON_NAME][EMAIL_ADDRESS][DOMAIN_NAME]" at bounding box center [324, 459] width 139 height 27
type input "[PERSON_NAME]"
type input "Lobreau"
type input "[PERSON_NAME][EMAIL_ADDRESS][DOMAIN_NAME]"
type input "[PHONE_NUMBER]"
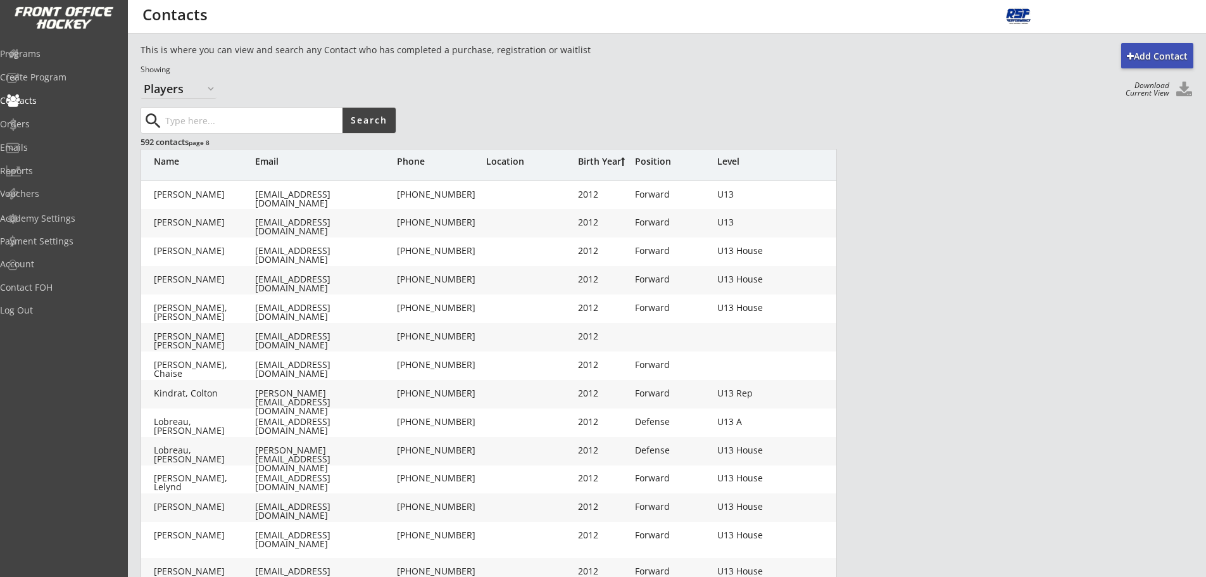
type input "2012"
type input "[DATE]"
type input "Defense"
type input "U13 House"
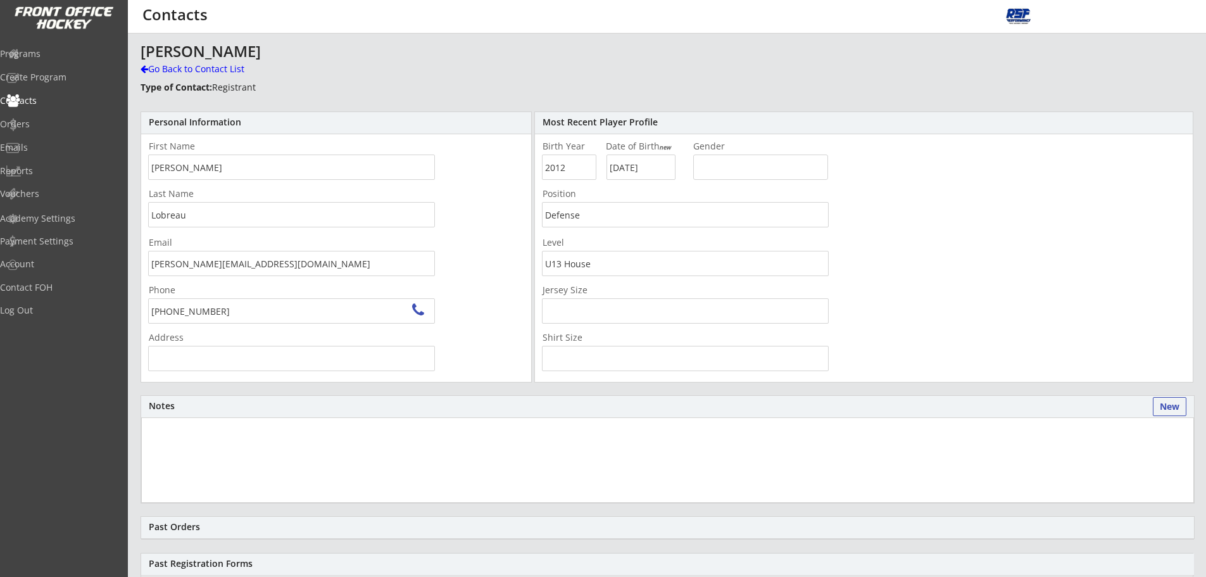
type input "[STREET_ADDRESS]"
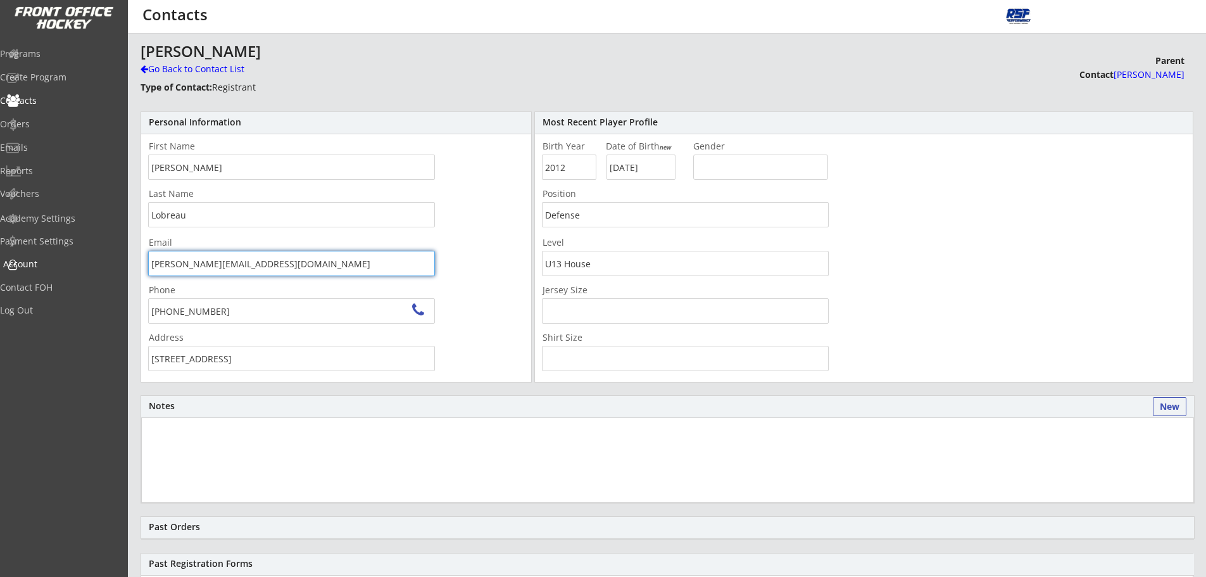
drag, startPoint x: 80, startPoint y: 271, endPoint x: 133, endPoint y: 270, distance: 53.2
click at [80, 272] on body "REVENUE $ 2,520 Last 30 days REGISTRATIONS 11 Last 30 days CONTACTS 11 New in L…" at bounding box center [603, 288] width 1206 height 577
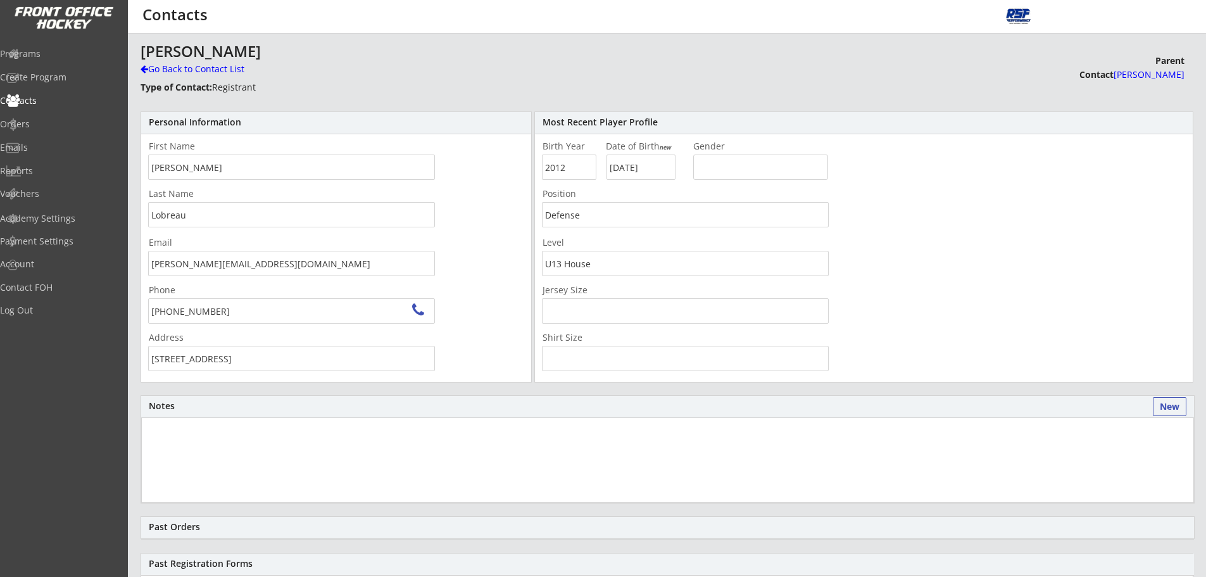
drag, startPoint x: 148, startPoint y: 265, endPoint x: 293, endPoint y: 262, distance: 145.1
click at [293, 262] on input "[PERSON_NAME][EMAIL_ADDRESS][DOMAIN_NAME]" at bounding box center [291, 263] width 287 height 25
drag, startPoint x: 253, startPoint y: 264, endPoint x: 136, endPoint y: 274, distance: 117.5
click at [136, 274] on div "Add Contact This is where you can view and search any Contact who has completed…" at bounding box center [667, 421] width 1079 height 756
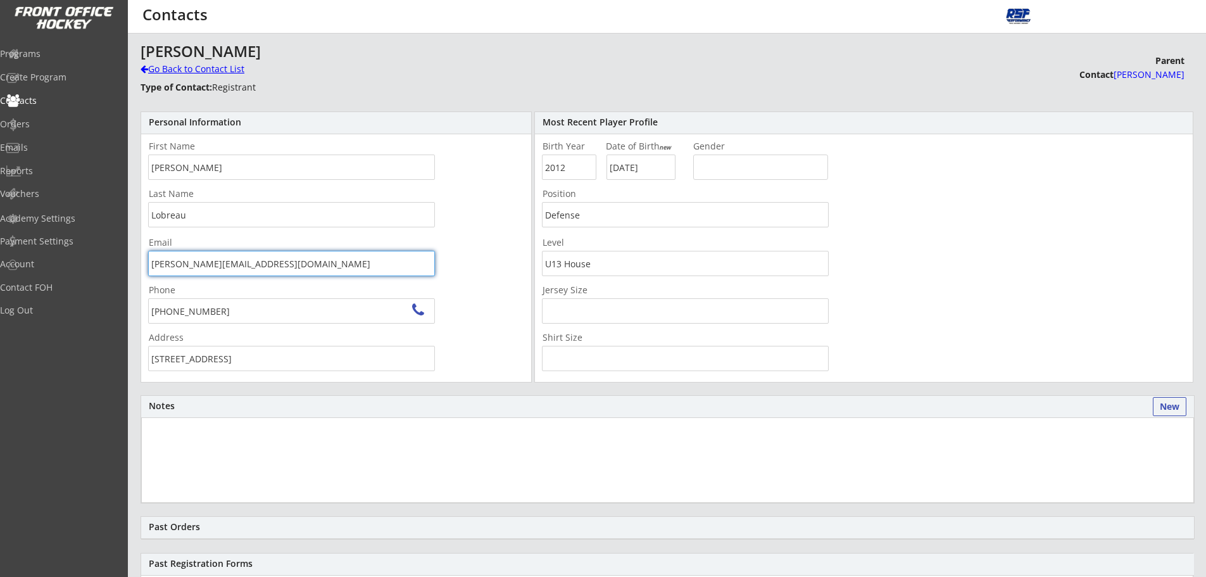
click at [204, 77] on div "Go Back to Contact List" at bounding box center [222, 70] width 163 height 15
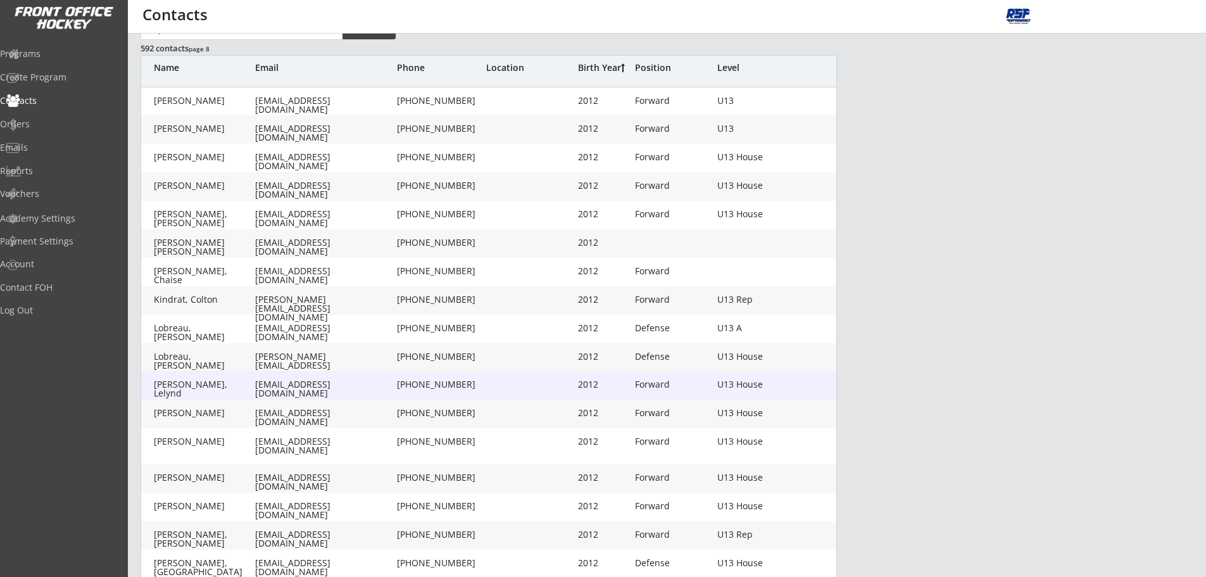
scroll to position [95, 0]
click at [291, 384] on div "[EMAIL_ADDRESS][DOMAIN_NAME]" at bounding box center [324, 388] width 139 height 18
type input "Lelynd"
type input "[PERSON_NAME]"
type input "[EMAIL_ADDRESS][DOMAIN_NAME]"
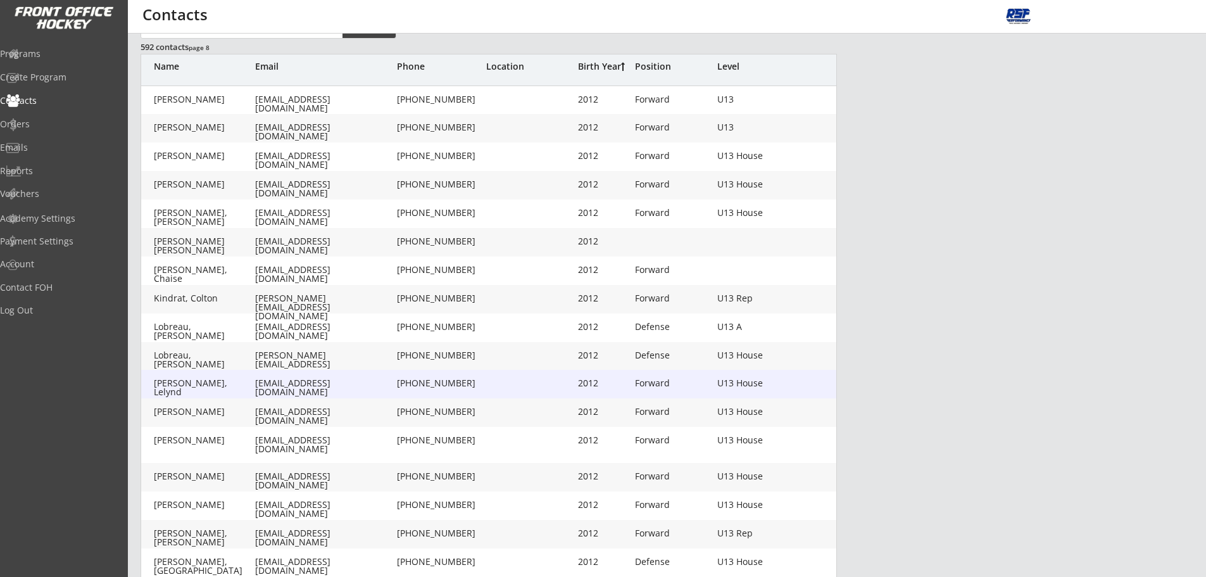
type input "[PHONE_NUMBER]"
type input "[STREET_ADDRESS][PERSON_NAME][PERSON_NAME]"
type input "2012"
type input "[DATE]"
type input "Forward"
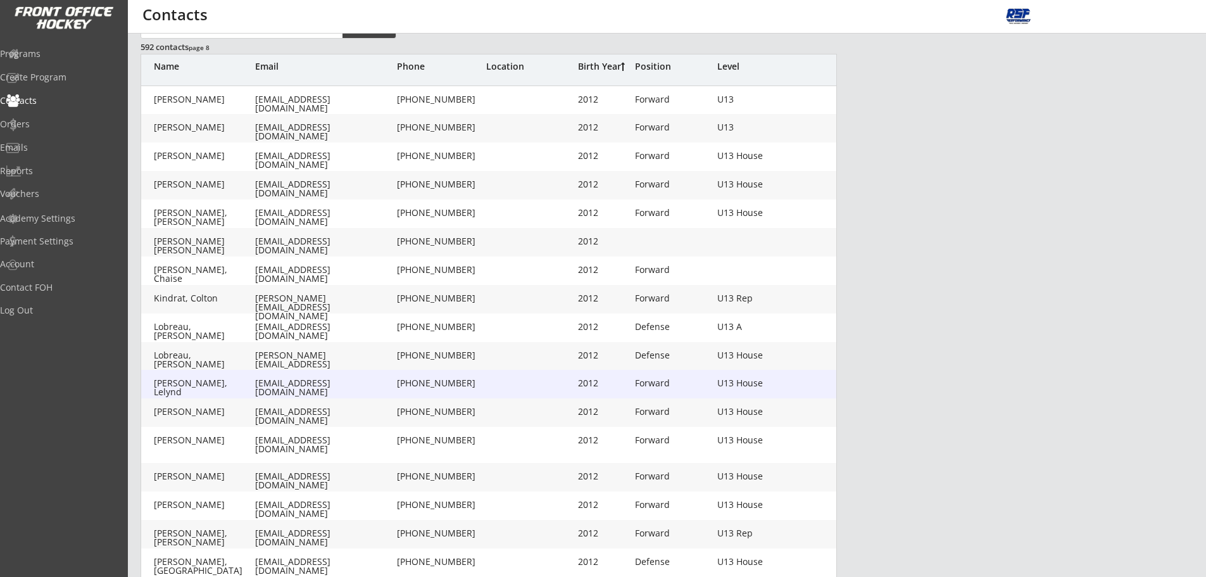
type input "U13 House"
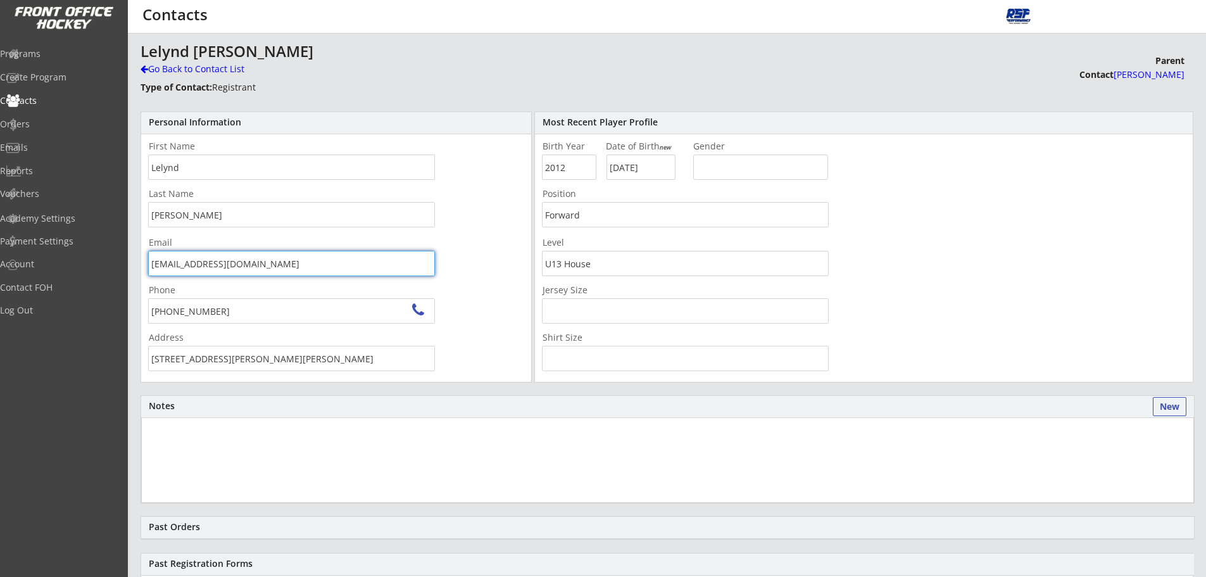
drag, startPoint x: 248, startPoint y: 270, endPoint x: 167, endPoint y: 271, distance: 81.1
click at [103, 272] on body "REVENUE $ 2,520 Last 30 days REGISTRATIONS 11 Last 30 days CONTACTS 11 New in L…" at bounding box center [603, 288] width 1206 height 577
click at [188, 68] on div "Go Back to Contact List" at bounding box center [222, 69] width 163 height 13
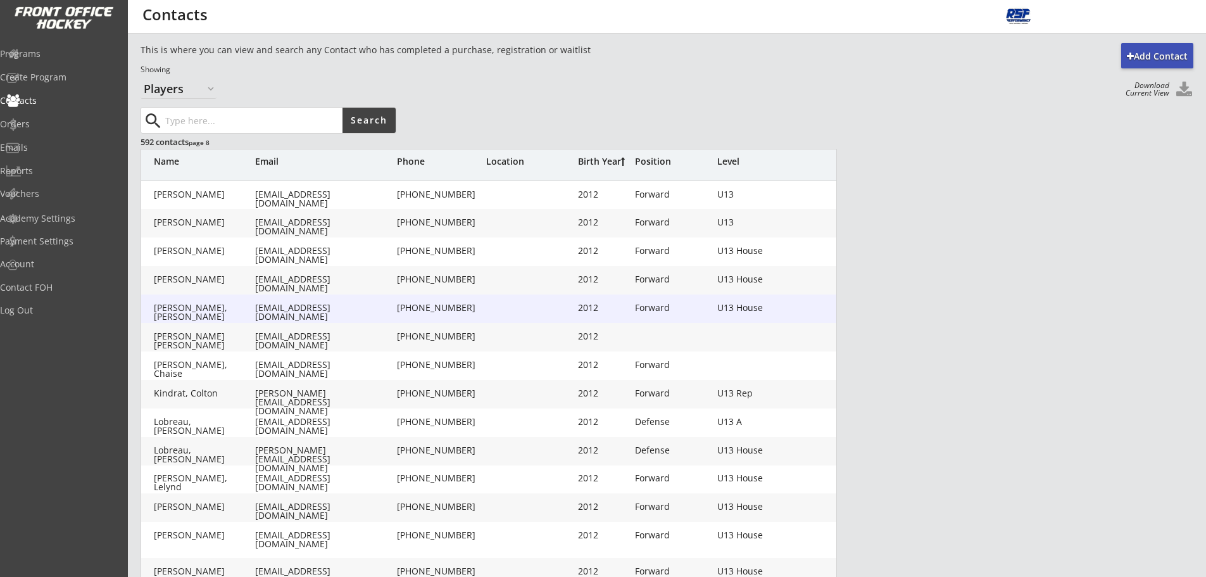
click at [284, 309] on div "[EMAIL_ADDRESS][DOMAIN_NAME]" at bounding box center [324, 312] width 139 height 18
type input "[PERSON_NAME]"
type input "Doboshynskyi"
type input "[EMAIL_ADDRESS][DOMAIN_NAME]"
type input "[PHONE_NUMBER]"
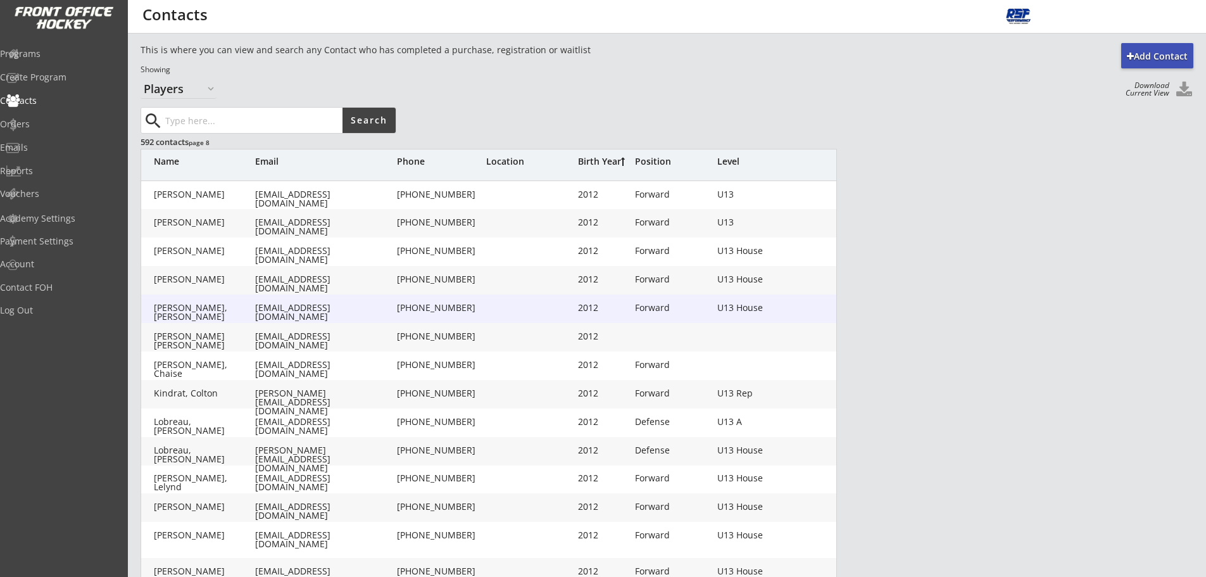
type input "2012"
type input "[DATE]"
type input "Forward"
type input "U13 House"
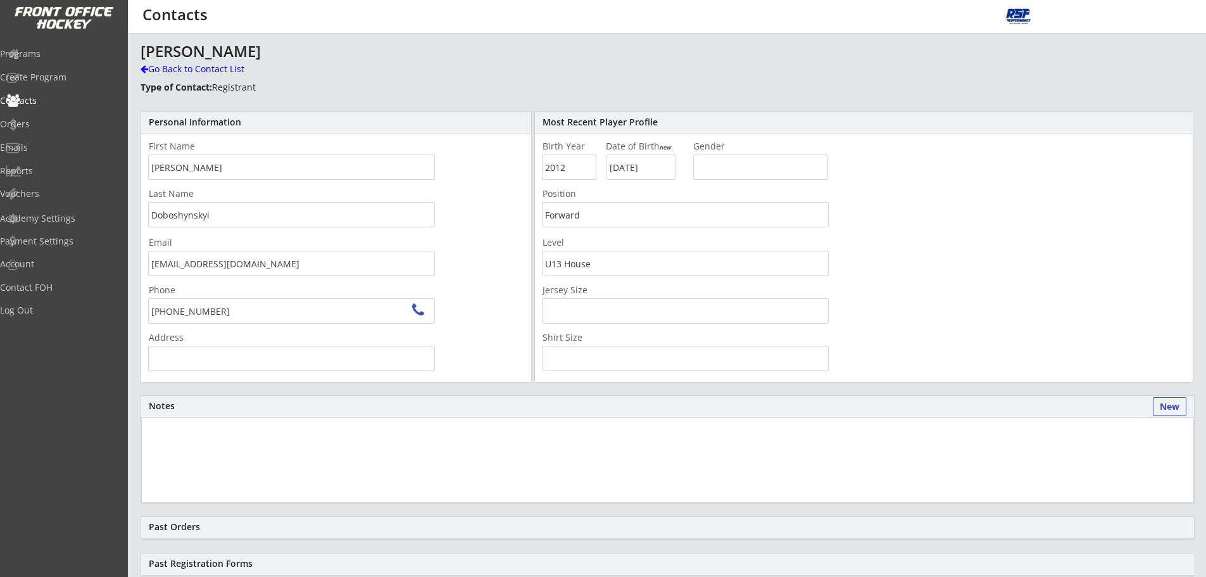
type input "[STREET_ADDRESS][PERSON_NAME][PERSON_NAME]"
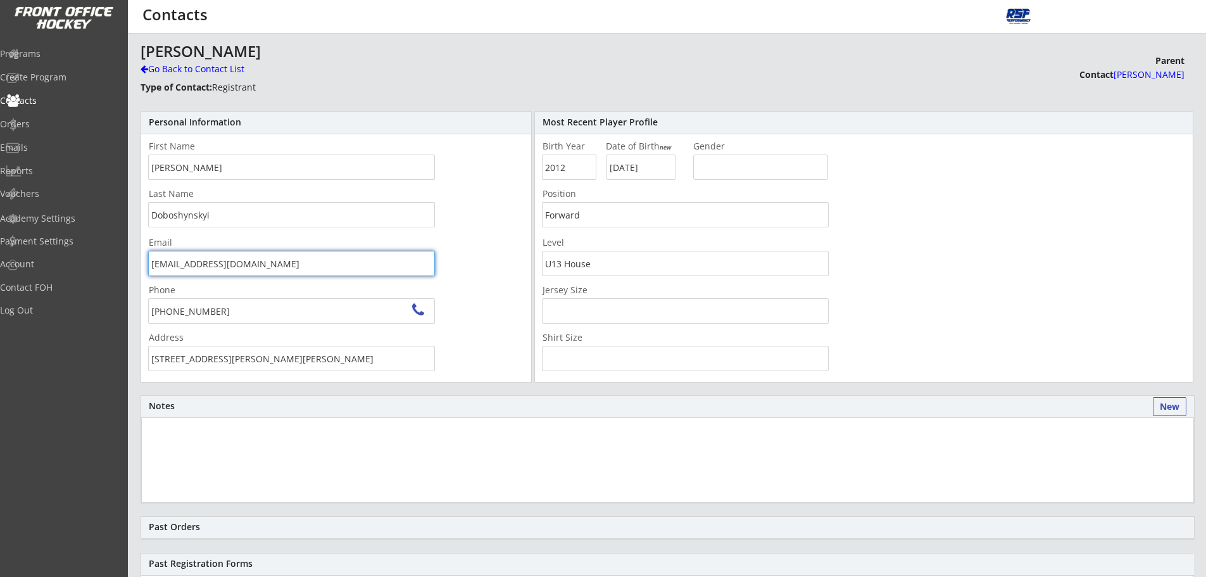
drag, startPoint x: 270, startPoint y: 264, endPoint x: 163, endPoint y: 270, distance: 107.2
click at [82, 272] on body "REVENUE $ 2,520 Last 30 days REGISTRATIONS 11 Last 30 days CONTACTS 11 New in L…" at bounding box center [603, 288] width 1206 height 577
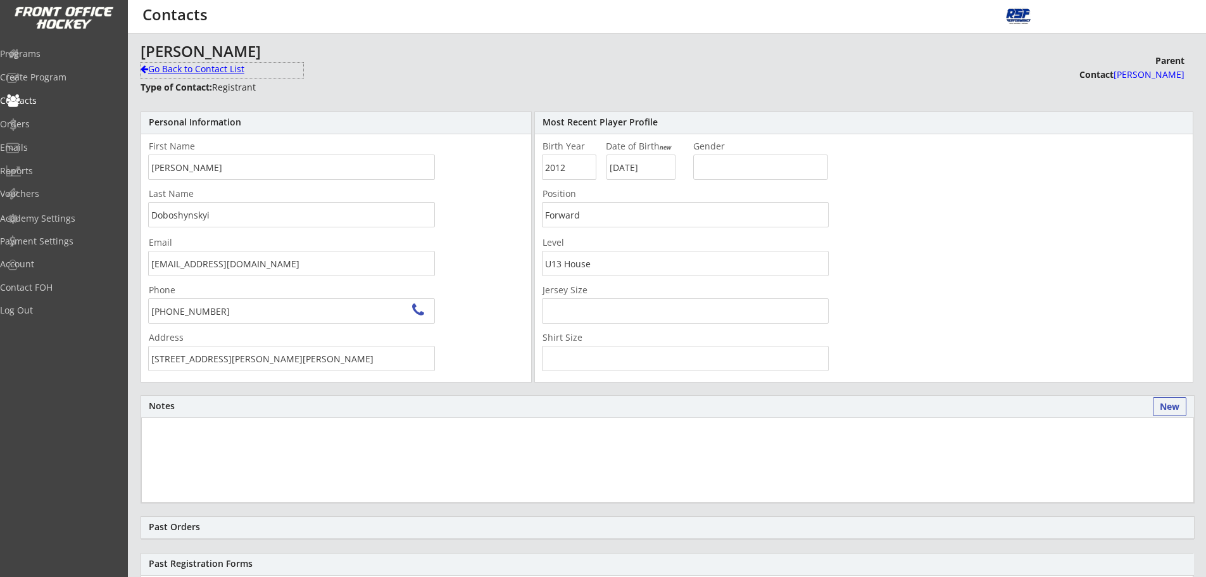
click at [191, 72] on div "Go Back to Contact List" at bounding box center [222, 69] width 163 height 13
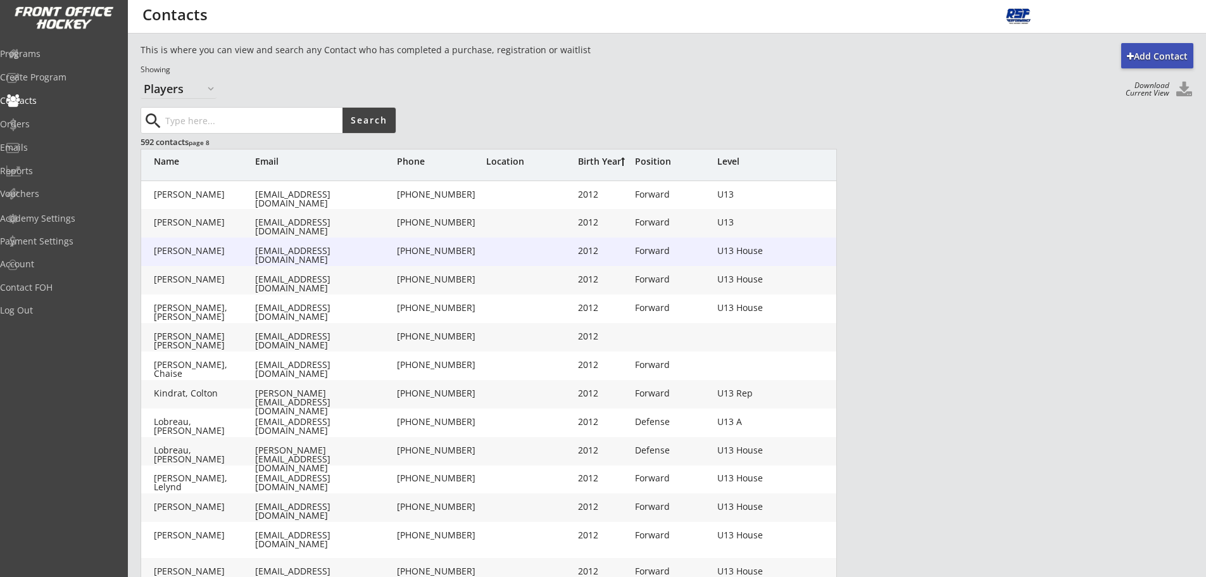
scroll to position [250, 0]
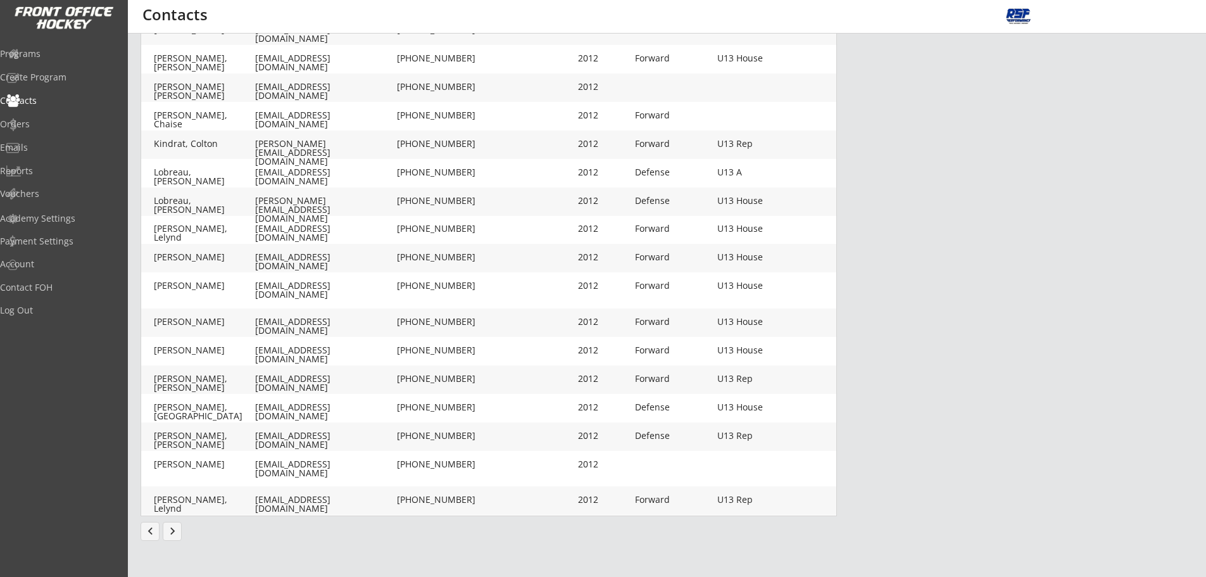
click at [148, 539] on button "chevron_left" at bounding box center [150, 531] width 19 height 19
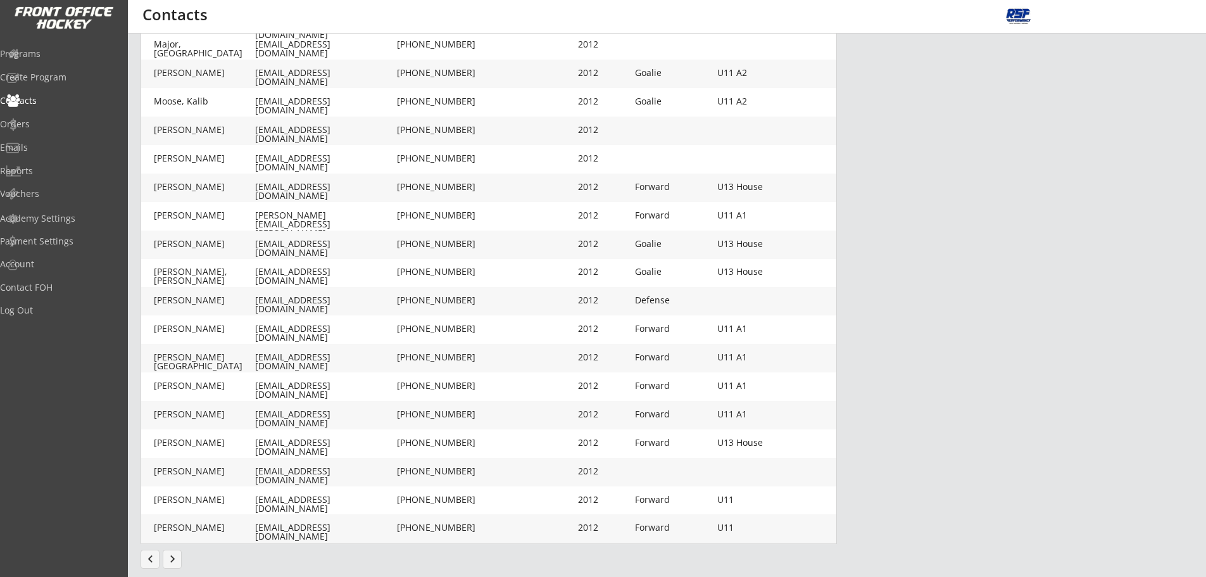
scroll to position [203, 0]
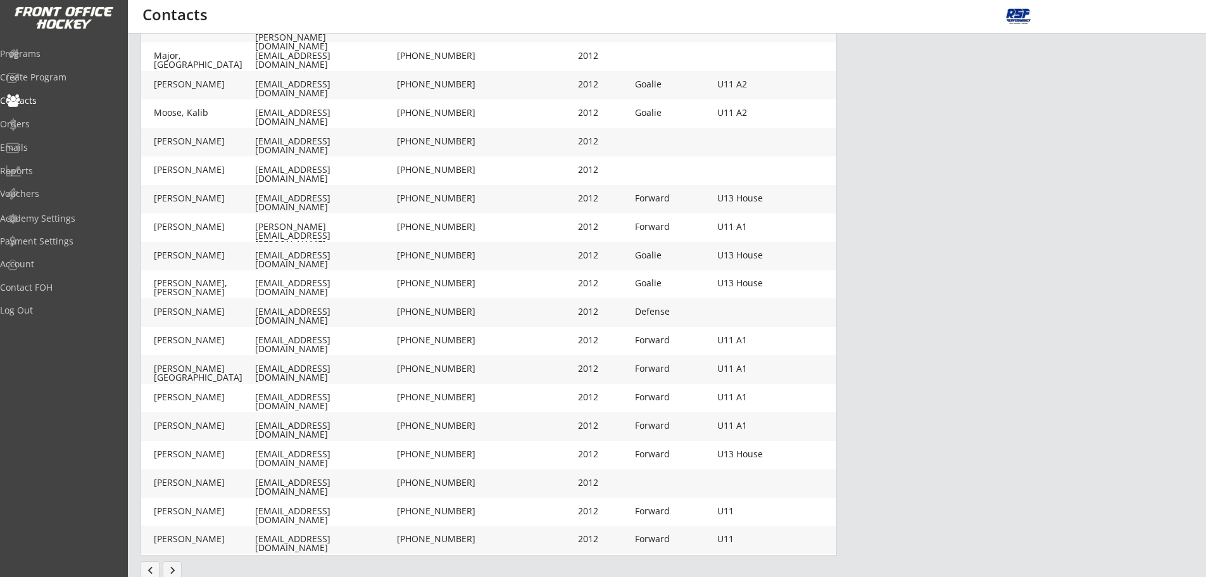
click at [297, 424] on div "[EMAIL_ADDRESS][DOMAIN_NAME]" at bounding box center [324, 430] width 139 height 18
type input "[PERSON_NAME]"
type input "Lungal"
type input "[EMAIL_ADDRESS][DOMAIN_NAME]"
type input "[PHONE_NUMBER]"
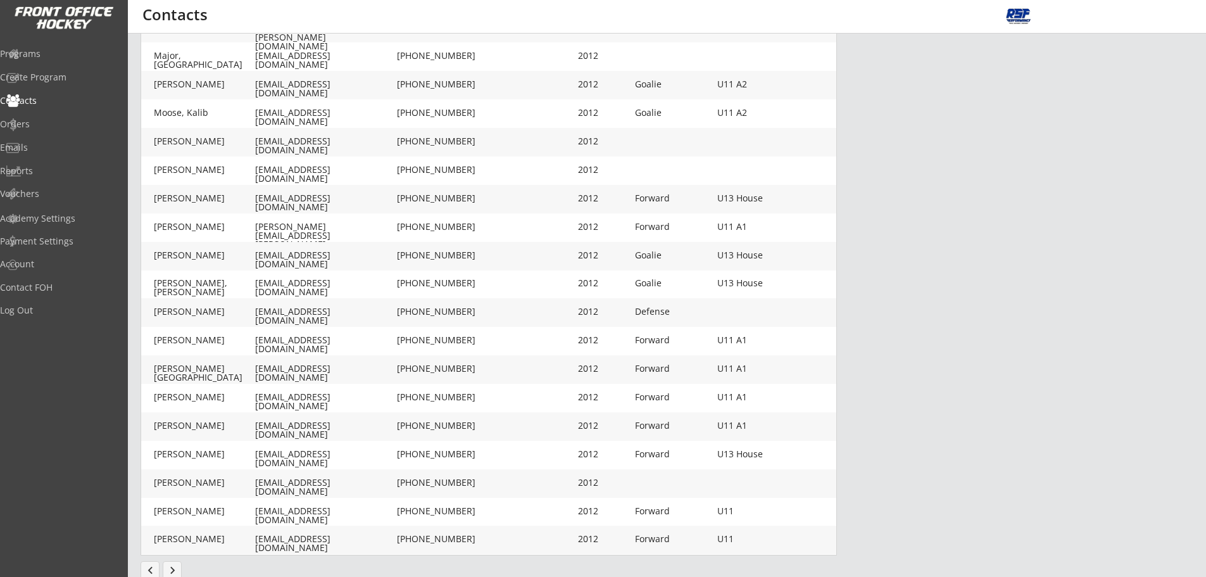
type input "2012"
type input "[DATE]"
type input "Forward"
type input "U11 A1"
type input "Youth XL"
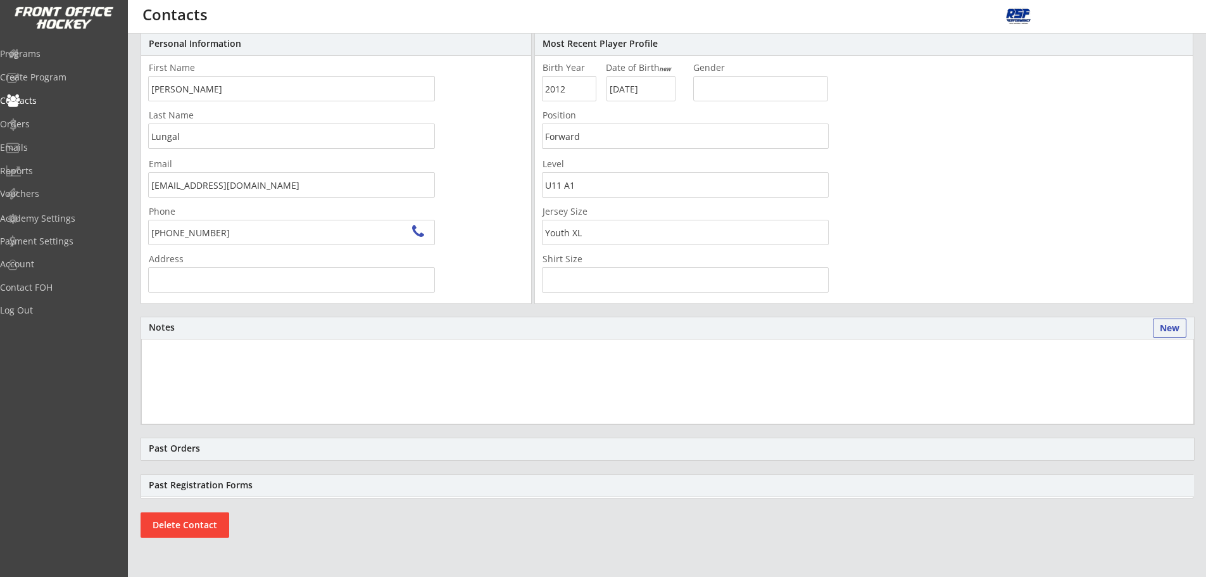
scroll to position [6, 0]
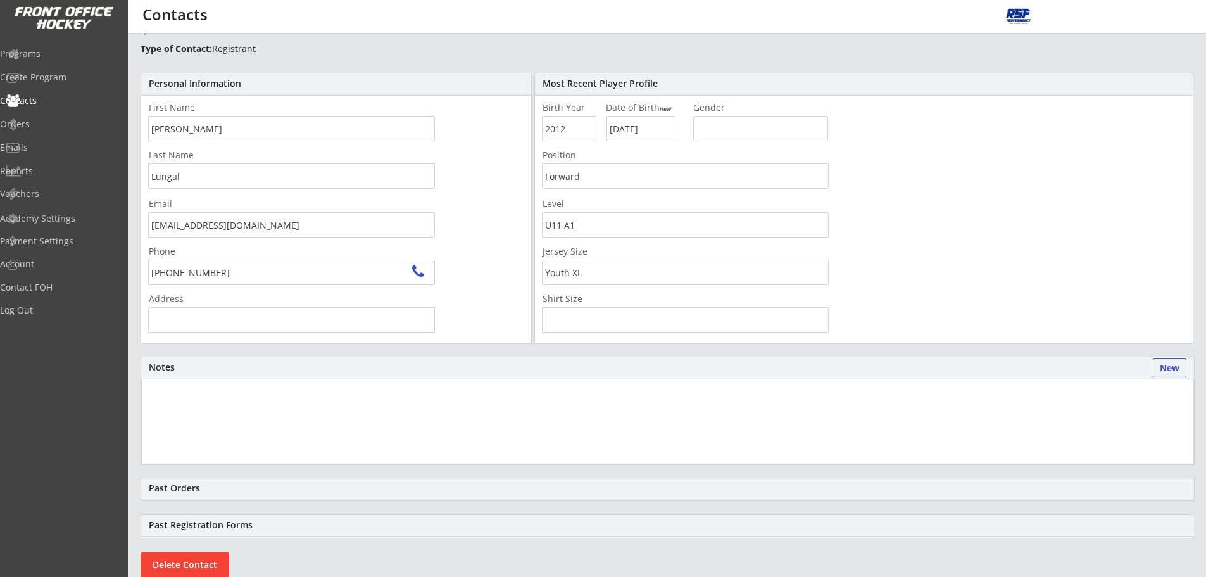
type input "[STREET_ADDRESS][PERSON_NAME]"
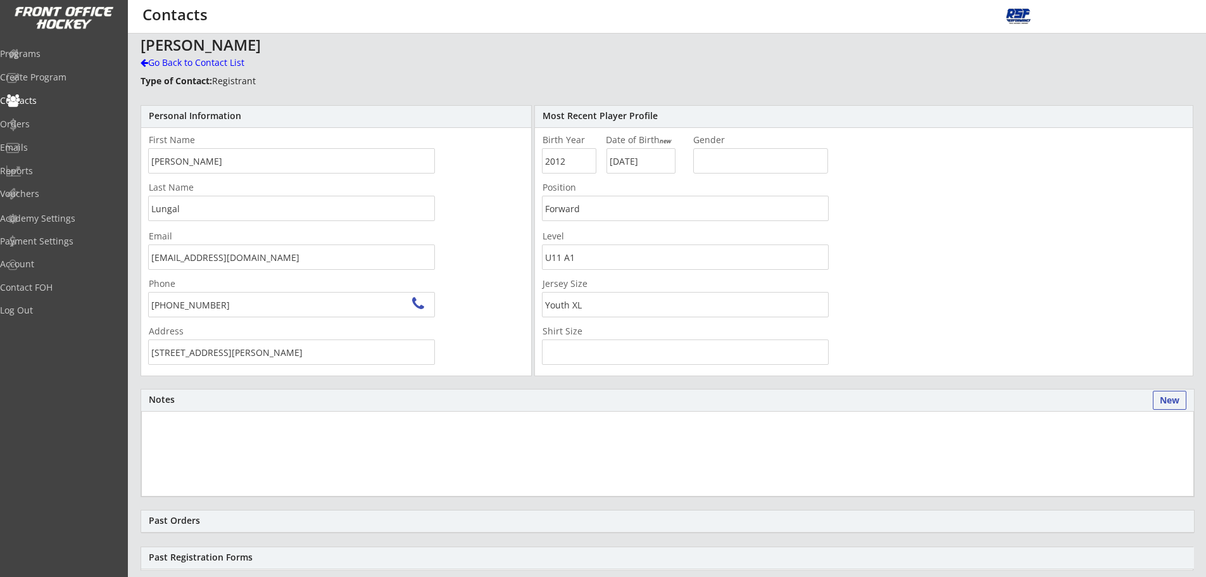
scroll to position [0, 0]
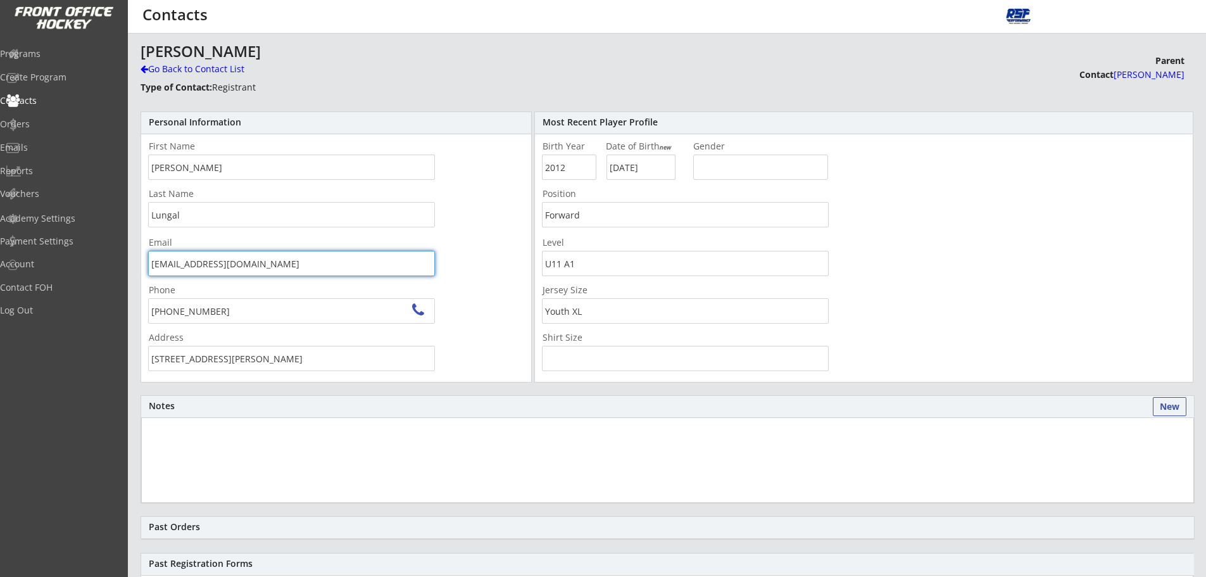
drag, startPoint x: 296, startPoint y: 270, endPoint x: 94, endPoint y: 286, distance: 202.0
click at [88, 287] on body "REVENUE $ 2,520 Last 30 days REGISTRATIONS 11 Last 30 days CONTACTS 11 New in L…" at bounding box center [603, 288] width 1206 height 577
click at [188, 66] on div "Go Back to Contact List" at bounding box center [222, 69] width 163 height 13
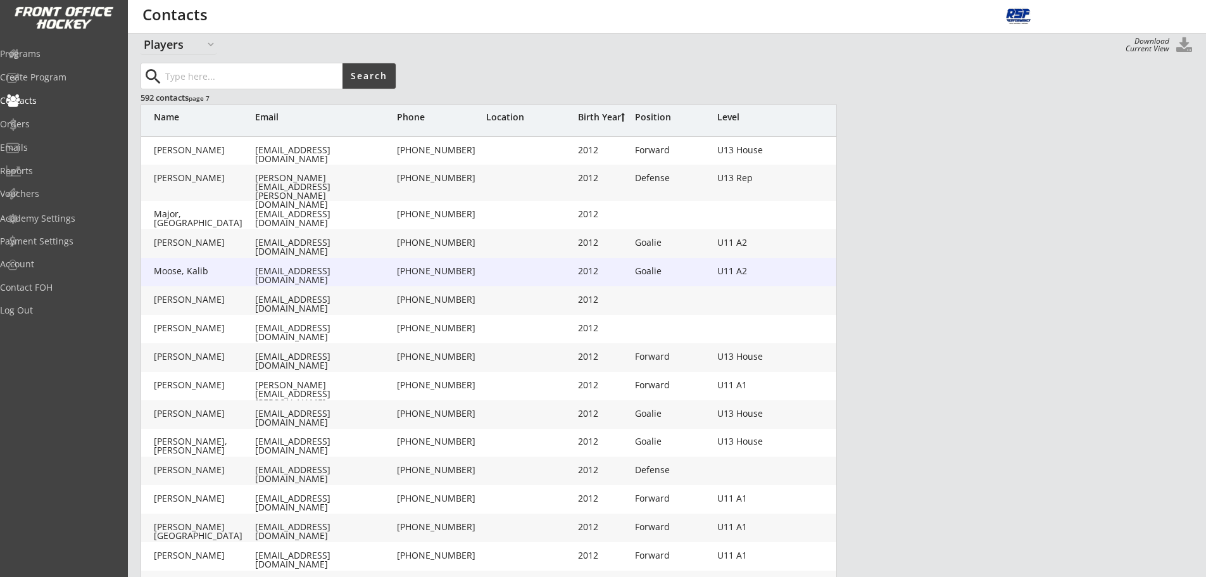
scroll to position [32, 0]
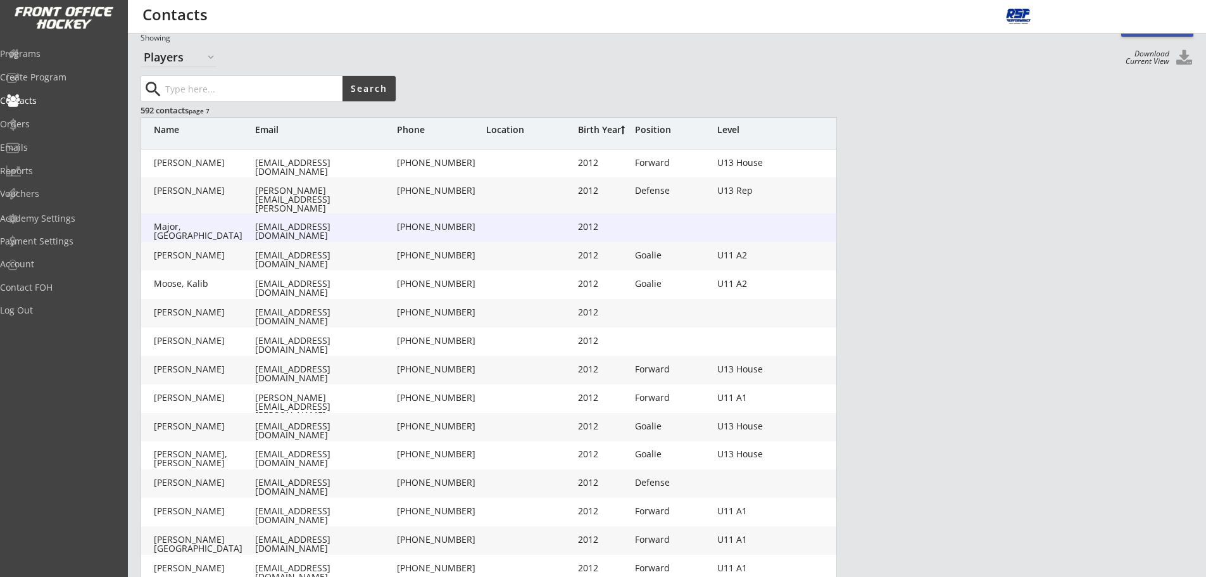
click at [291, 229] on div "[EMAIL_ADDRESS][DOMAIN_NAME]" at bounding box center [324, 231] width 139 height 18
type input "Cortland"
type input "Major"
type input "[EMAIL_ADDRESS][DOMAIN_NAME]"
type input "[PHONE_NUMBER]"
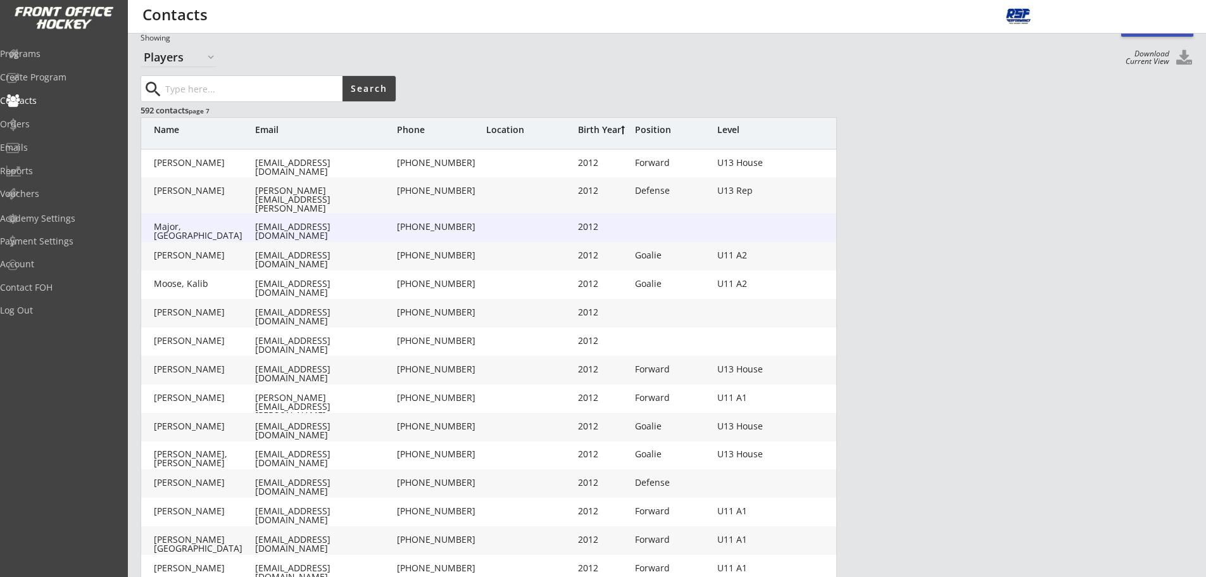
type input "2012"
type input "[DATE]"
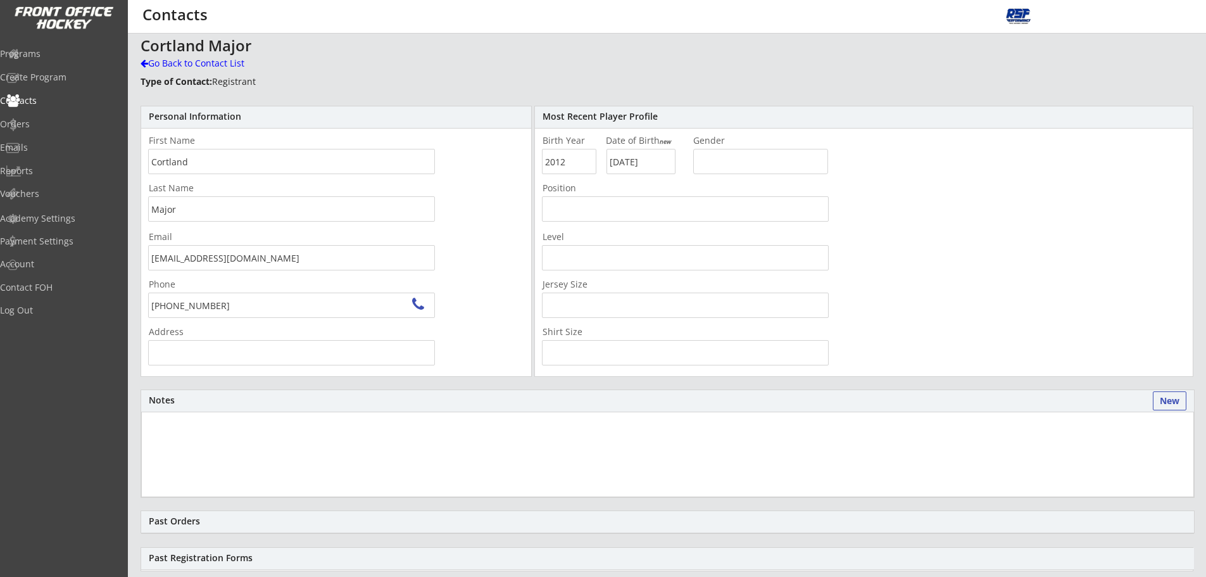
type input "[STREET_ADDRESS][US_STATE]"
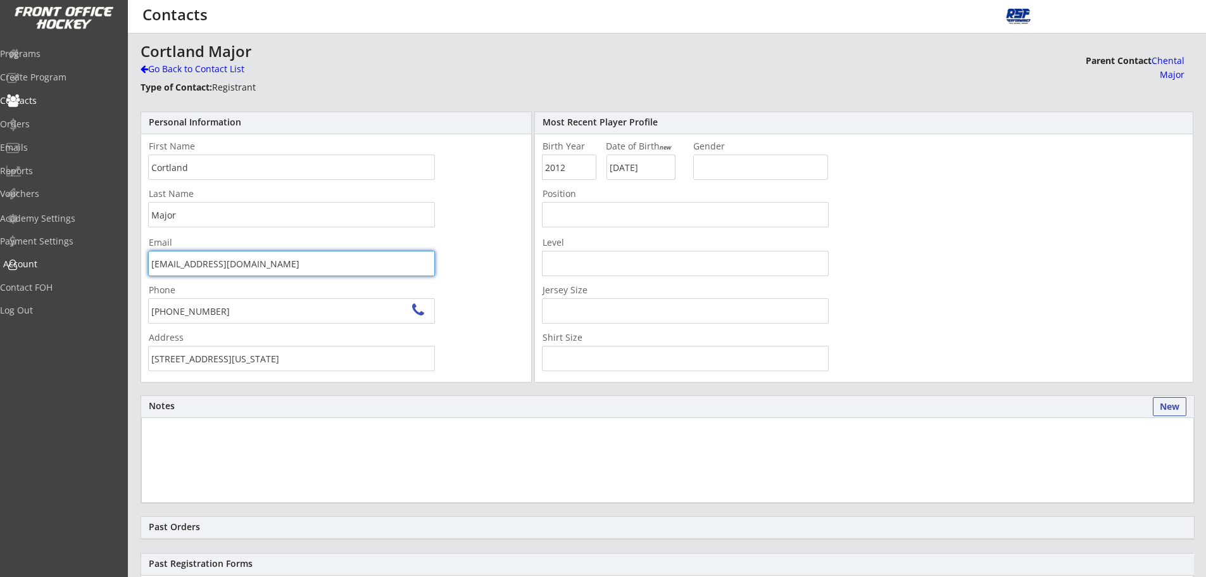
drag, startPoint x: 274, startPoint y: 267, endPoint x: 172, endPoint y: 262, distance: 102.1
click at [101, 269] on body "REVENUE $ 2,520 Last 30 days REGISTRATIONS 11 Last 30 days CONTACTS 11 New in L…" at bounding box center [603, 288] width 1206 height 577
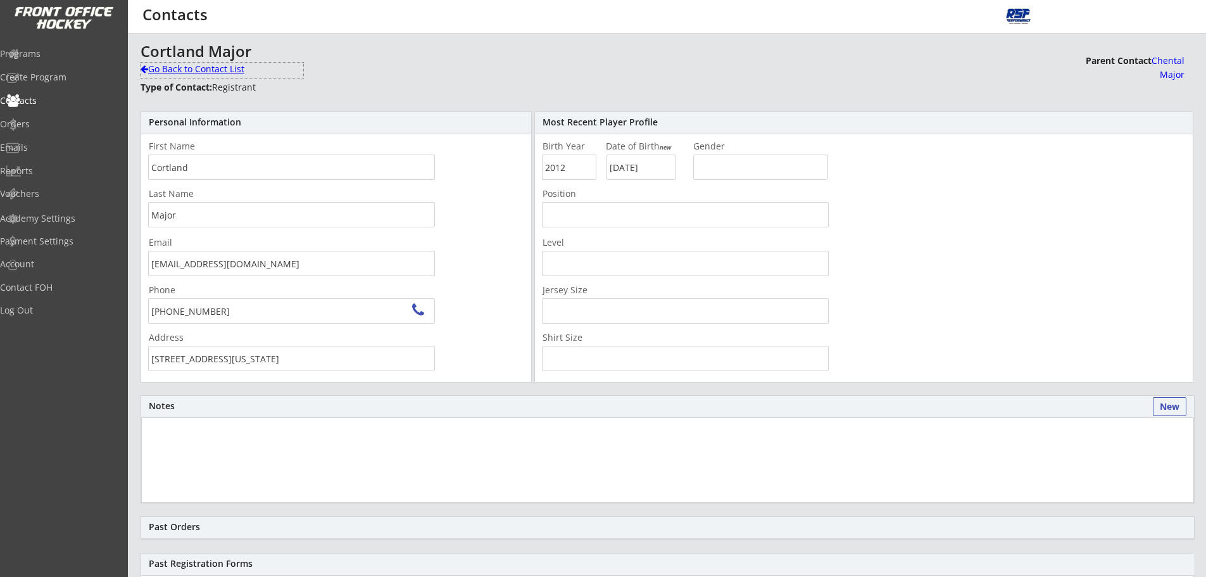
click at [184, 70] on div "Go Back to Contact List" at bounding box center [222, 69] width 163 height 13
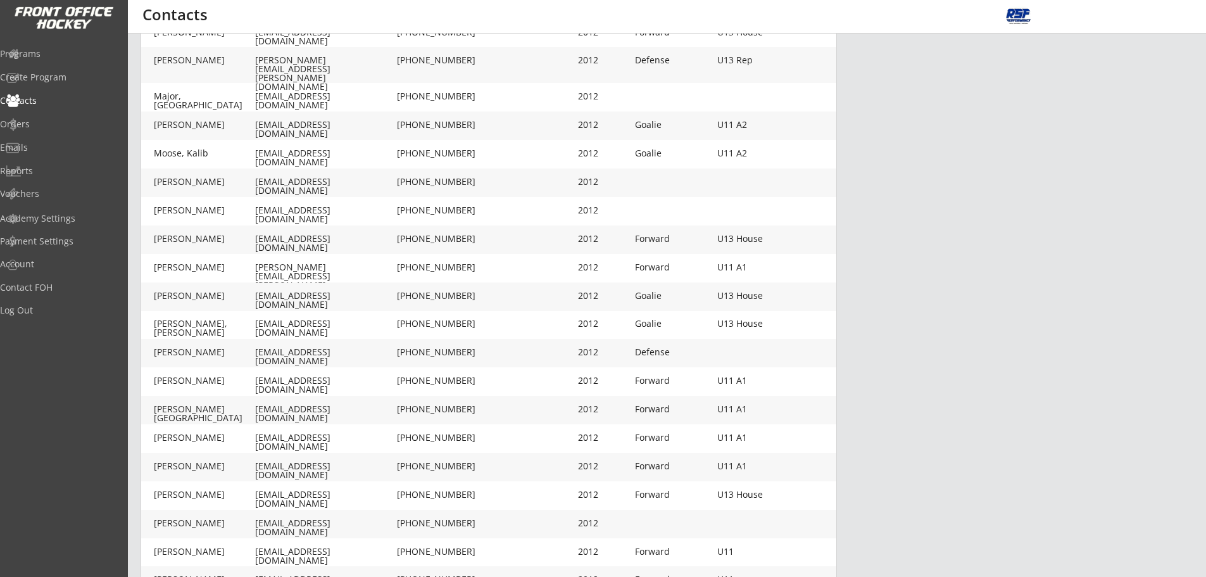
scroll to position [242, 0]
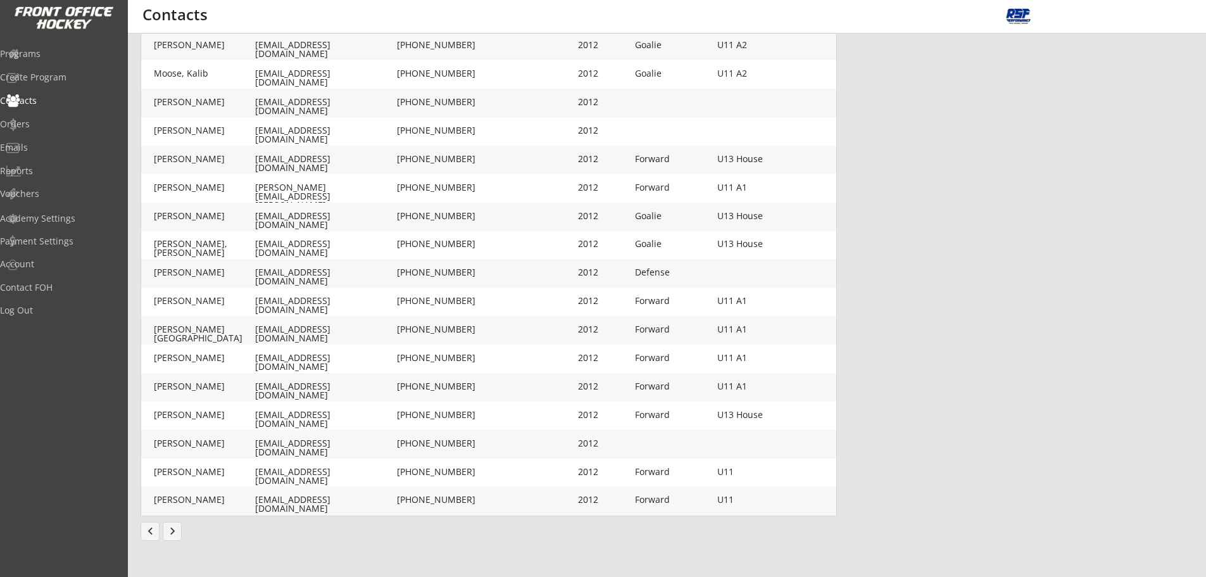
click at [151, 538] on button "chevron_left" at bounding box center [150, 531] width 19 height 19
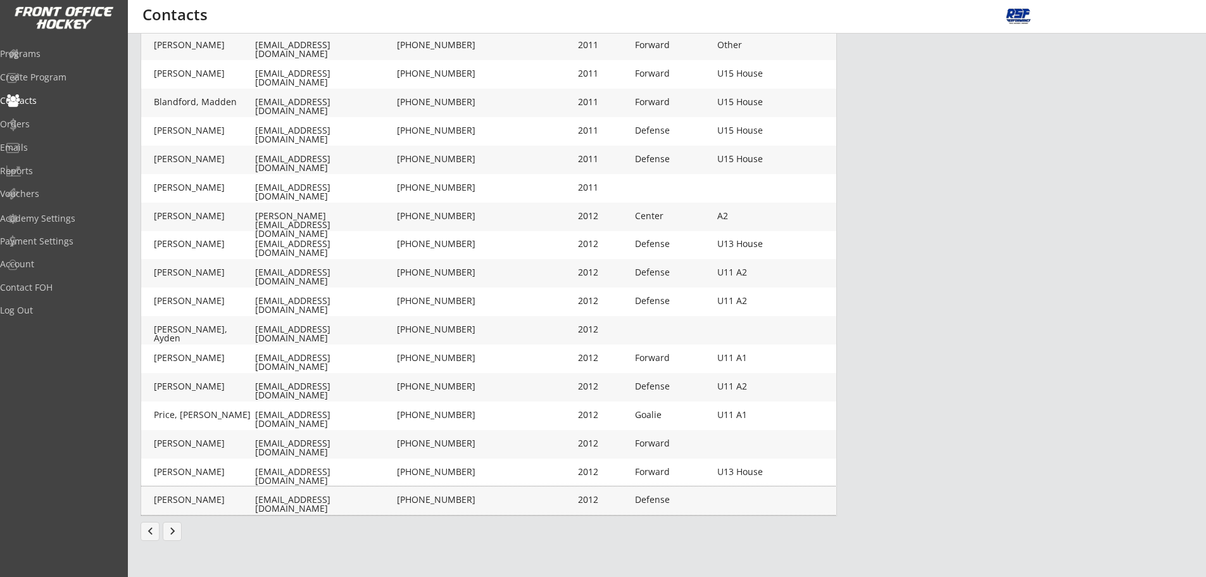
click at [287, 497] on div "[EMAIL_ADDRESS][DOMAIN_NAME]" at bounding box center [324, 504] width 139 height 18
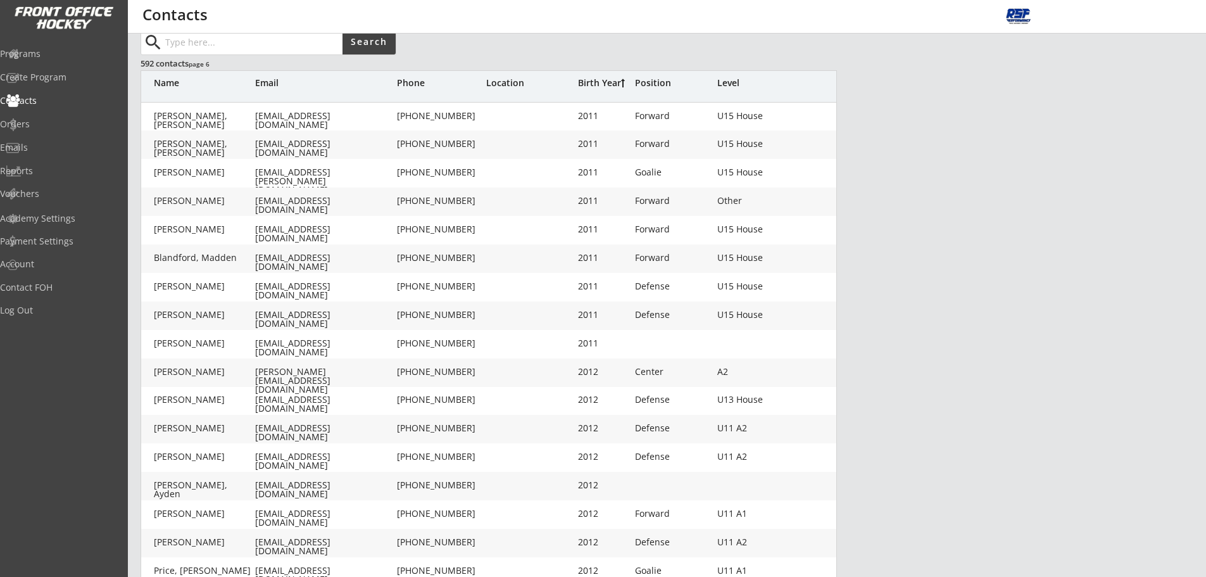
type input "[PERSON_NAME]"
type input "[EMAIL_ADDRESS][DOMAIN_NAME]"
type input "[PHONE_NUMBER]"
type input "2012"
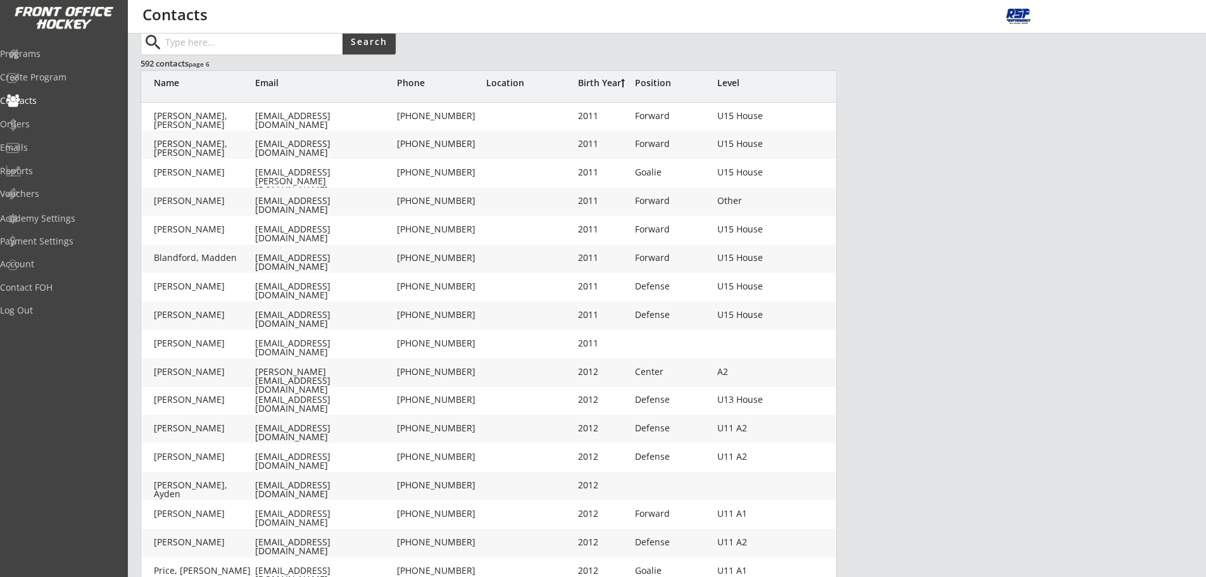
type input "[DATE]"
type input "Defense"
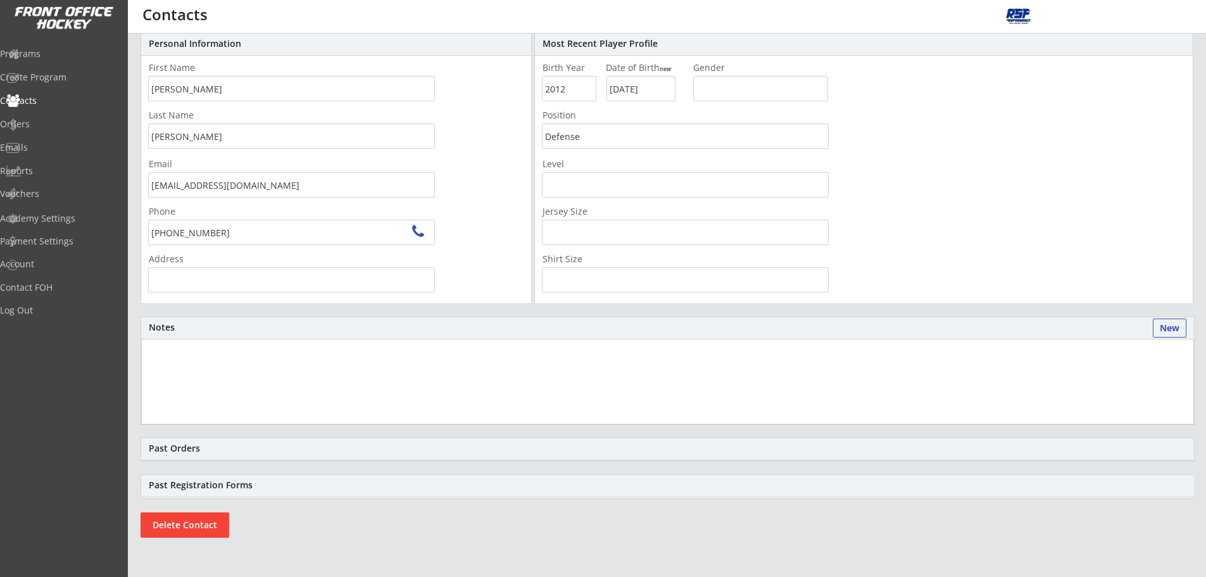
type input "[PERSON_NAME][STREET_ADDRESS]"
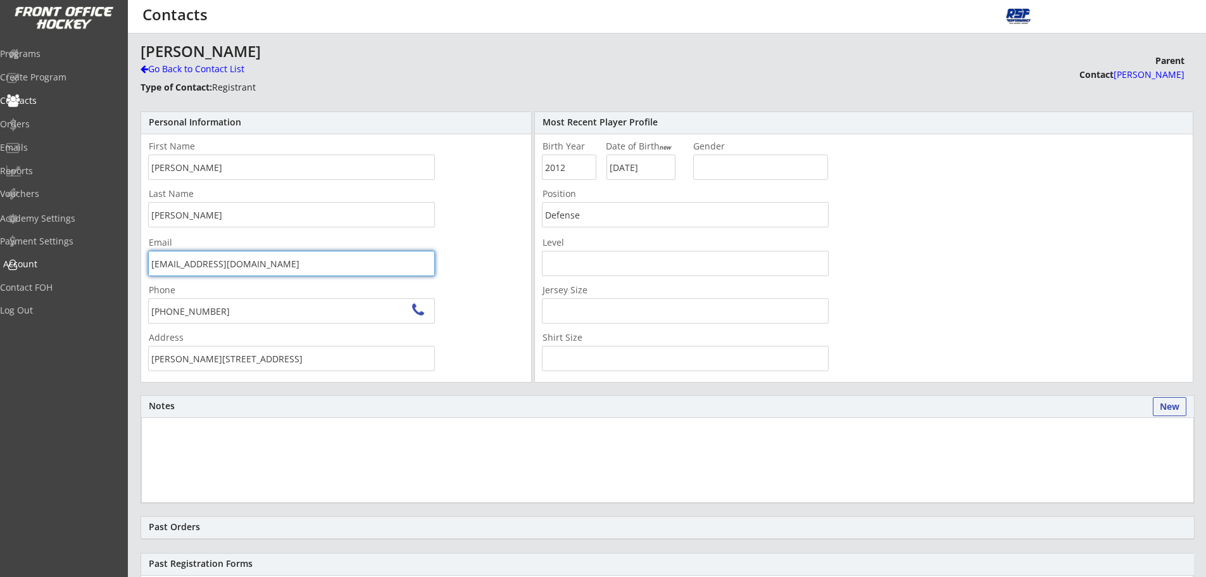
click at [38, 277] on body "REVENUE $ 2,520 Last 30 days REGISTRATIONS 11 Last 30 days CONTACTS 11 New in L…" at bounding box center [603, 288] width 1206 height 577
click at [207, 70] on div "Go Back to Contact List" at bounding box center [222, 69] width 163 height 13
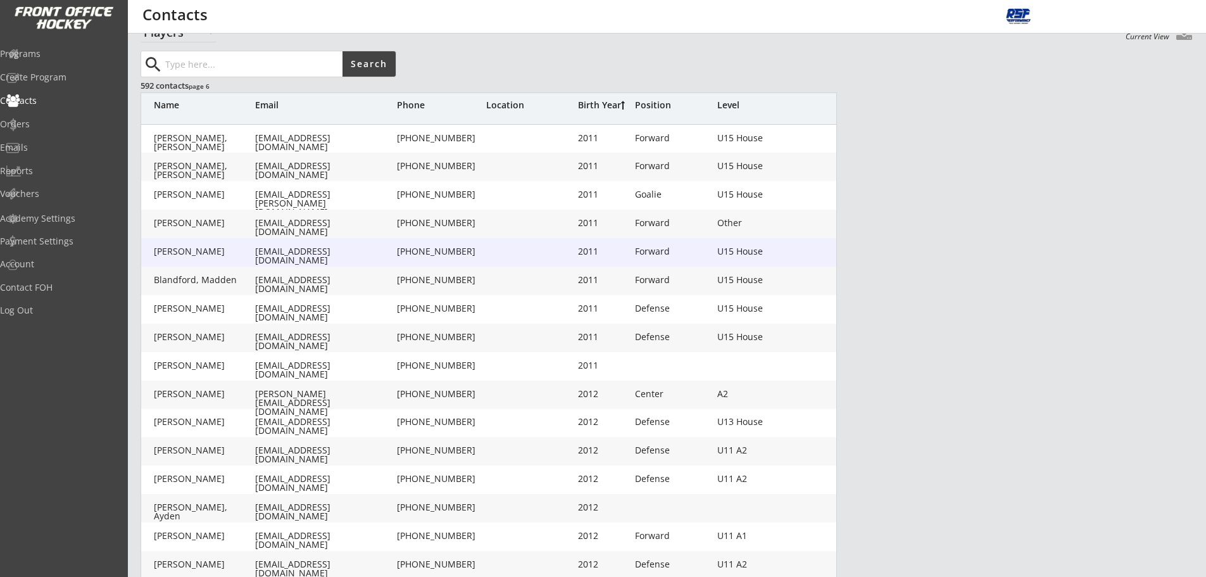
scroll to position [47, 0]
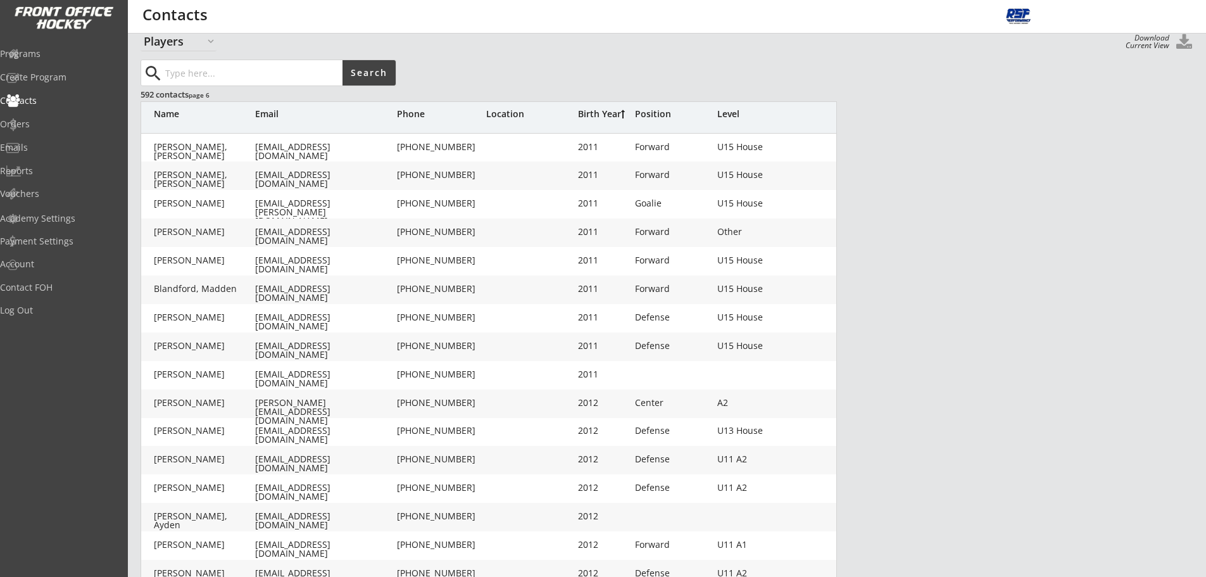
click at [300, 227] on div "[EMAIL_ADDRESS][DOMAIN_NAME]" at bounding box center [324, 236] width 139 height 18
type input "[PERSON_NAME]"
type input "Vines"
type input "[EMAIL_ADDRESS][DOMAIN_NAME]"
type input "[PHONE_NUMBER]"
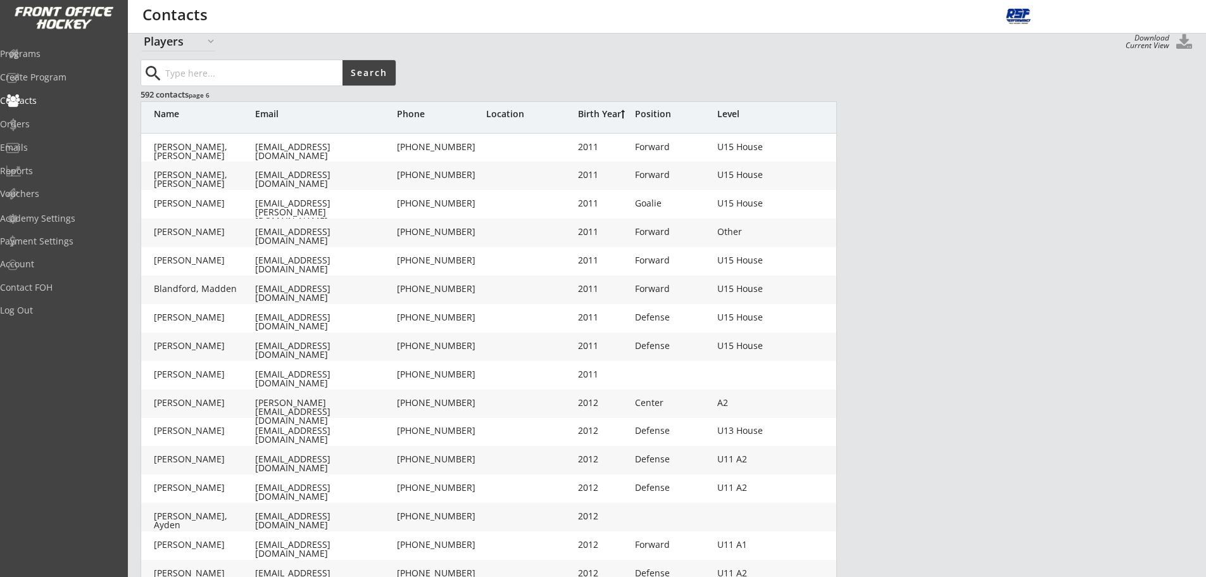
type input "2011"
type input "[DATE]"
type input "Forward"
type input "Other"
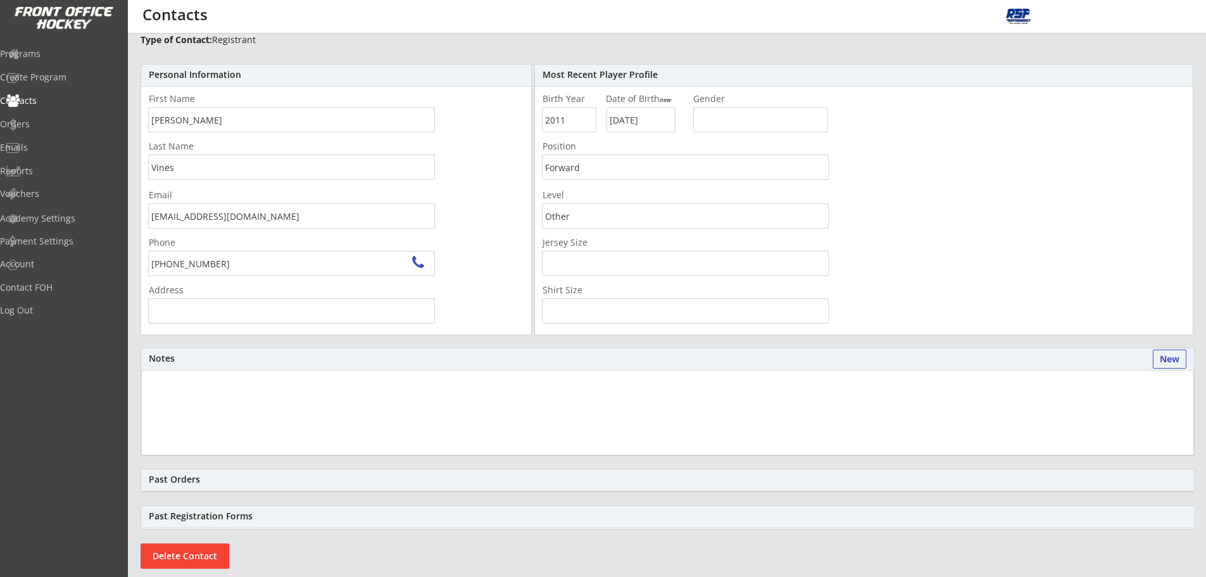
scroll to position [12, 0]
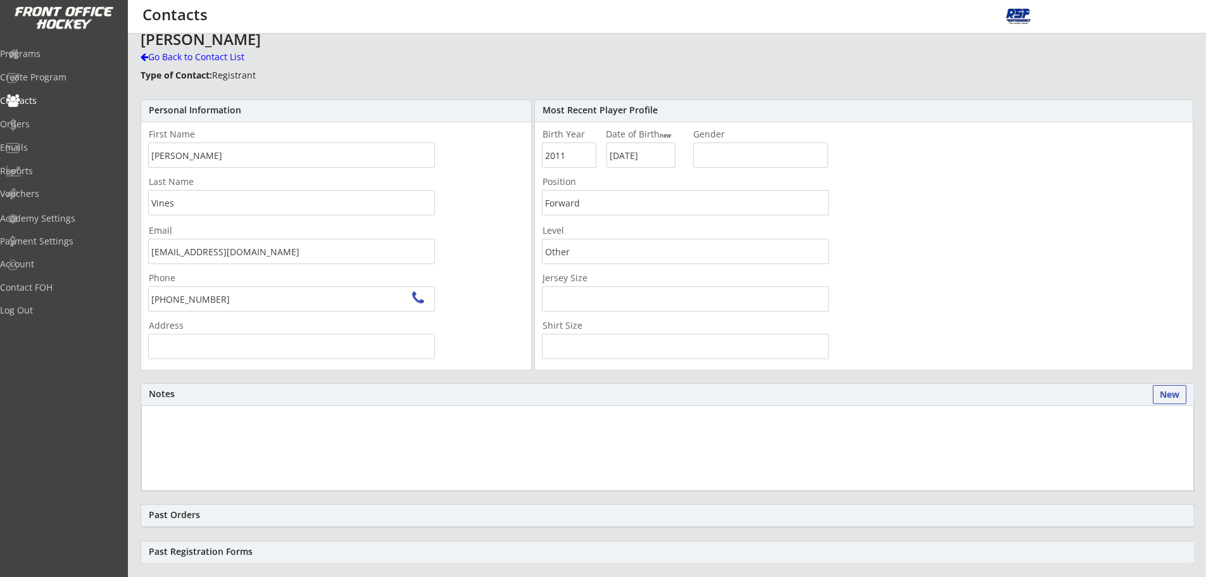
type input "[STREET_ADDRESS][PERSON_NAME]"
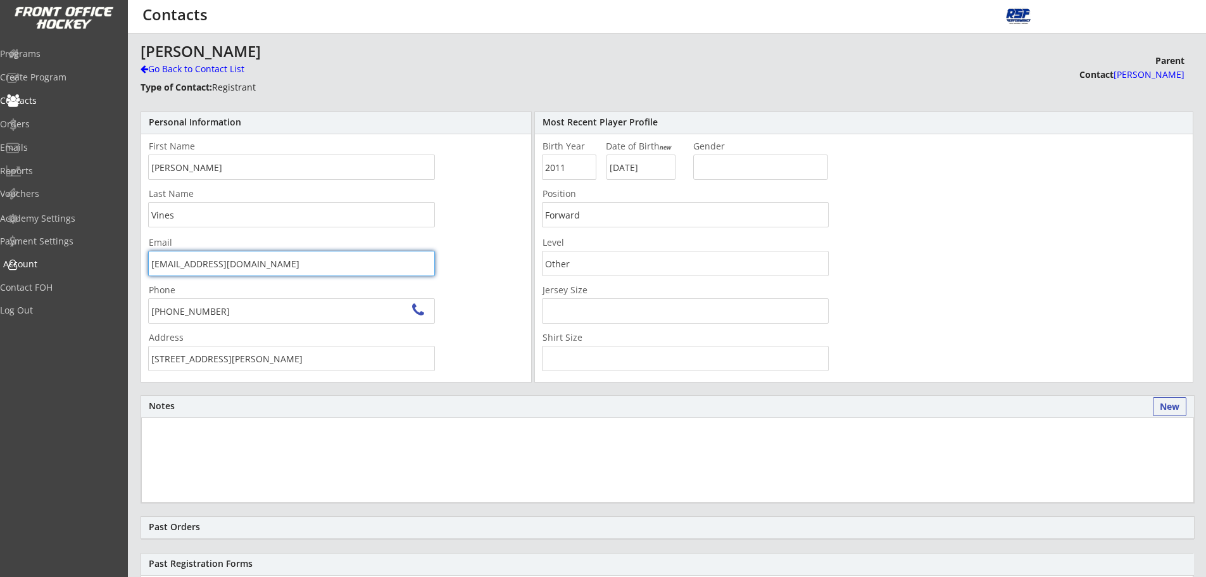
drag, startPoint x: 271, startPoint y: 271, endPoint x: 160, endPoint y: 266, distance: 111.6
click at [94, 272] on body "REVENUE $ 2,520 Last 30 days REGISTRATIONS 11 Last 30 days CONTACTS 11 New in L…" at bounding box center [603, 288] width 1206 height 577
click at [187, 66] on div "Go Back to Contact List" at bounding box center [222, 69] width 163 height 13
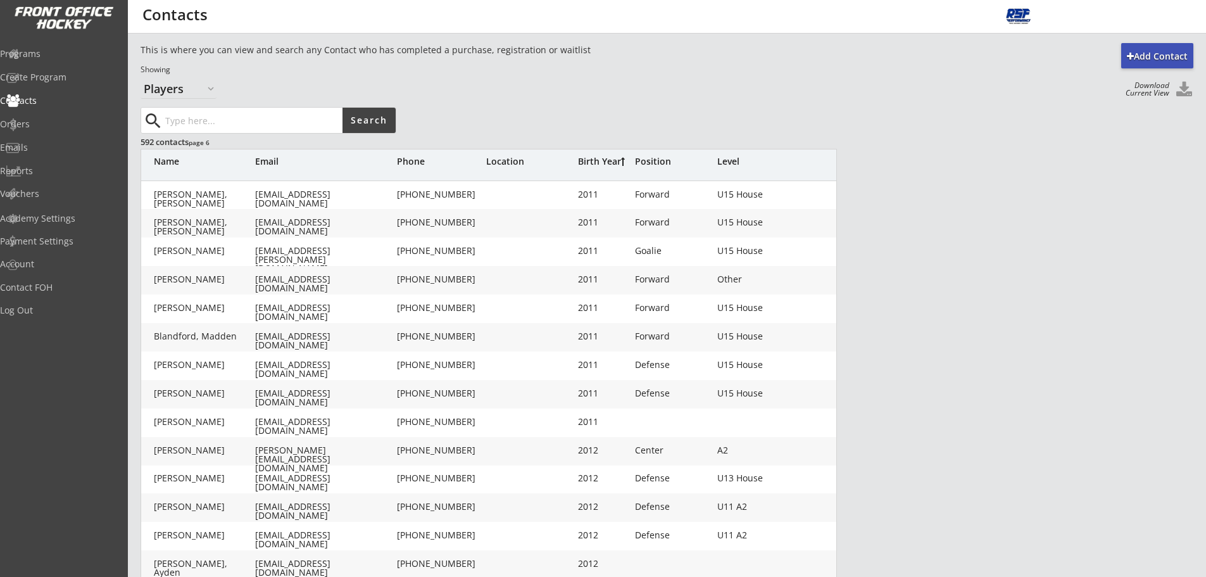
scroll to position [234, 0]
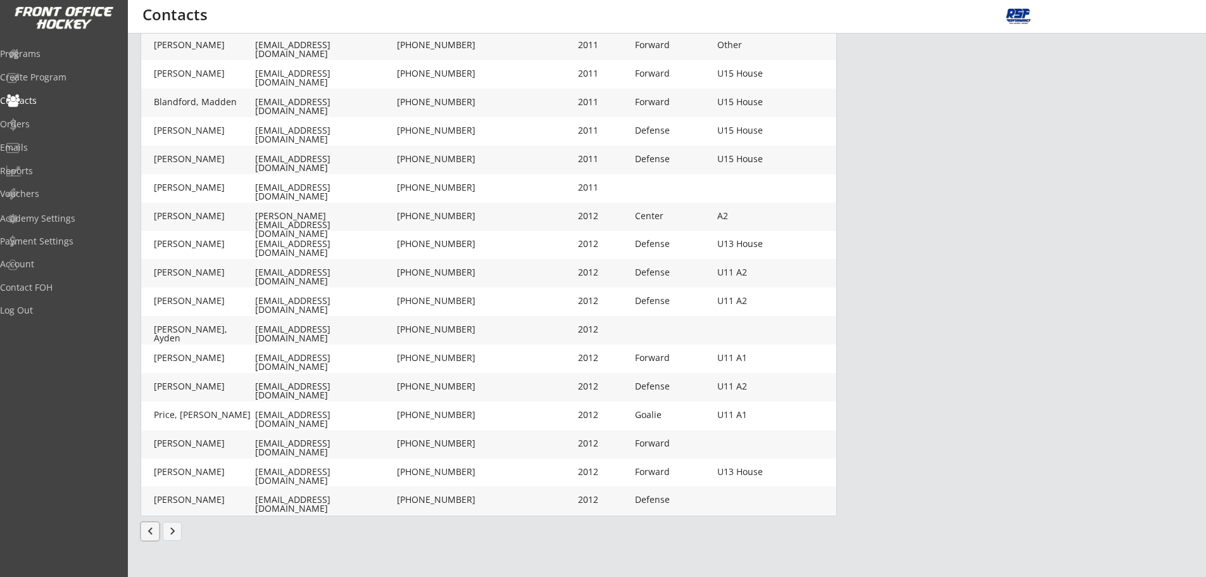
click at [141, 529] on button "chevron_left" at bounding box center [150, 531] width 19 height 19
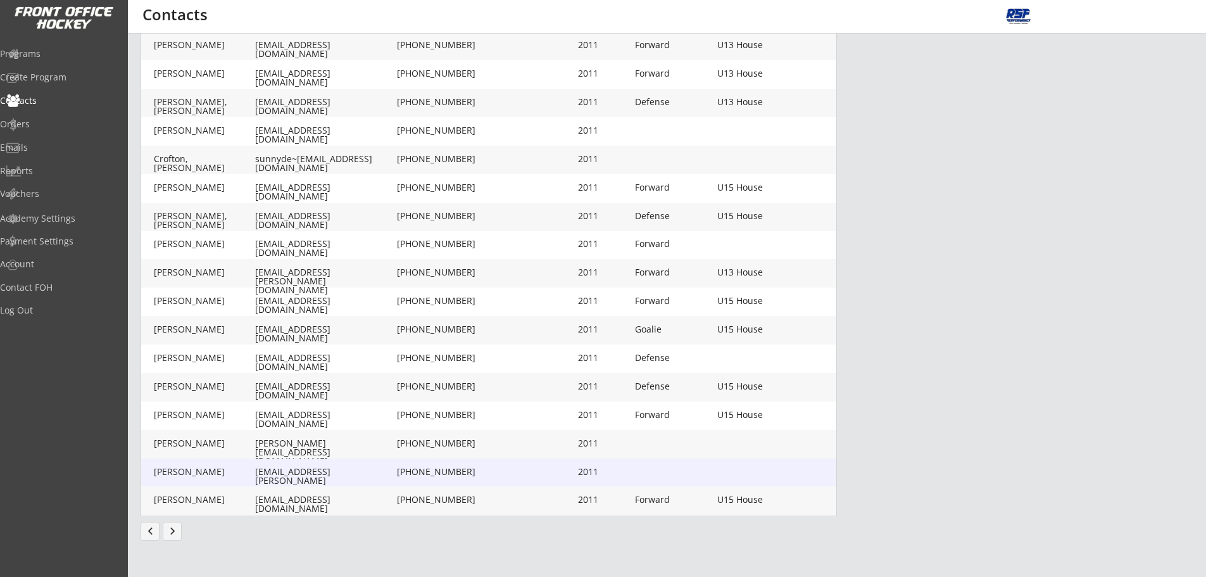
click at [299, 475] on div "[EMAIL_ADDRESS][PERSON_NAME][DOMAIN_NAME]" at bounding box center [324, 480] width 139 height 27
type input "[PERSON_NAME]"
type input "[EMAIL_ADDRESS][PERSON_NAME][DOMAIN_NAME]"
type input "[PHONE_NUMBER]"
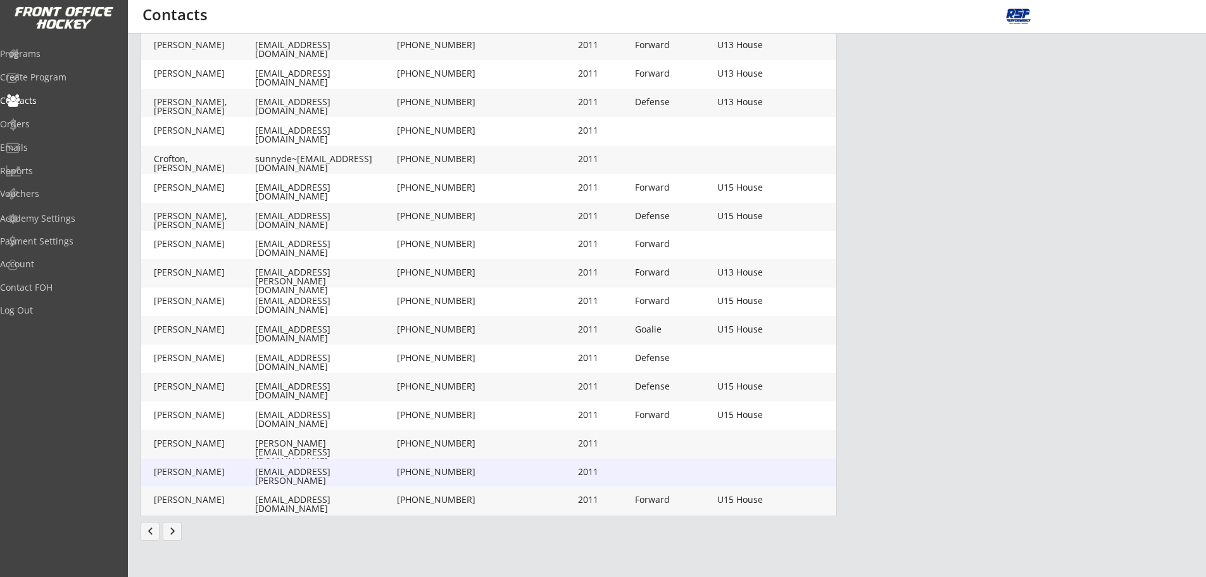
type input "2011"
type input "[DATE]"
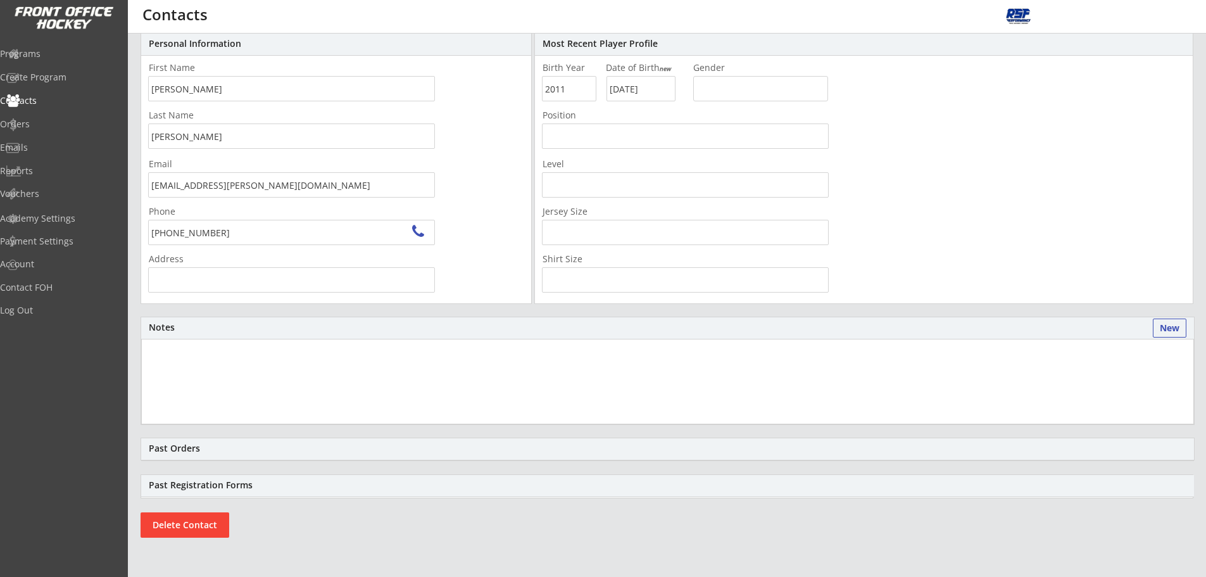
type input "[STREET_ADDRESS][PERSON_NAME]"
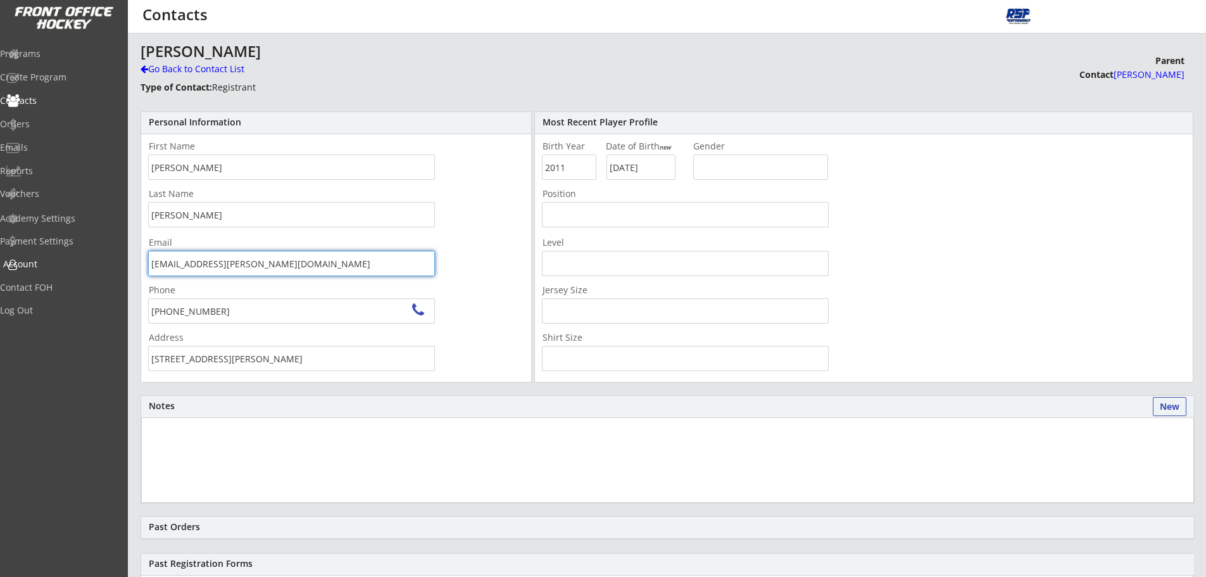
drag, startPoint x: 79, startPoint y: 274, endPoint x: 172, endPoint y: 263, distance: 93.1
click at [82, 274] on body "REVENUE $ 2,520 Last 30 days REGISTRATIONS 11 Last 30 days CONTACTS 11 New in L…" at bounding box center [603, 288] width 1206 height 577
click at [208, 65] on div "Go Back to Contact List" at bounding box center [222, 69] width 163 height 13
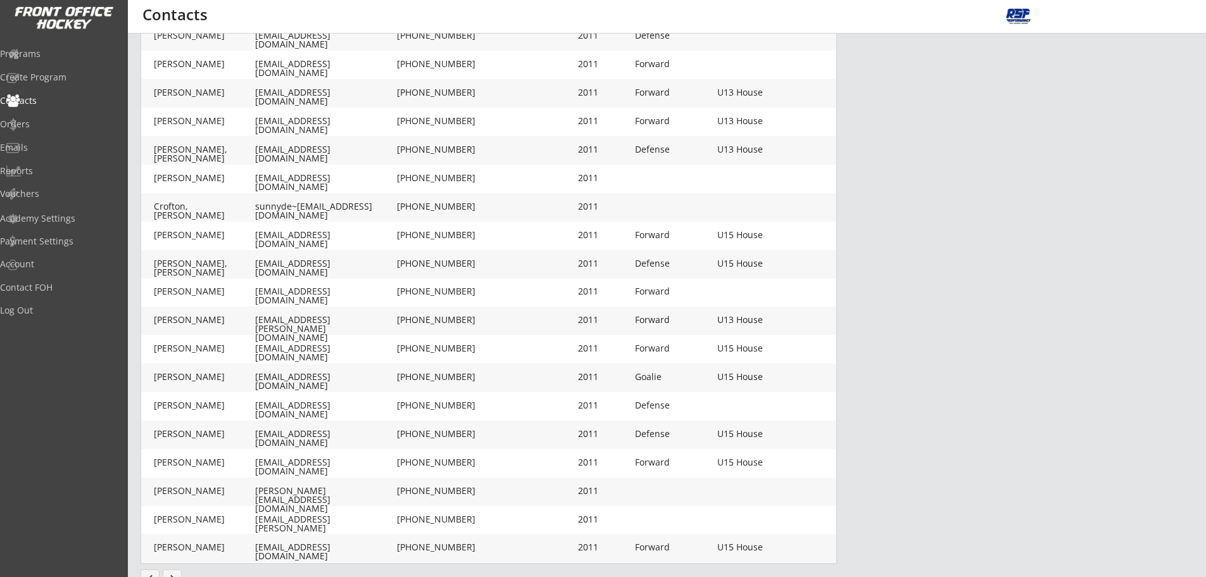
scroll to position [123, 0]
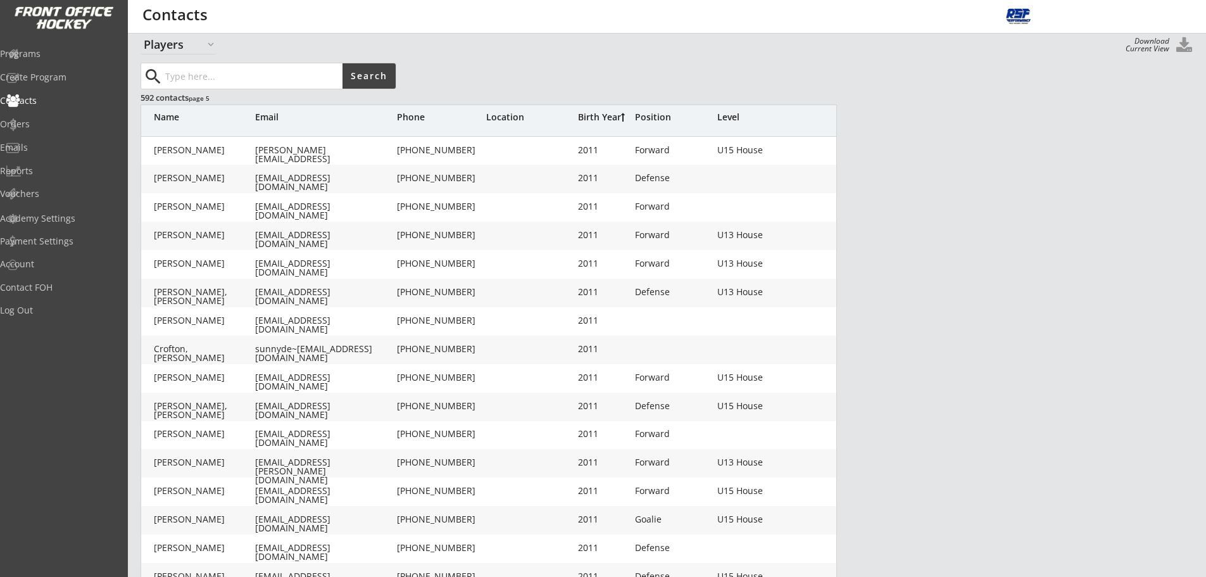
click at [303, 232] on div "[EMAIL_ADDRESS][DOMAIN_NAME]" at bounding box center [324, 240] width 139 height 18
type input "Kayde"
type input "[PERSON_NAME]"
type input "[EMAIL_ADDRESS][DOMAIN_NAME]"
type input "[PHONE_NUMBER]"
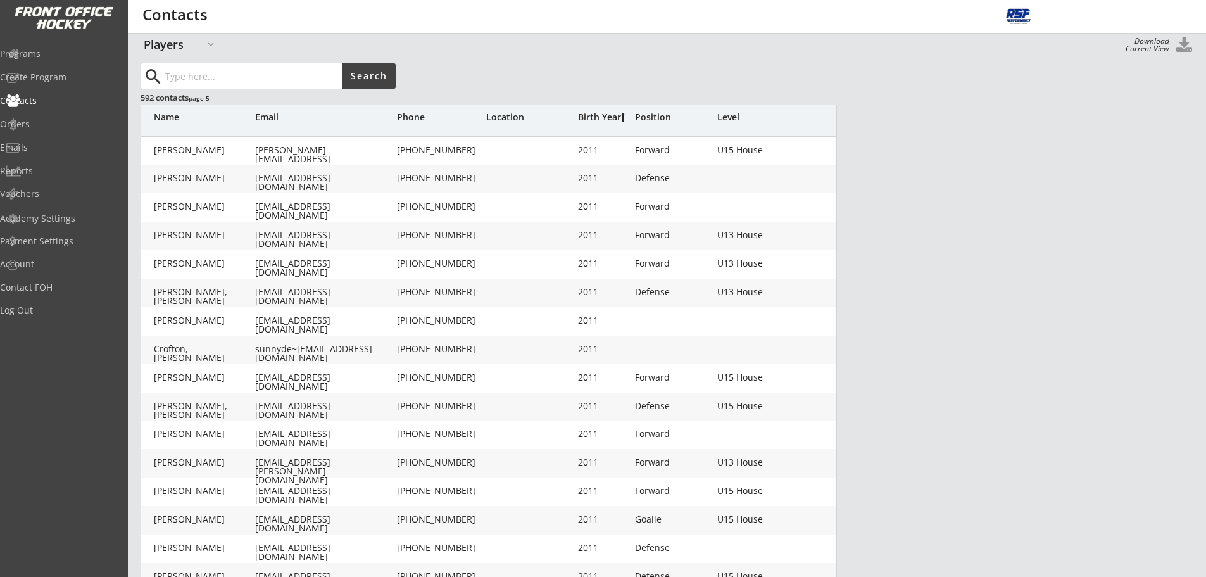
type input "2011"
type input "[DATE]"
type input "Forward"
type input "U13 House"
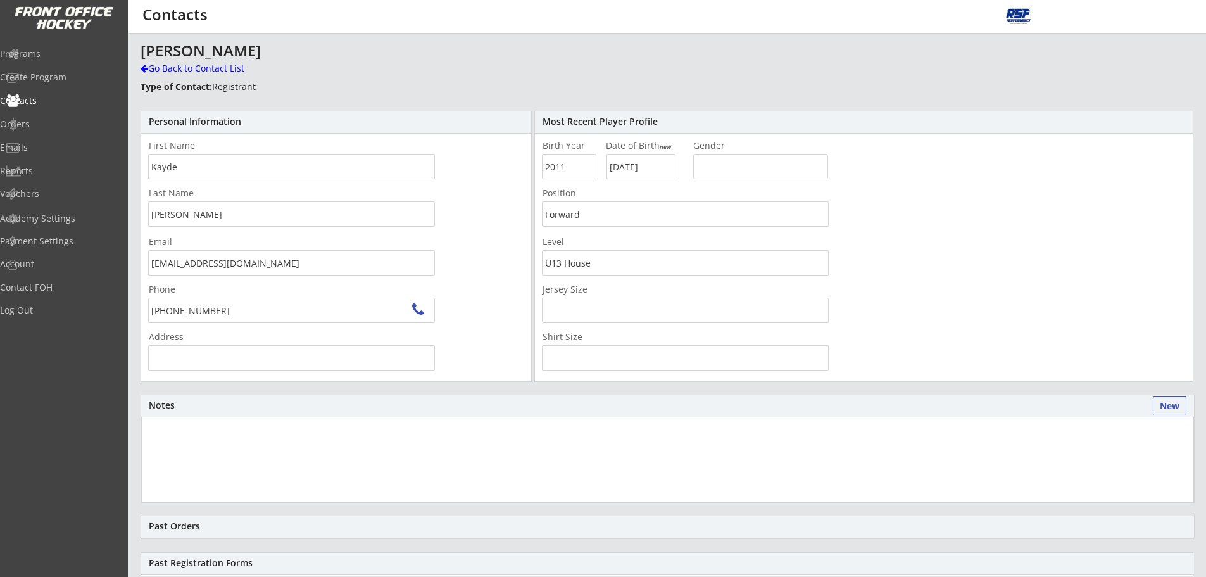
type input "[STREET_ADDRESS][PERSON_NAME][PERSON_NAME]"
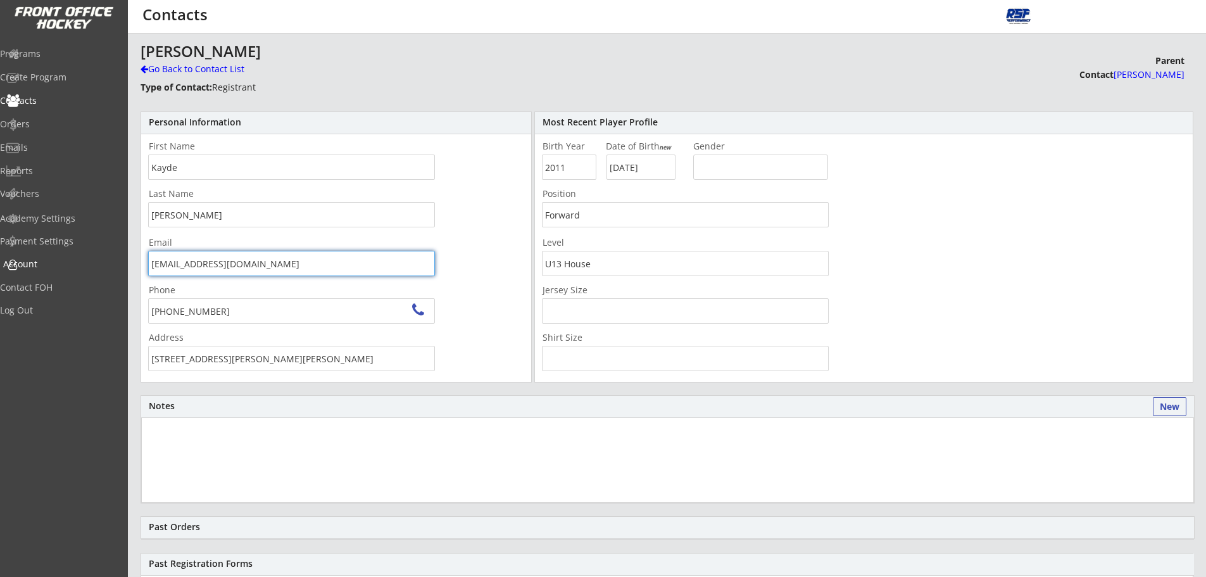
drag, startPoint x: 198, startPoint y: 267, endPoint x: 79, endPoint y: 273, distance: 119.9
click at [73, 272] on body "REVENUE $ 2,520 Last 30 days REGISTRATIONS 11 Last 30 days CONTACTS 11 New in L…" at bounding box center [603, 288] width 1206 height 577
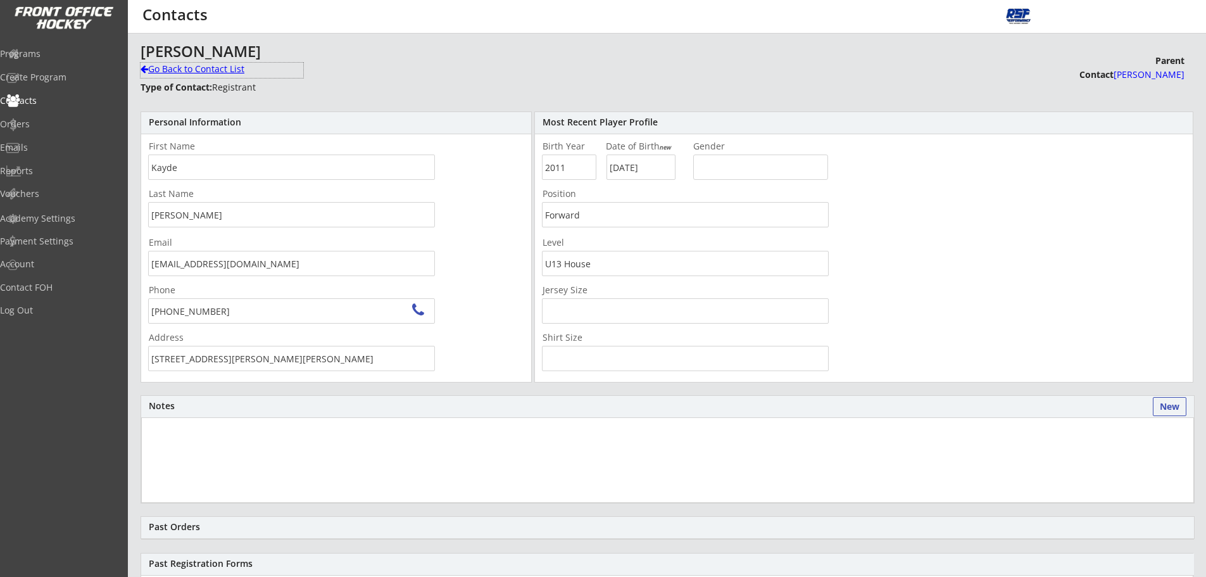
click at [177, 68] on div "Go Back to Contact List" at bounding box center [222, 69] width 163 height 13
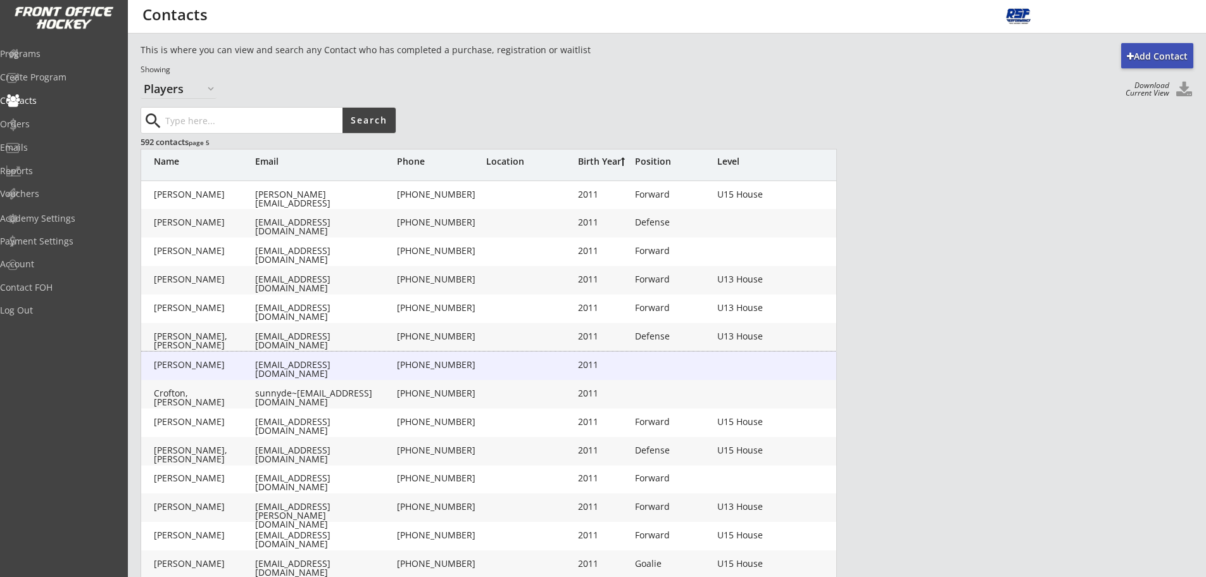
click at [281, 368] on div "[EMAIL_ADDRESS][DOMAIN_NAME]" at bounding box center [324, 369] width 139 height 18
type input "[PERSON_NAME]"
type input "[EMAIL_ADDRESS][DOMAIN_NAME]"
type input "[PHONE_NUMBER]"
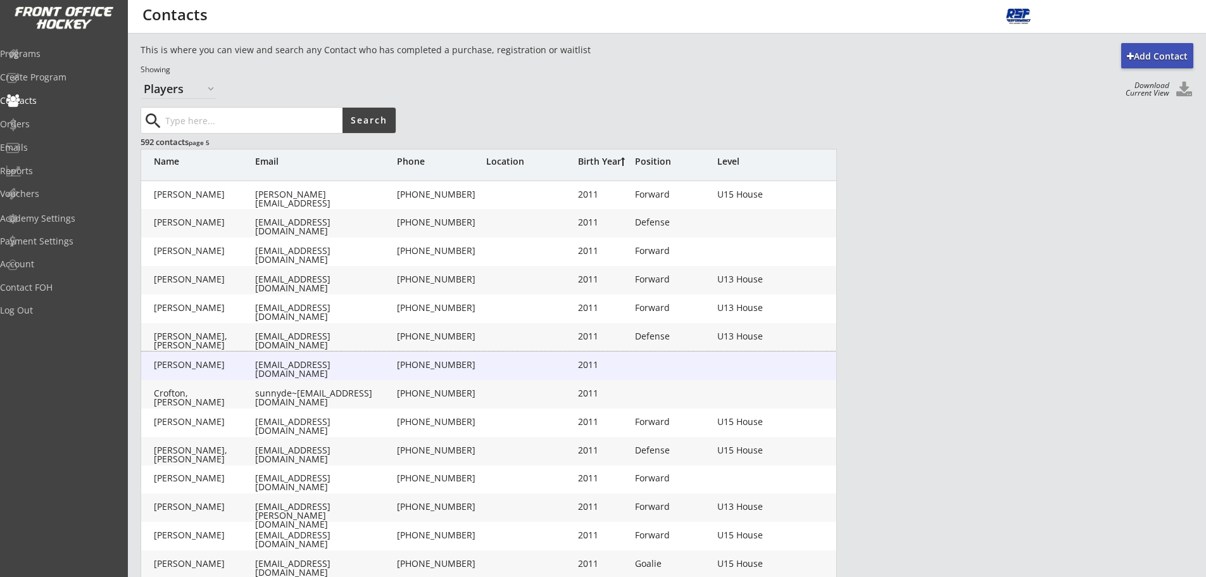
type input "2011"
type input "[DATE]"
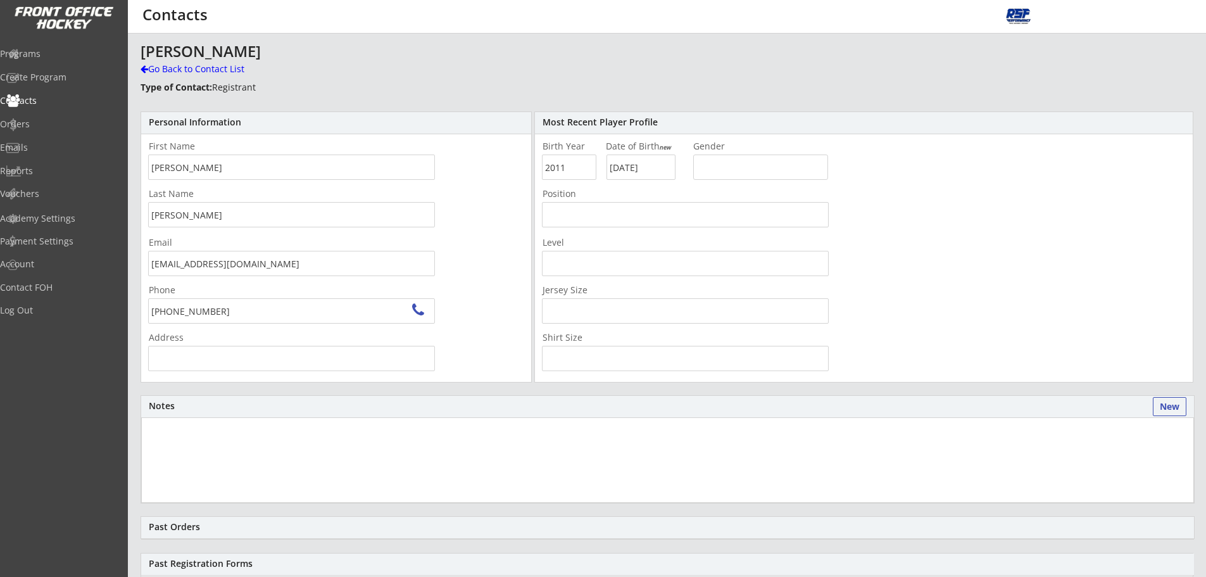
type input "[STREET_ADDRESS]"
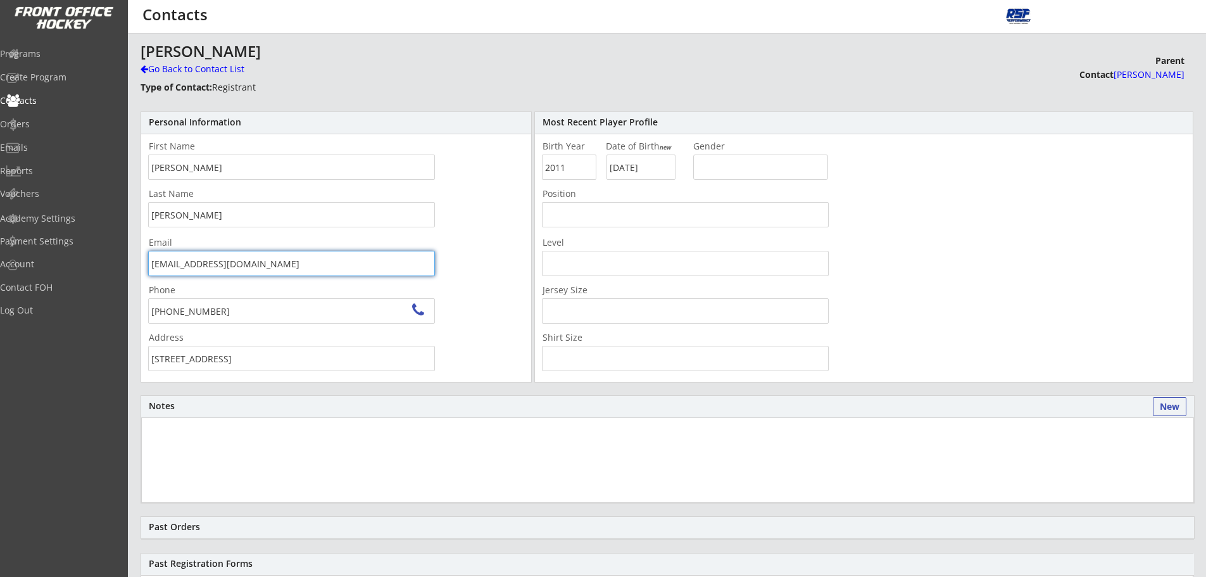
drag, startPoint x: 302, startPoint y: 269, endPoint x: 137, endPoint y: 272, distance: 165.3
click at [102, 274] on body "REVENUE $ 2,520 Last 30 days REGISTRATIONS 11 Last 30 days CONTACTS 11 New in L…" at bounding box center [603, 288] width 1206 height 577
click at [187, 67] on div "Go Back to Contact List" at bounding box center [222, 69] width 163 height 13
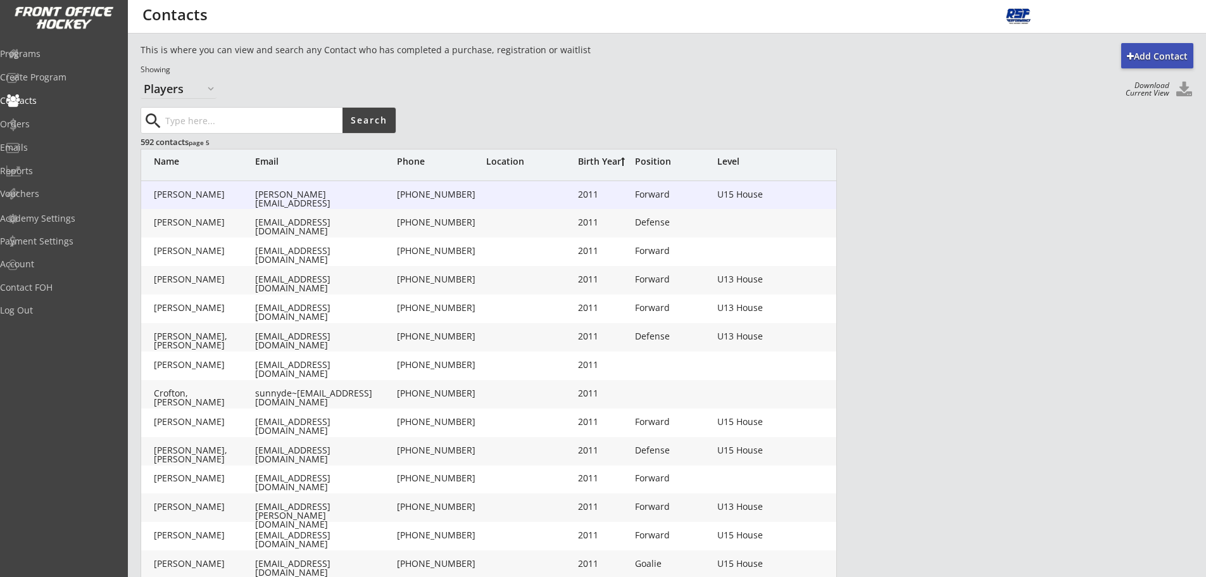
click at [286, 193] on div "[PERSON_NAME][EMAIL_ADDRESS][DOMAIN_NAME]" at bounding box center [324, 203] width 139 height 27
type input "Ryder"
type input "[PERSON_NAME]"
type input "[PERSON_NAME][EMAIL_ADDRESS][DOMAIN_NAME]"
type input "[PHONE_NUMBER]"
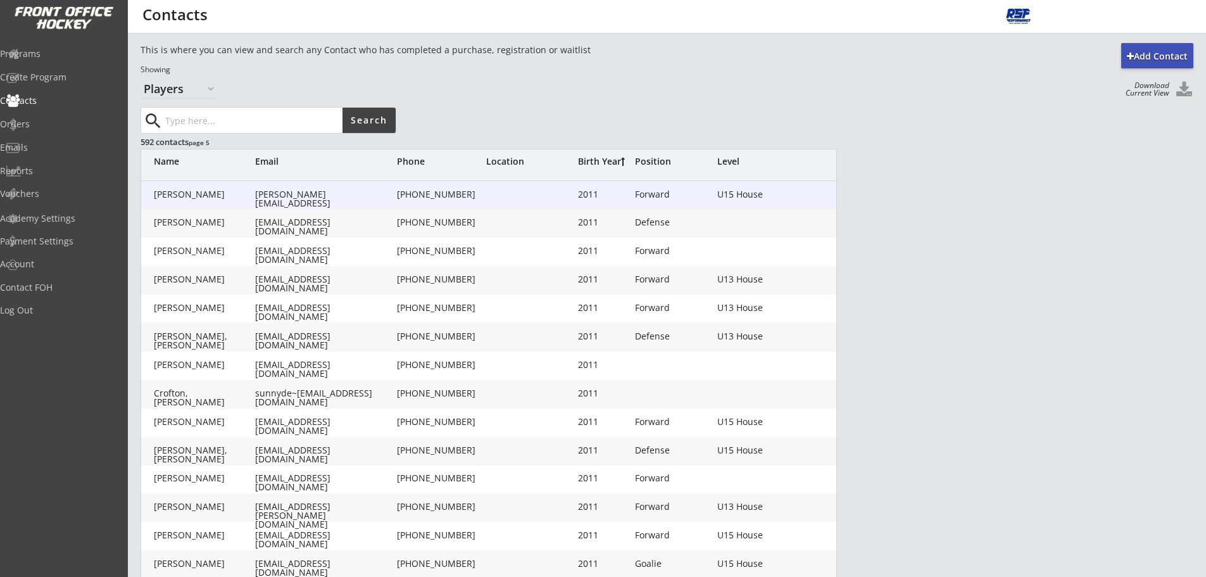
type input "2011"
type input "[DATE]"
type input "Forward"
type input "U15 House"
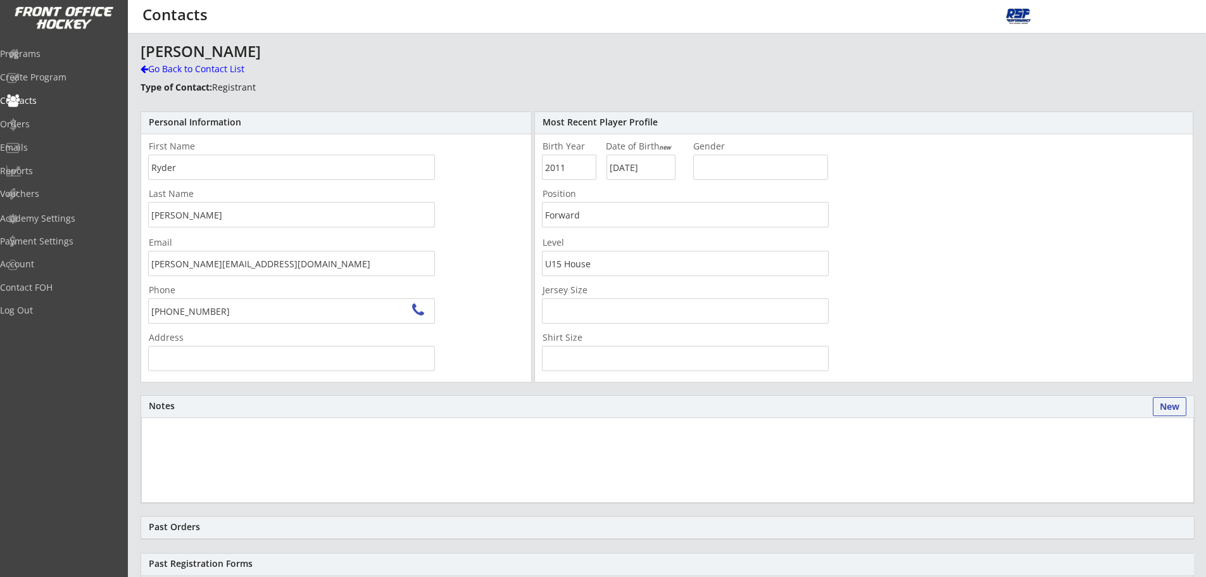
type input "[STREET_ADDRESS][PERSON_NAME][PERSON_NAME]"
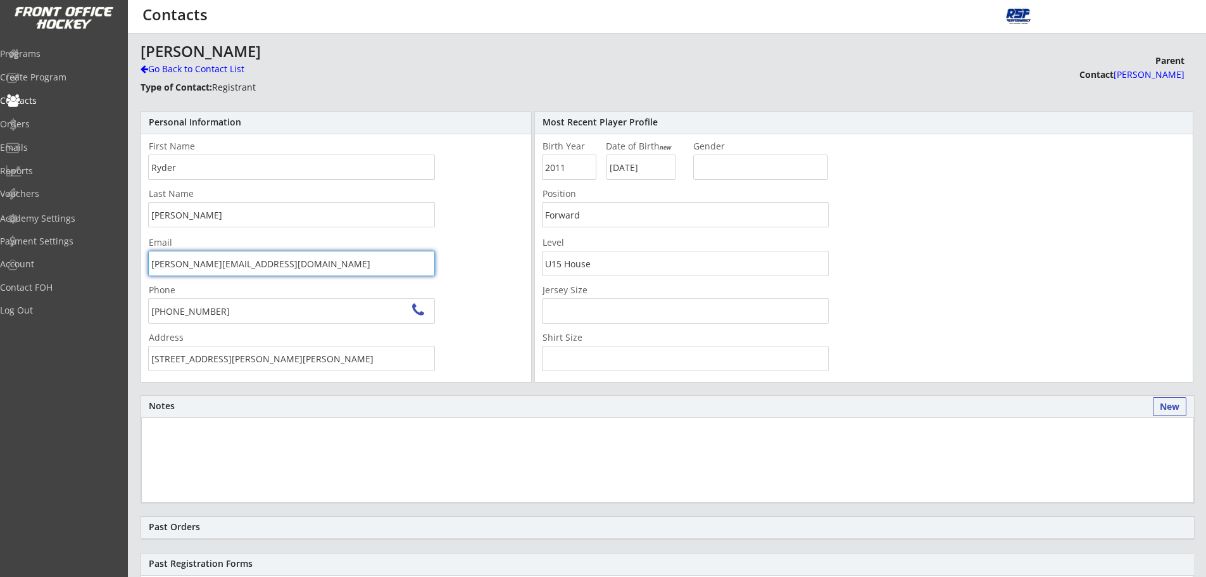
drag, startPoint x: 230, startPoint y: 265, endPoint x: 156, endPoint y: 270, distance: 74.3
click at [152, 269] on input "[PERSON_NAME][EMAIL_ADDRESS][DOMAIN_NAME]" at bounding box center [291, 263] width 287 height 25
click at [178, 74] on div "Go Back to Contact List" at bounding box center [222, 69] width 163 height 13
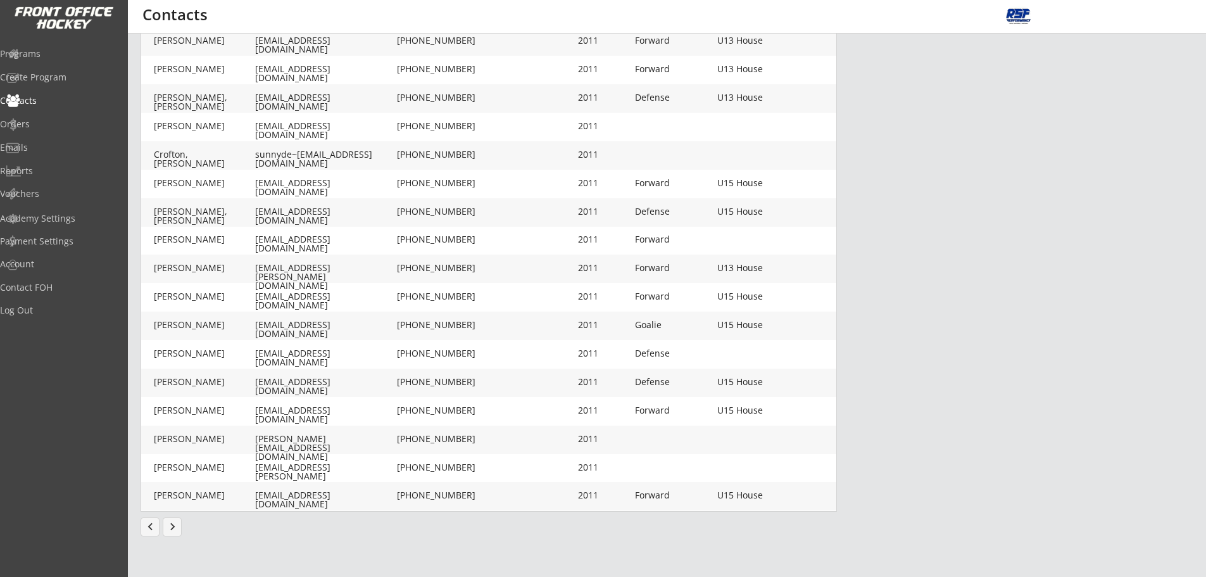
scroll to position [335, 0]
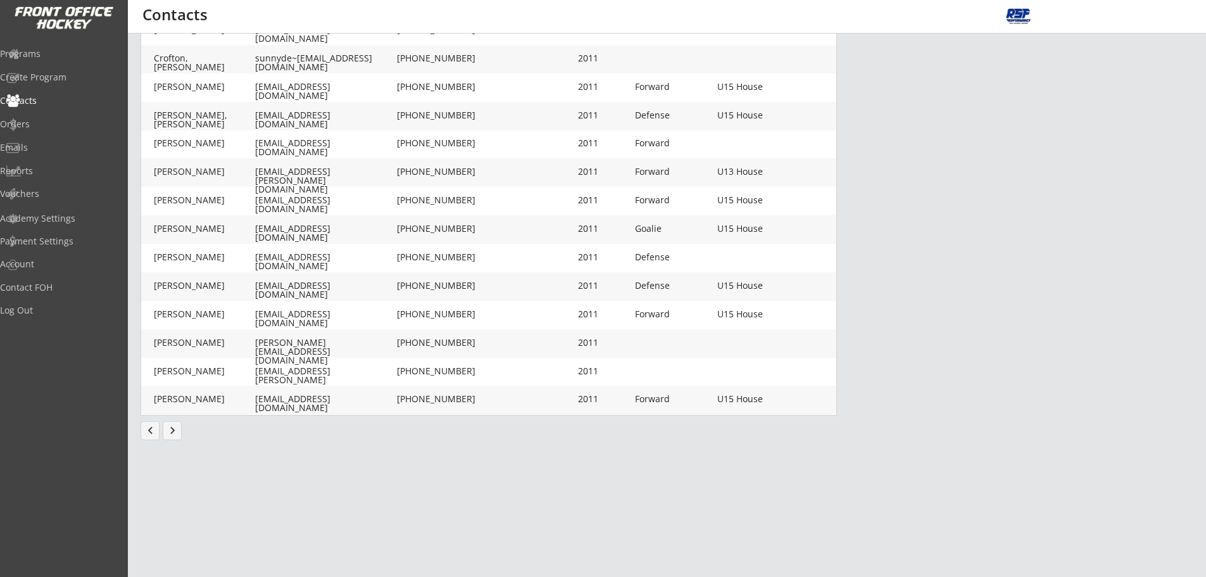
click at [145, 435] on button "chevron_left" at bounding box center [150, 430] width 19 height 19
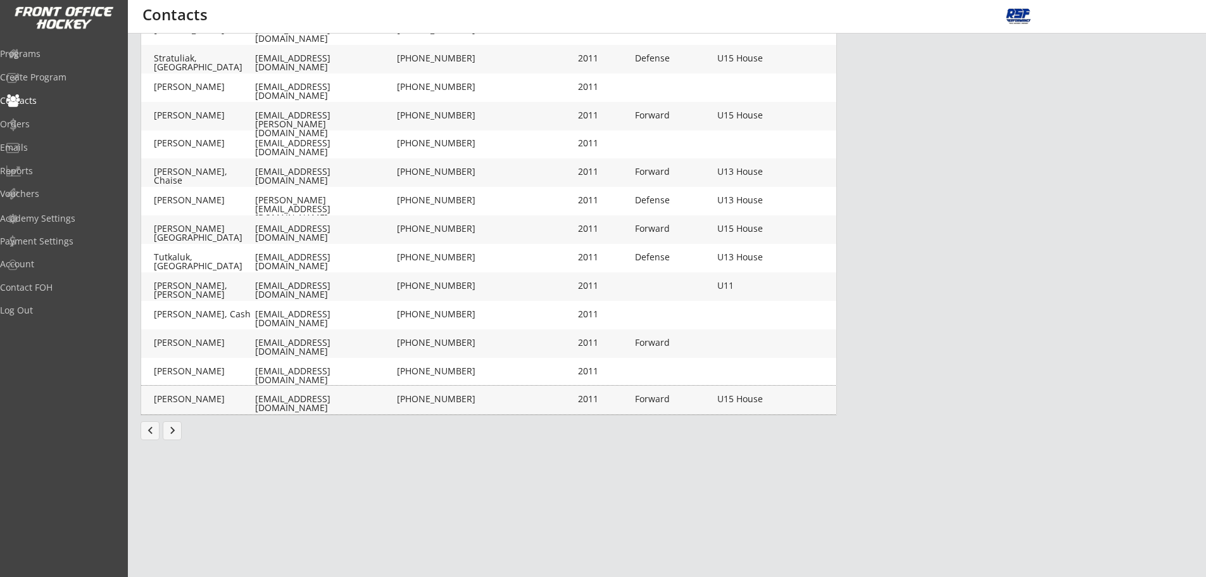
click at [275, 403] on div "[EMAIL_ADDRESS][DOMAIN_NAME]" at bounding box center [324, 404] width 139 height 18
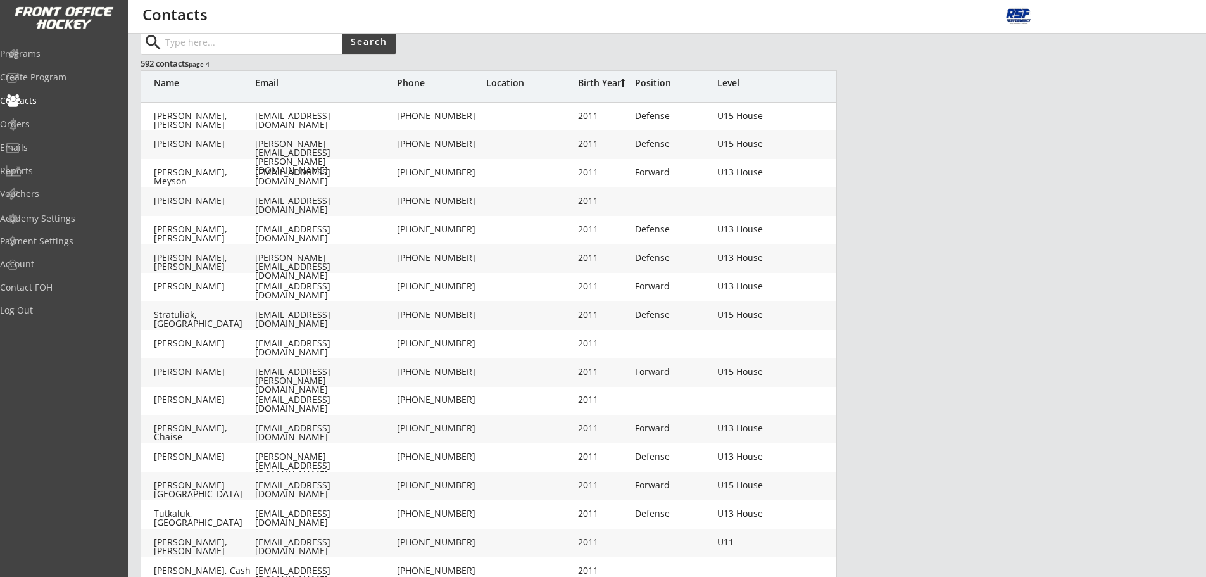
type input "[PERSON_NAME]"
type input "Dinko"
type input "[EMAIL_ADDRESS][DOMAIN_NAME]"
type input "[PHONE_NUMBER]"
type input "2011"
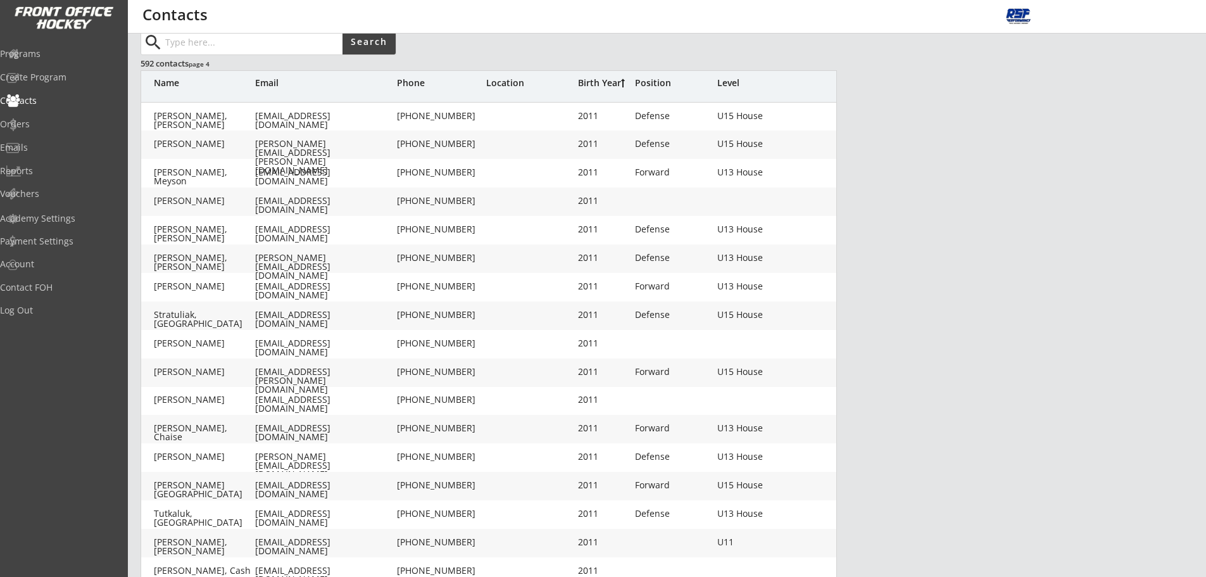
type input "[DATE]"
type input "Forward"
type input "U15 House"
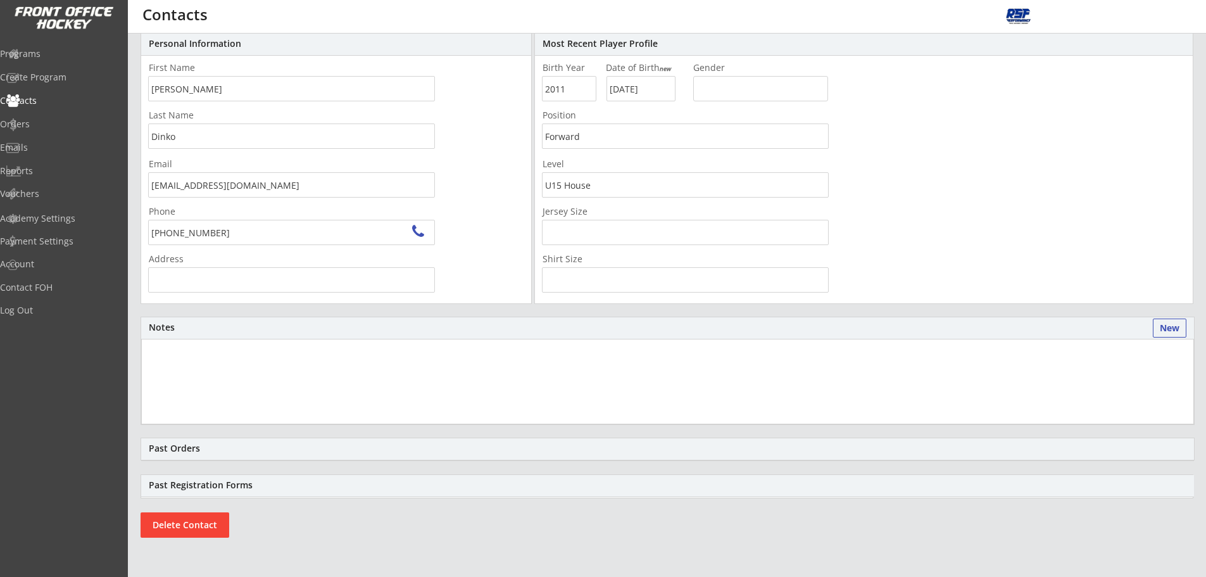
type input "[PERSON_NAME][STREET_ADDRESS]"
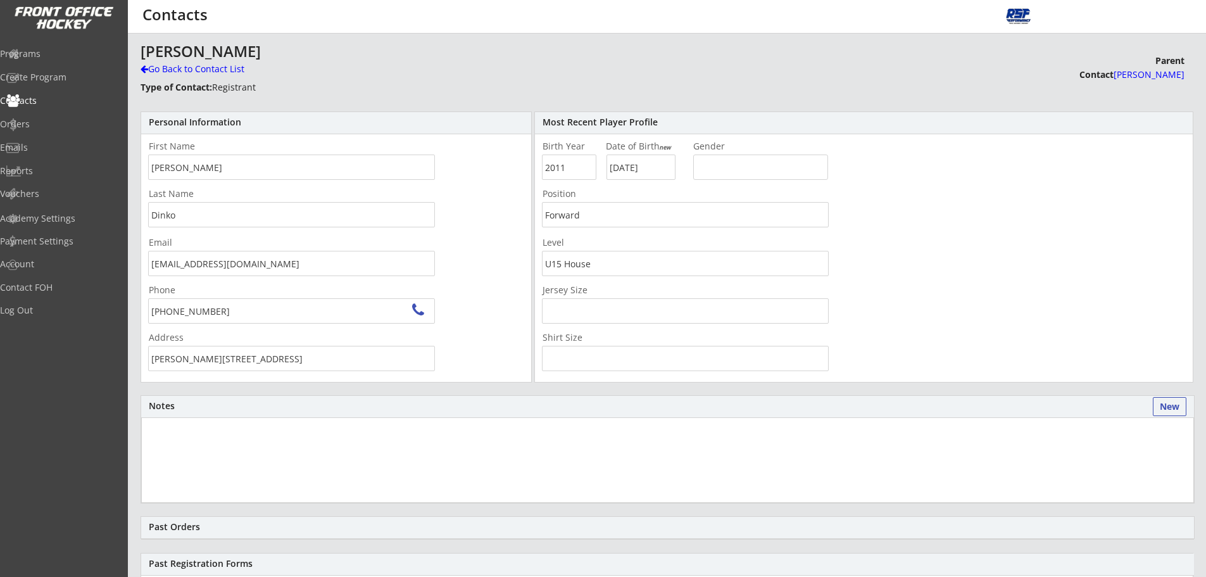
drag, startPoint x: 110, startPoint y: 266, endPoint x: 141, endPoint y: 266, distance: 30.4
click at [111, 267] on body "REVENUE $ 2,520 Last 30 days REGISTRATIONS 11 Last 30 days CONTACTS 11 New in L…" at bounding box center [603, 288] width 1206 height 577
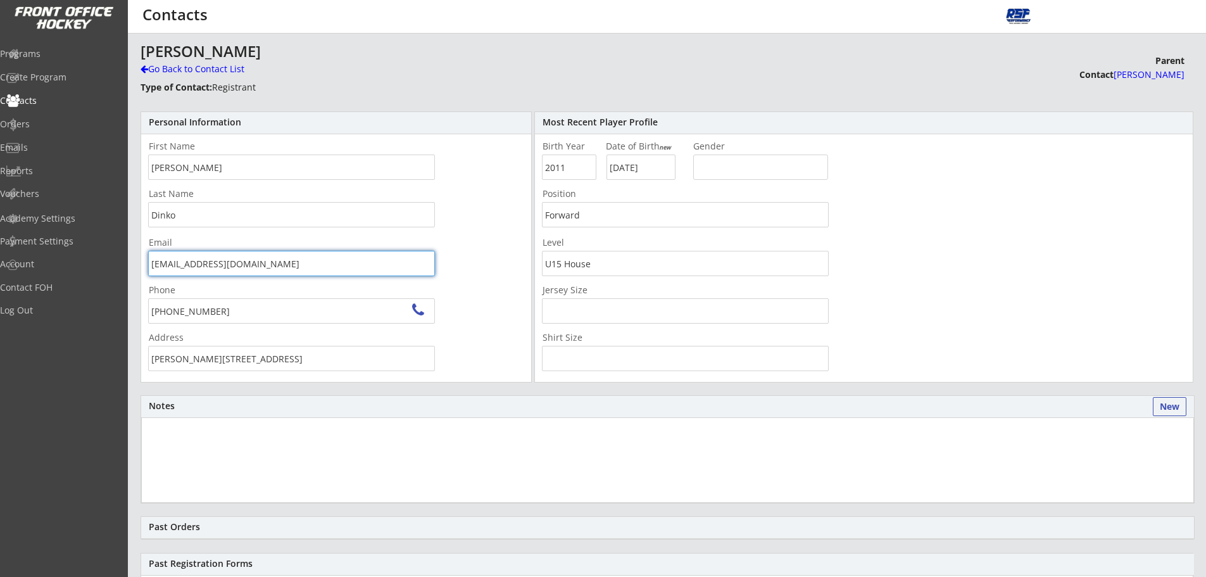
click at [215, 70] on div "Go Back to Contact List" at bounding box center [222, 69] width 163 height 13
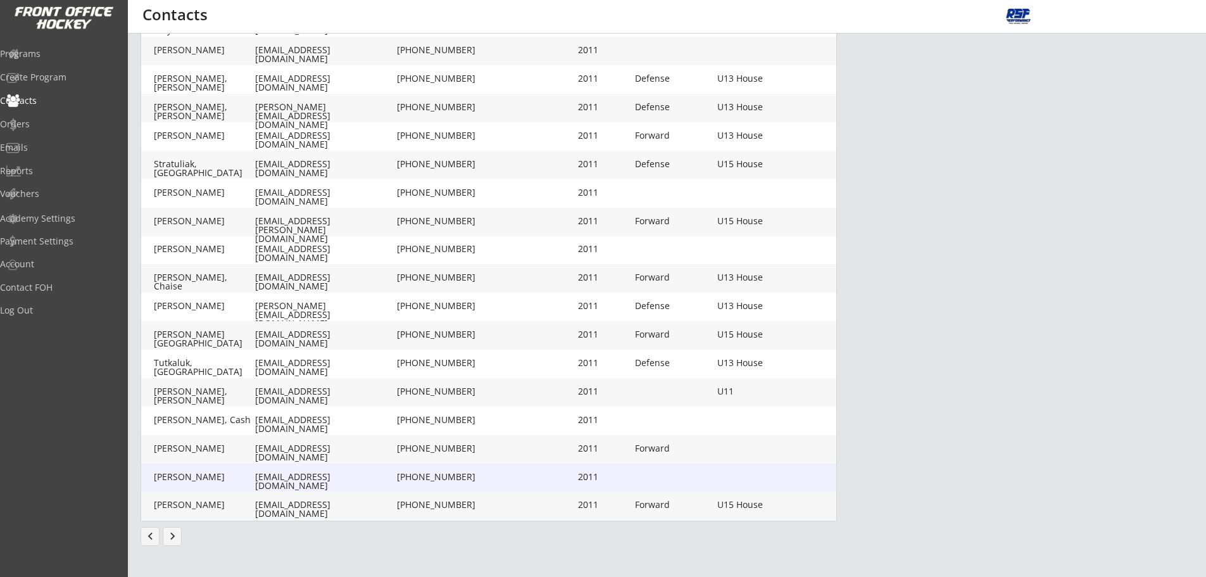
scroll to position [234, 0]
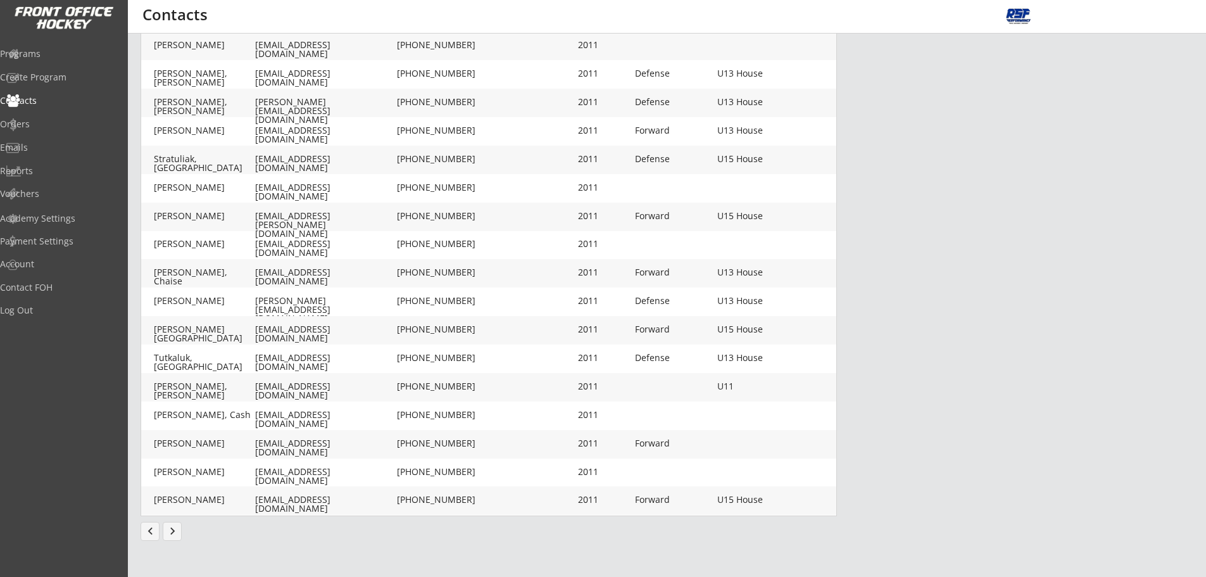
click at [290, 325] on div "[EMAIL_ADDRESS][DOMAIN_NAME]" at bounding box center [324, 334] width 139 height 18
type input "Kolby"
type input "[PERSON_NAME]"
type input "[EMAIL_ADDRESS][DOMAIN_NAME]"
type input "[PHONE_NUMBER]"
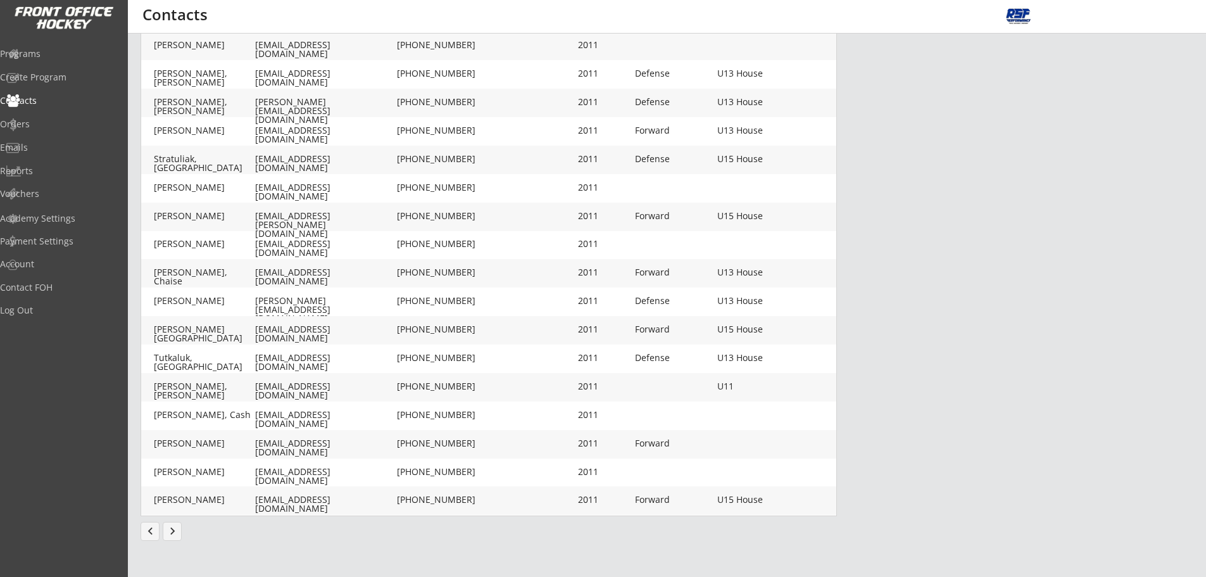
type input "2011"
type input "[DATE]"
type input "Forward"
type input "U15 House"
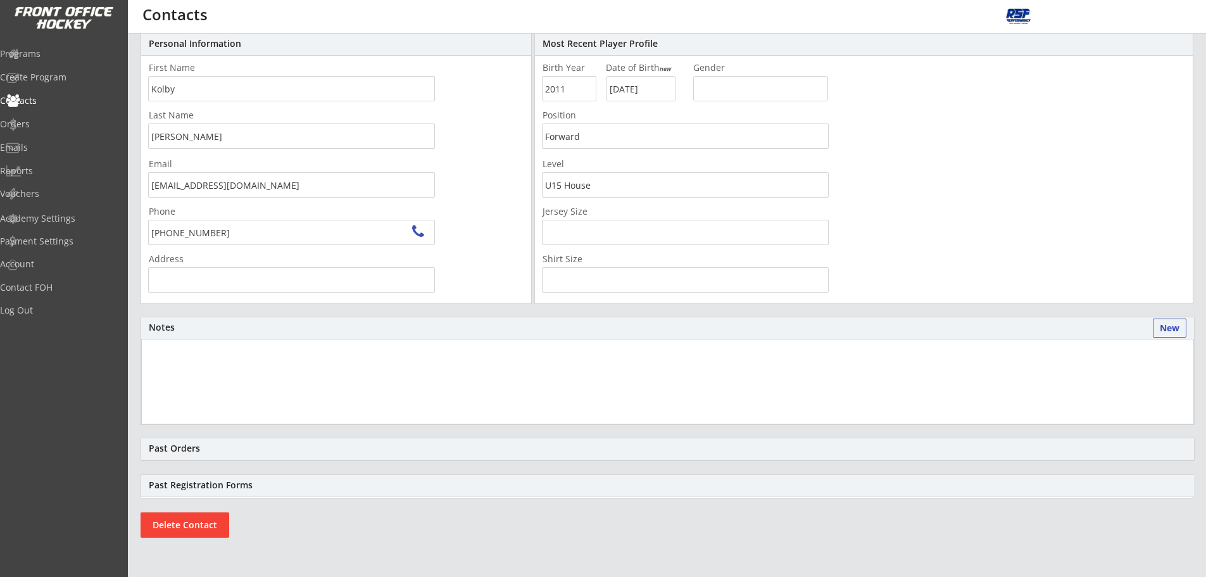
scroll to position [2, 0]
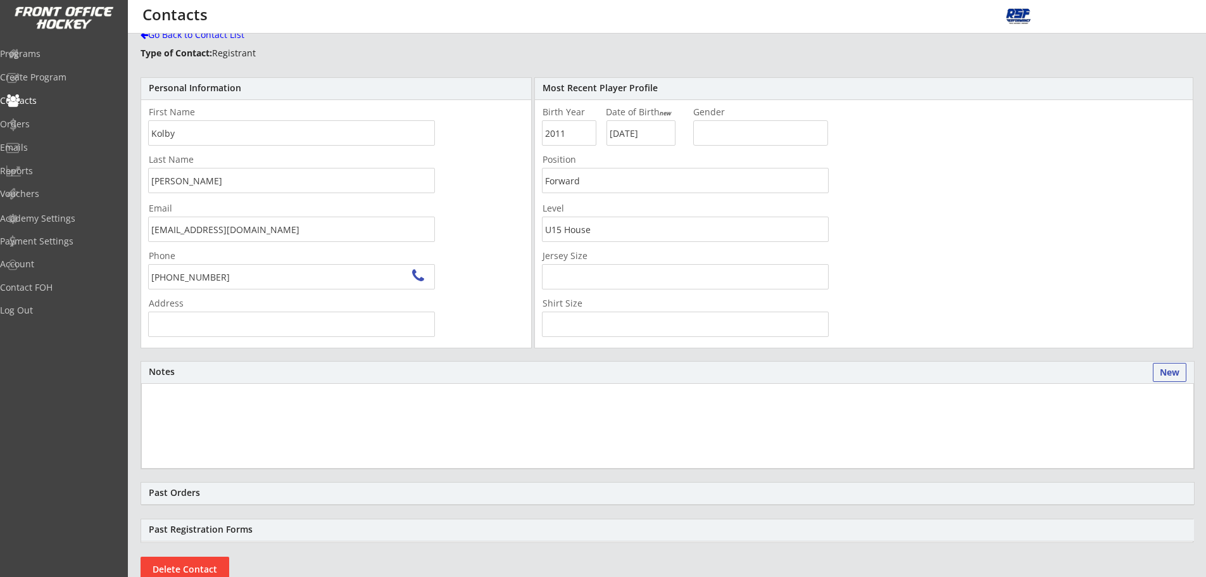
type input "[STREET_ADDRESS]"
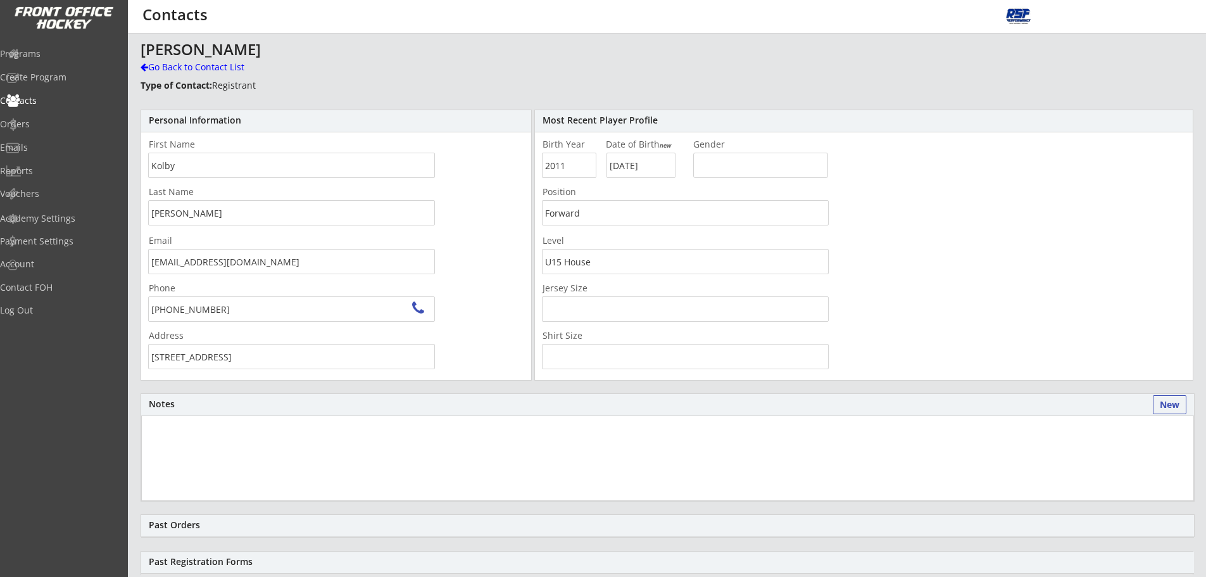
scroll to position [0, 0]
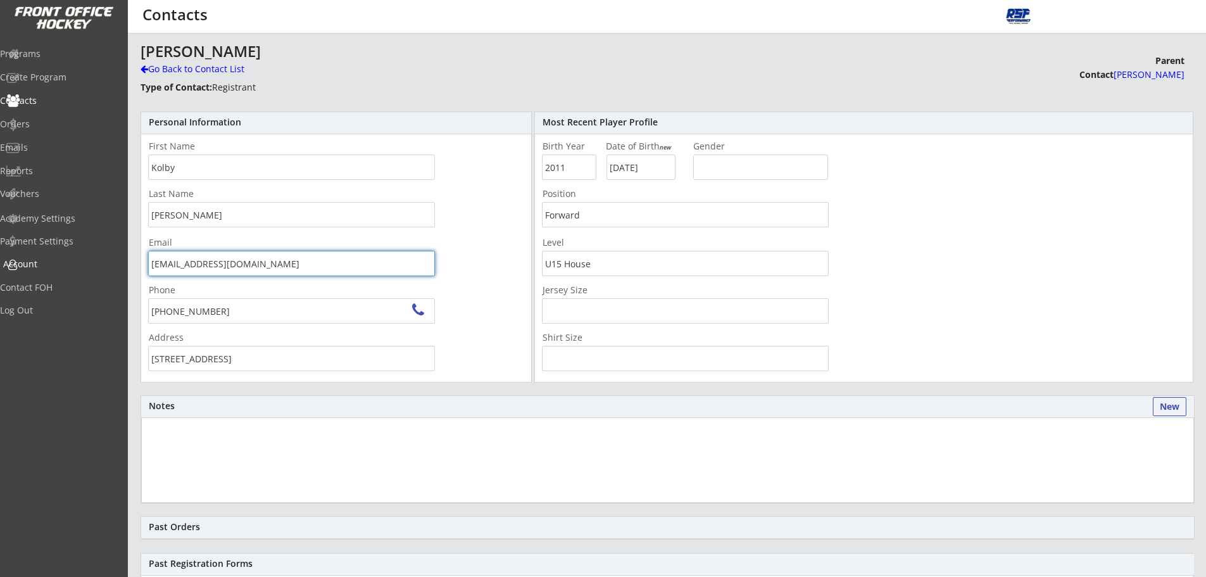
drag, startPoint x: 263, startPoint y: 269, endPoint x: 142, endPoint y: 269, distance: 121.0
click at [88, 270] on body "REVENUE $ 2,520 Last 30 days REGISTRATIONS 11 Last 30 days CONTACTS 11 New in L…" at bounding box center [603, 288] width 1206 height 577
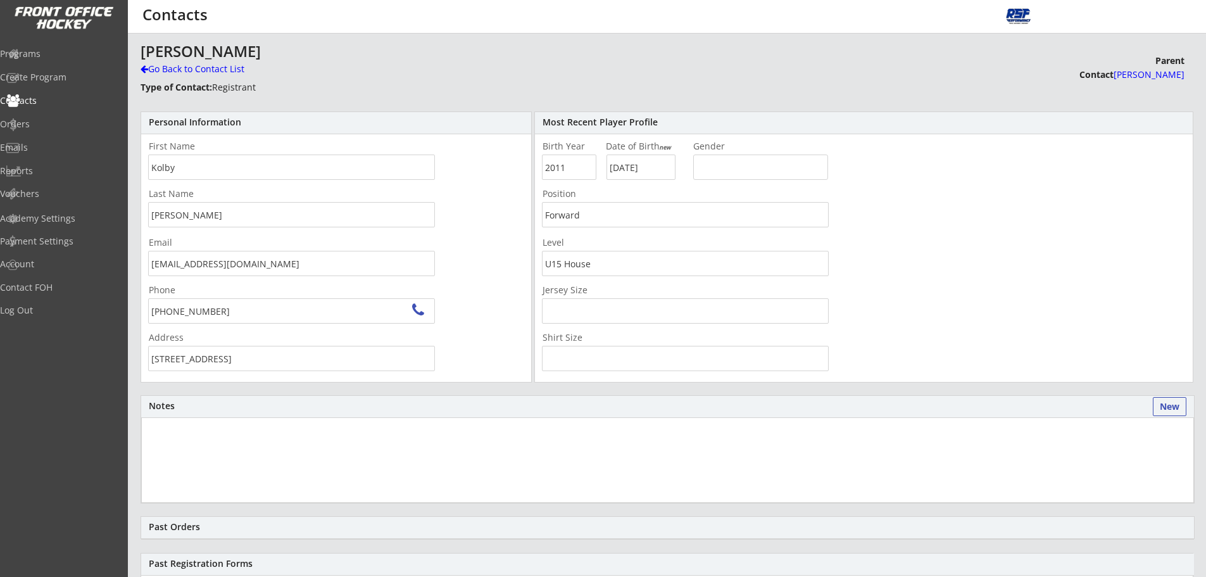
drag, startPoint x: 145, startPoint y: 269, endPoint x: 260, endPoint y: 261, distance: 115.6
click at [259, 261] on input "[EMAIL_ADDRESS][DOMAIN_NAME]" at bounding box center [291, 263] width 287 height 25
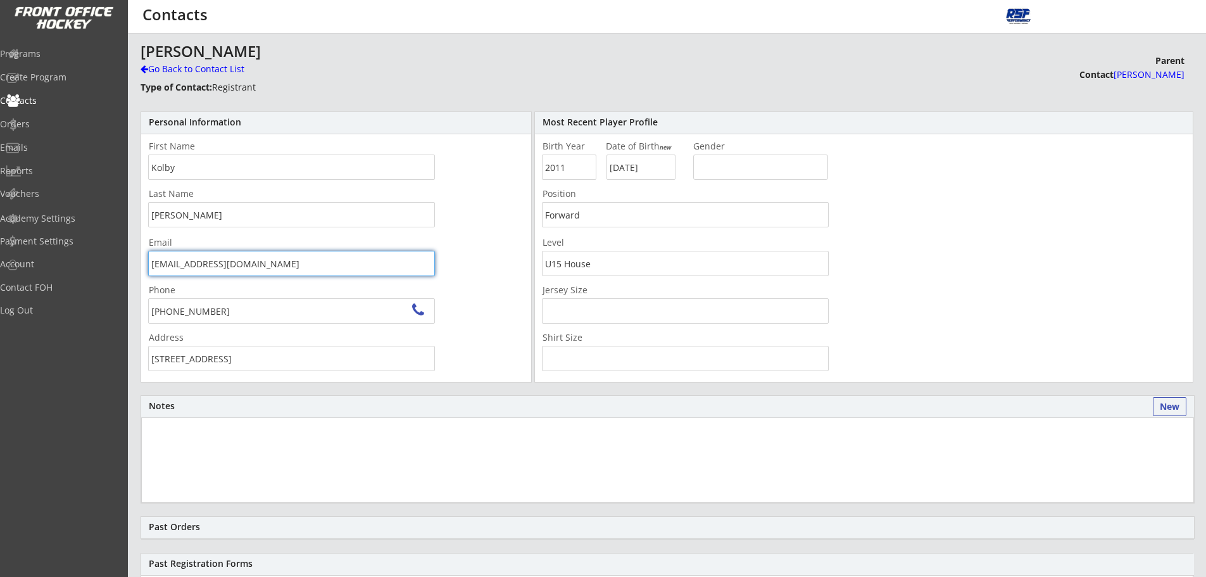
drag, startPoint x: 100, startPoint y: 258, endPoint x: 12, endPoint y: 267, distance: 88.5
drag, startPoint x: 12, startPoint y: 267, endPoint x: 201, endPoint y: 264, distance: 189.4
click at [195, 262] on input "[EMAIL_ADDRESS][DOMAIN_NAME]" at bounding box center [291, 263] width 287 height 25
drag, startPoint x: 289, startPoint y: 263, endPoint x: 199, endPoint y: 261, distance: 89.3
click at [96, 286] on body "REVENUE $ 2,520 Last 30 days REGISTRATIONS 11 Last 30 days CONTACTS 11 New in L…" at bounding box center [603, 288] width 1206 height 577
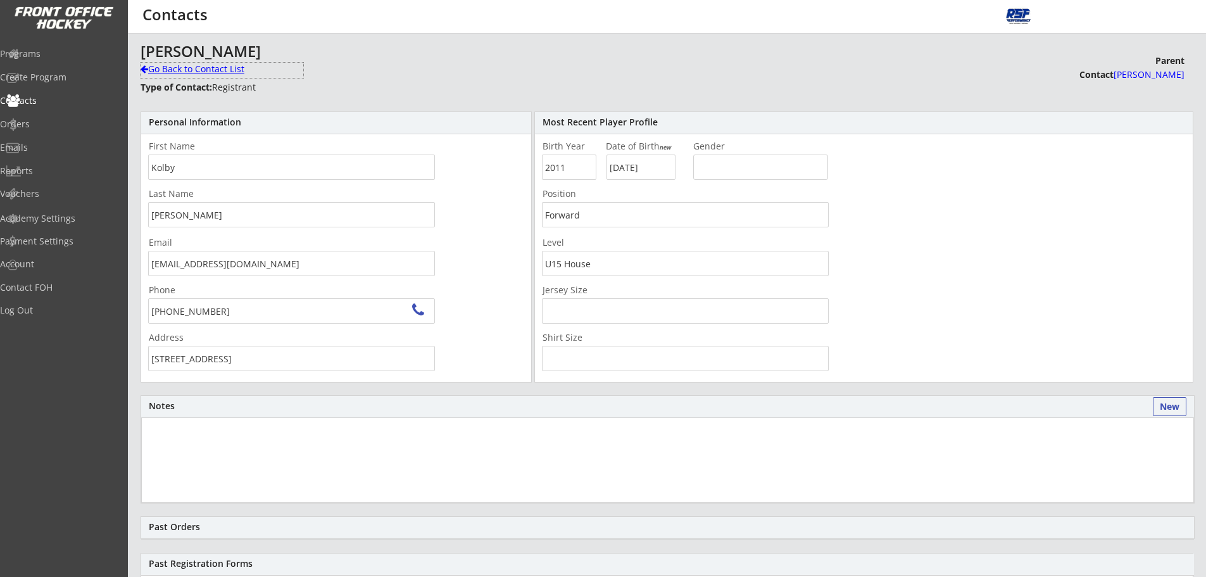
click at [180, 72] on div "Go Back to Contact List" at bounding box center [222, 69] width 163 height 13
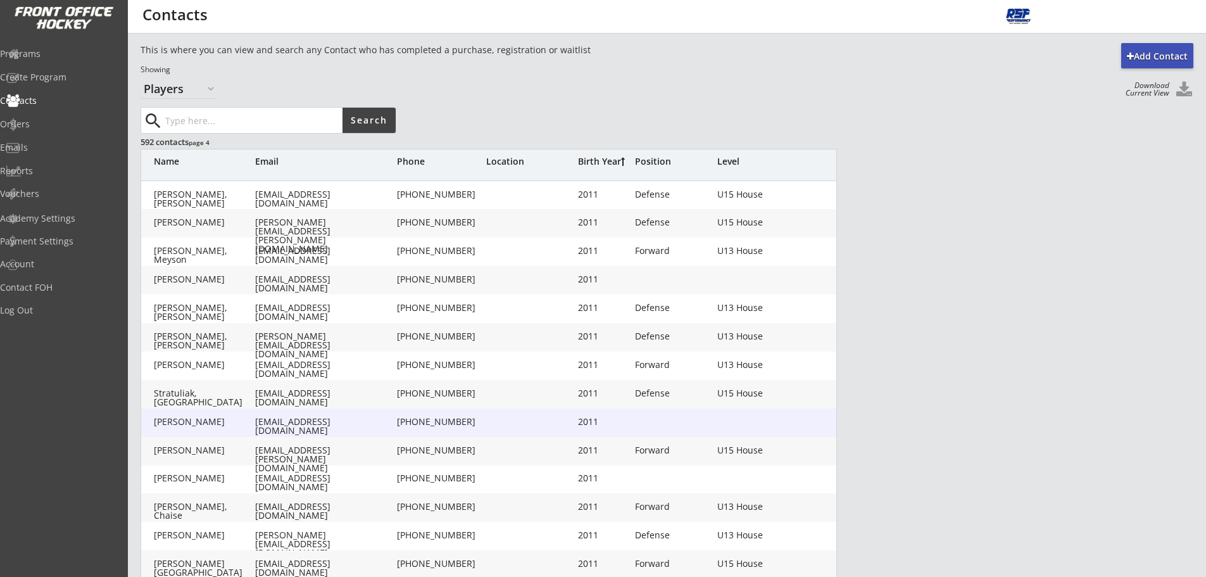
click at [270, 425] on div "[EMAIL_ADDRESS][DOMAIN_NAME]" at bounding box center [324, 426] width 139 height 18
type input "[PERSON_NAME]"
type input "[EMAIL_ADDRESS][DOMAIN_NAME]"
type input "[PHONE_NUMBER]"
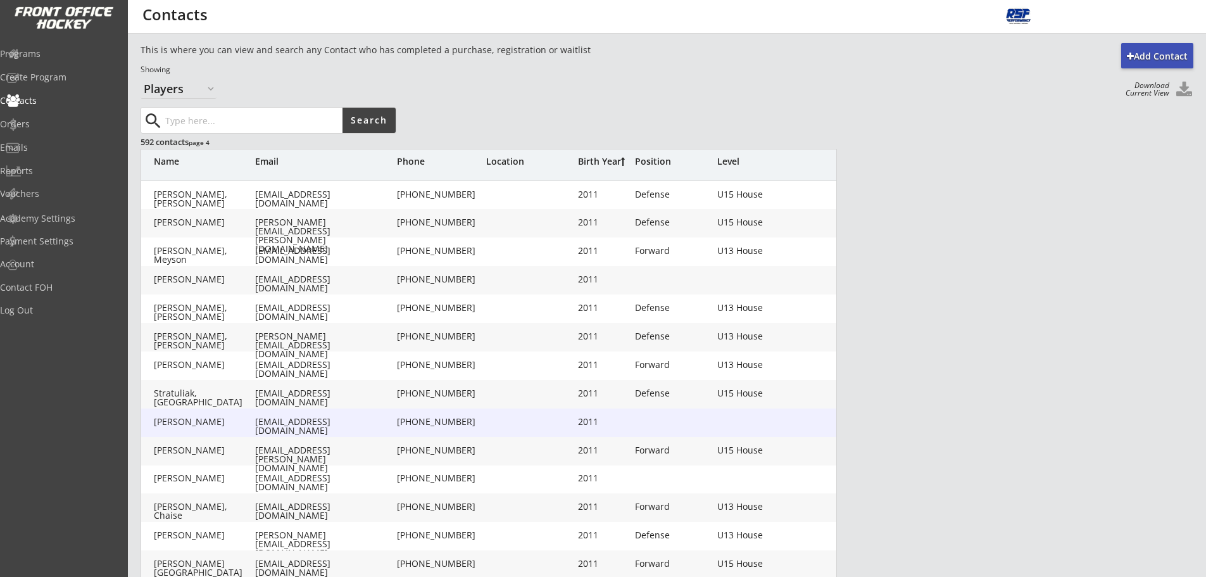
type input "2011"
type input "[DATE]"
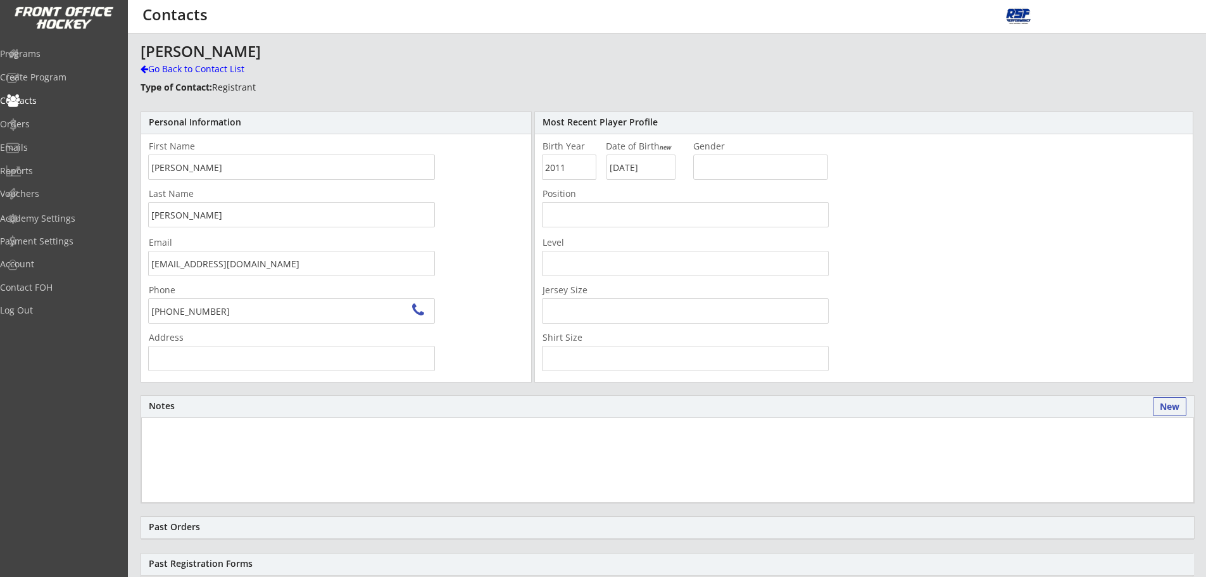
type input "[STREET_ADDRESS][PERSON_NAME]"
click at [136, 271] on div "Add Contact This is where you can view and search any Contact who has completed…" at bounding box center [667, 458] width 1079 height 830
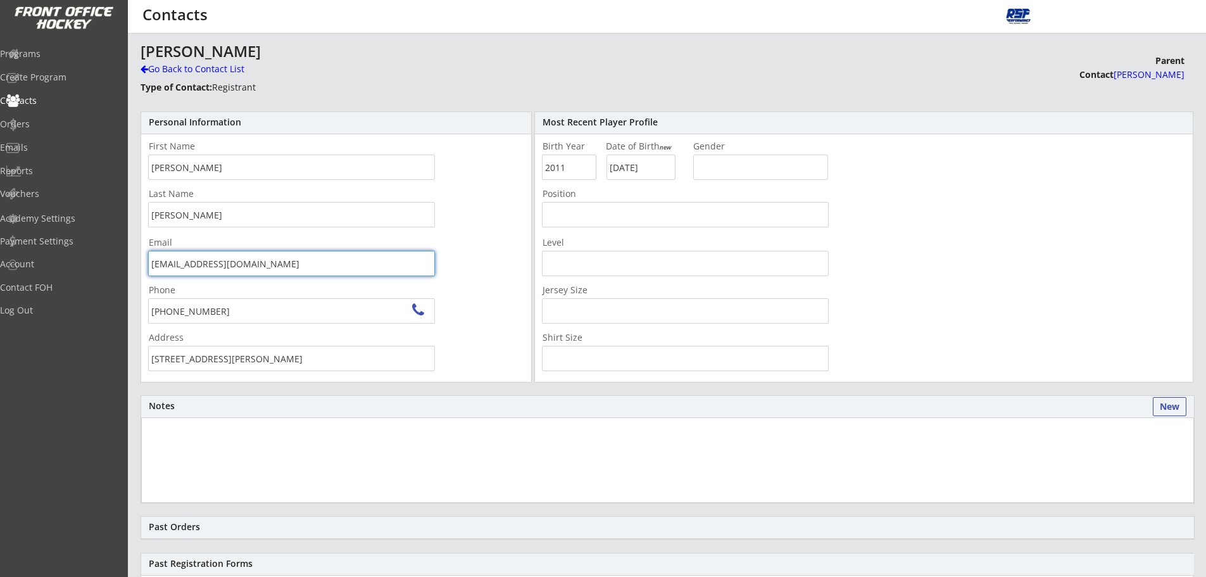
click at [183, 70] on div "Go Back to Contact List" at bounding box center [222, 69] width 163 height 13
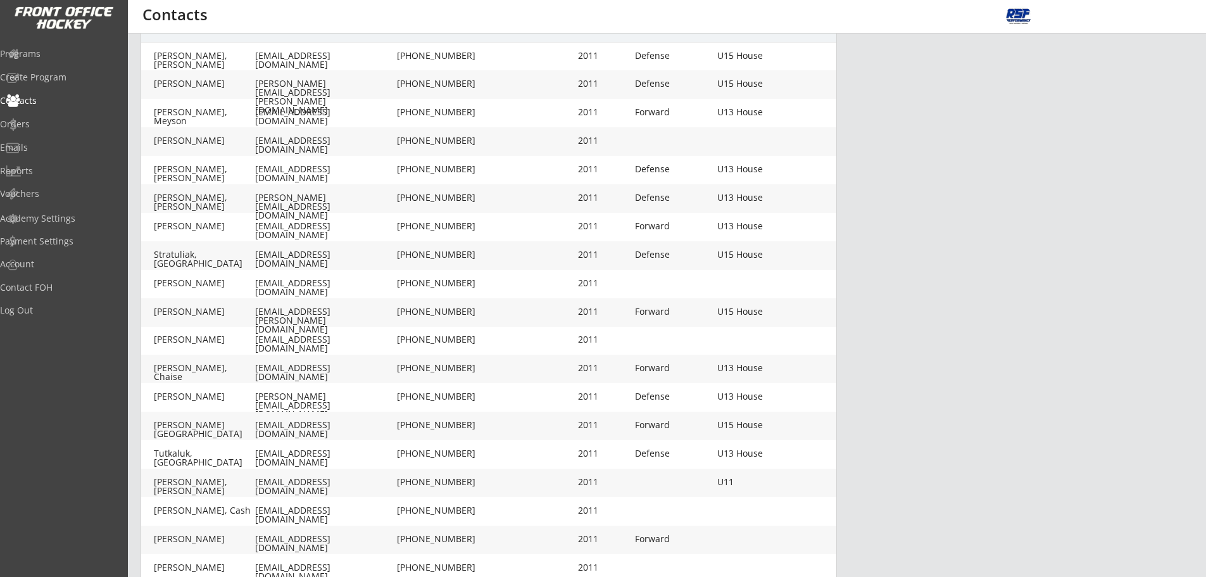
scroll to position [298, 0]
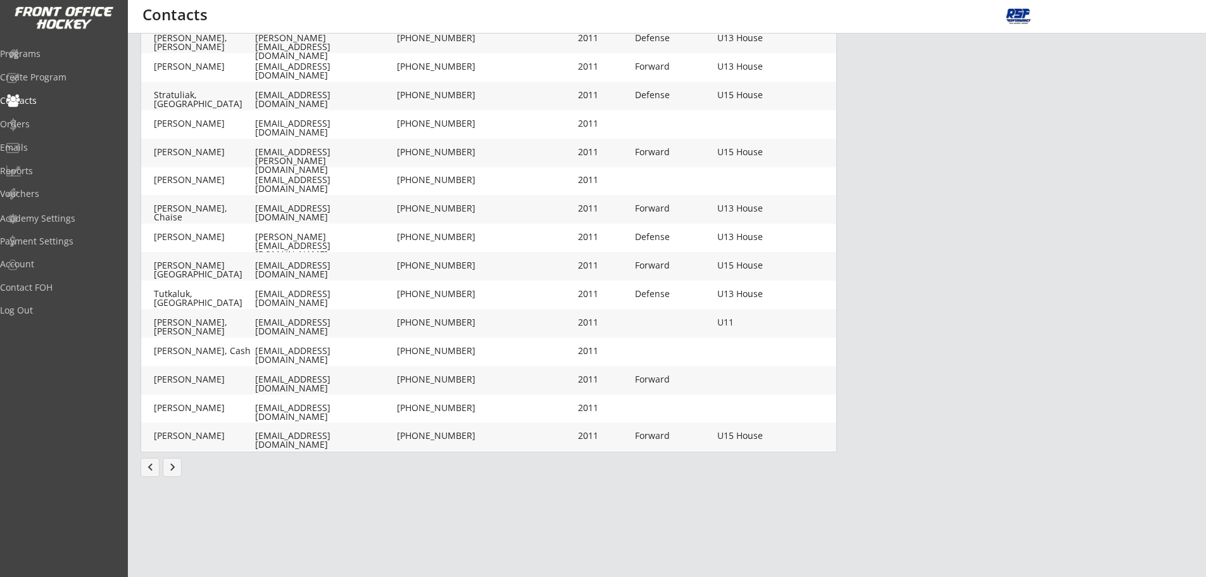
click at [153, 469] on button "chevron_left" at bounding box center [150, 467] width 19 height 19
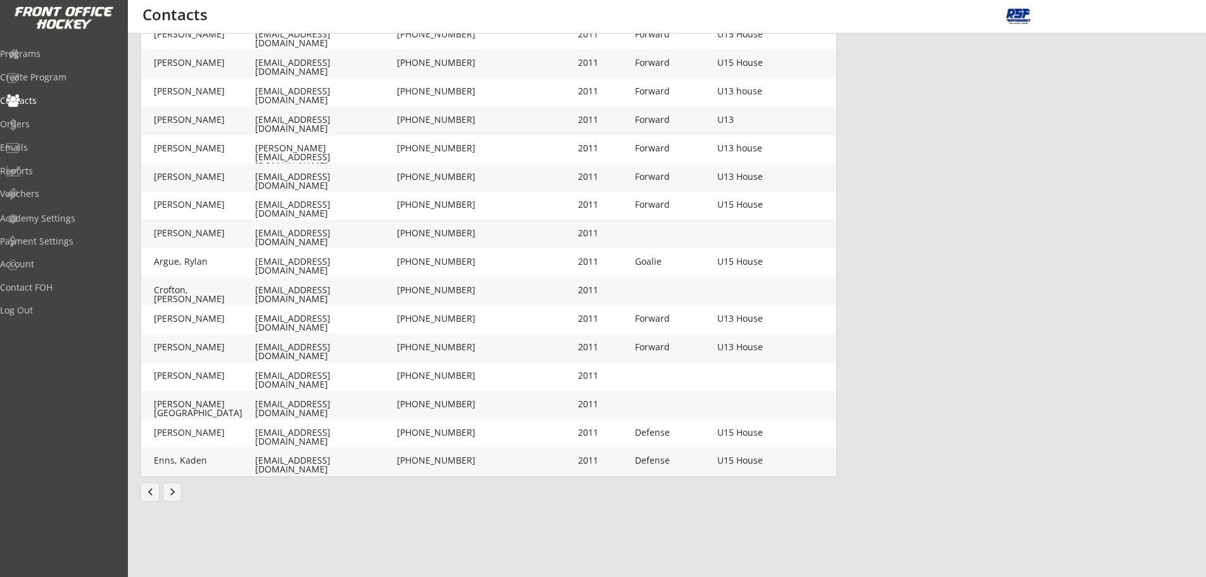
scroll to position [251, 0]
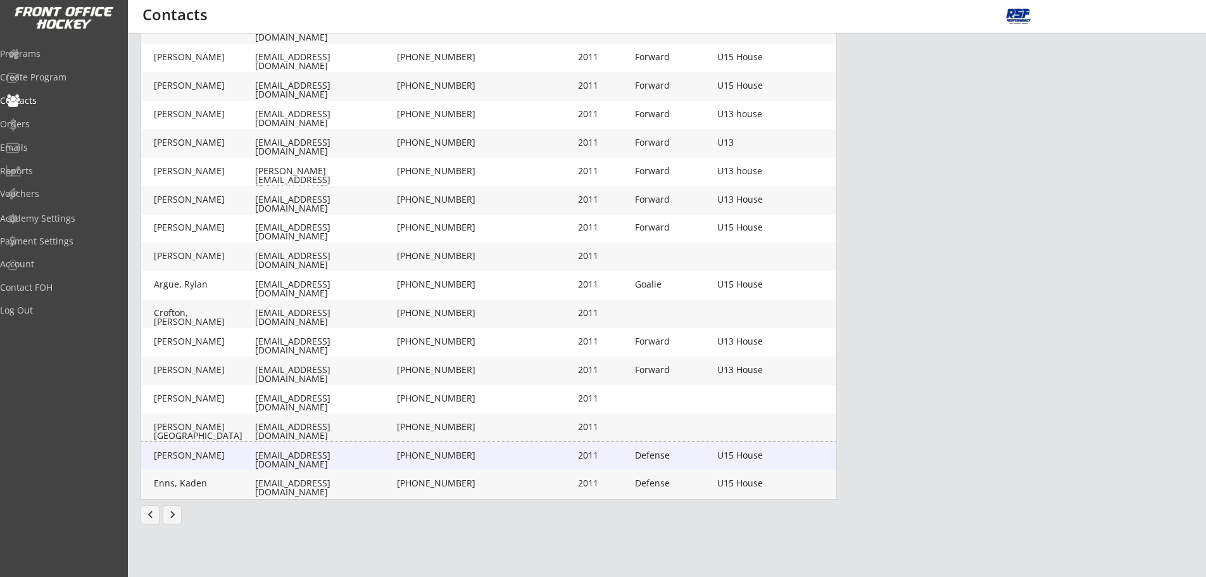
click at [300, 454] on div "[EMAIL_ADDRESS][DOMAIN_NAME]" at bounding box center [324, 460] width 139 height 18
type input "Cade"
type input "Pentney"
type input "[EMAIL_ADDRESS][DOMAIN_NAME]"
type input "[PHONE_NUMBER]"
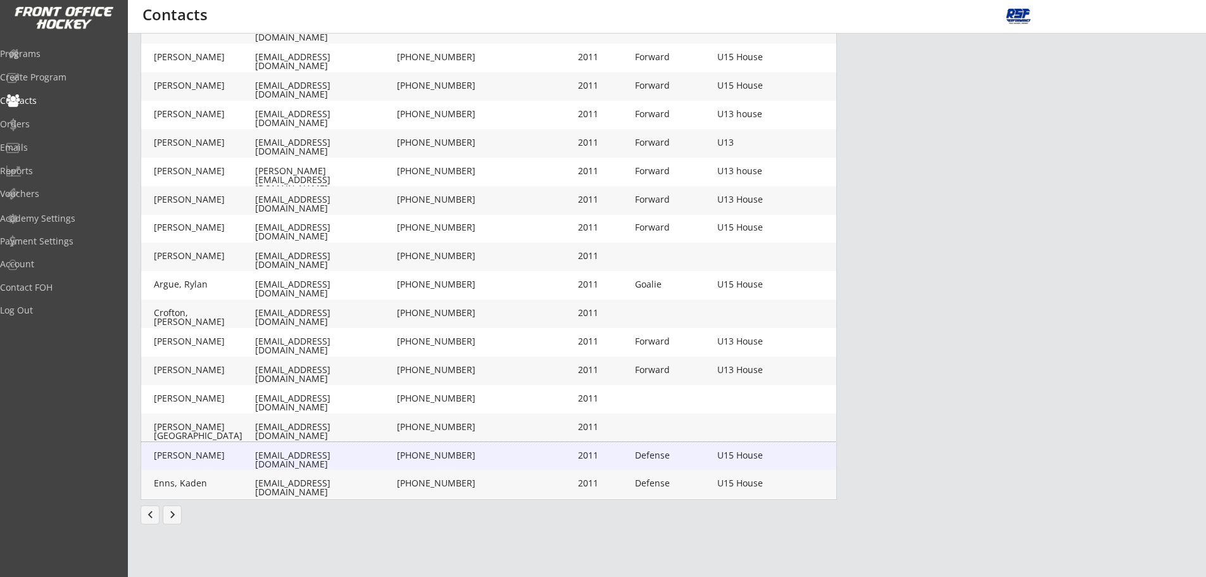
type input "2011"
type input "[DATE]"
type input "Defense"
type input "U15 House"
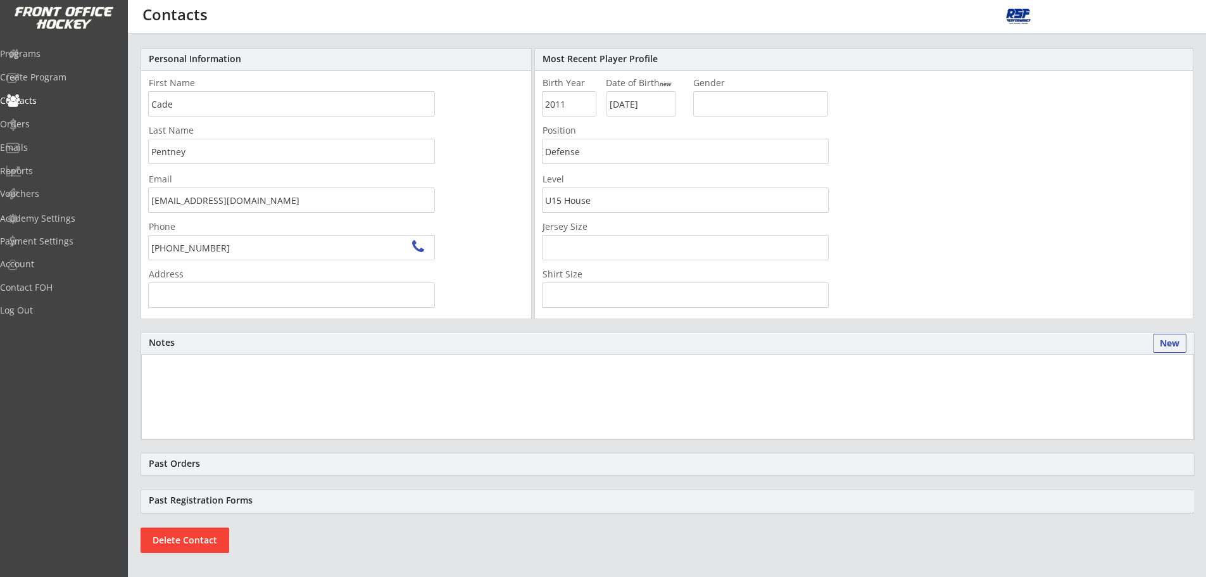
scroll to position [2, 0]
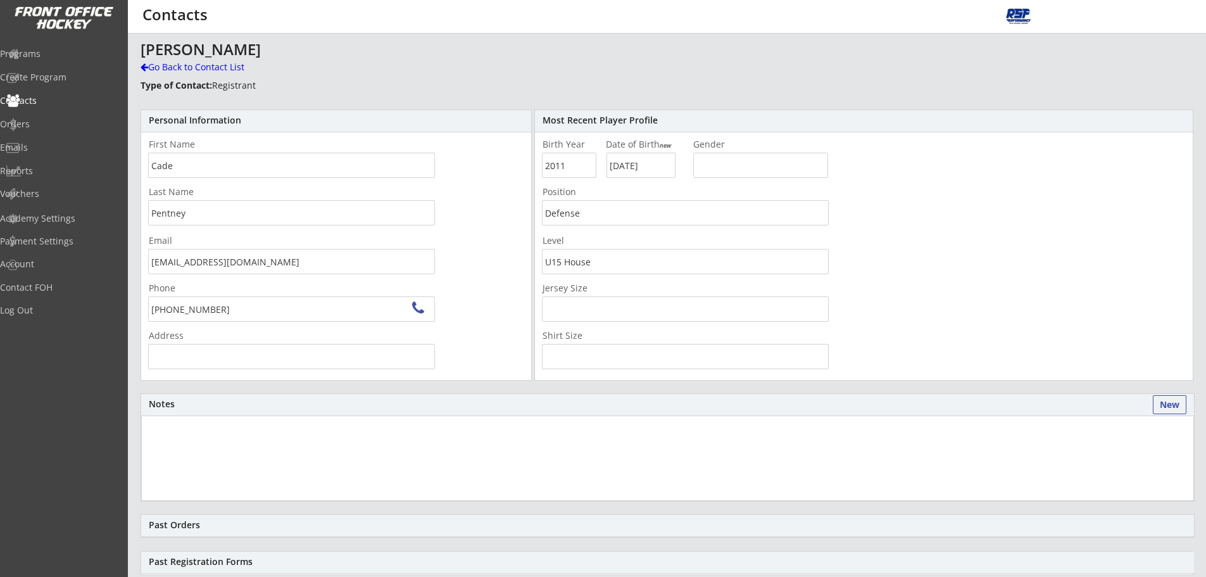
type input "[STREET_ADDRESS][PERSON_NAME]"
drag, startPoint x: 118, startPoint y: 277, endPoint x: 139, endPoint y: 277, distance: 21.5
click at [120, 279] on body "REVENUE $ 2,520 Last 30 days REGISTRATIONS 11 Last 30 days CONTACTS 11 New in L…" at bounding box center [603, 288] width 1206 height 577
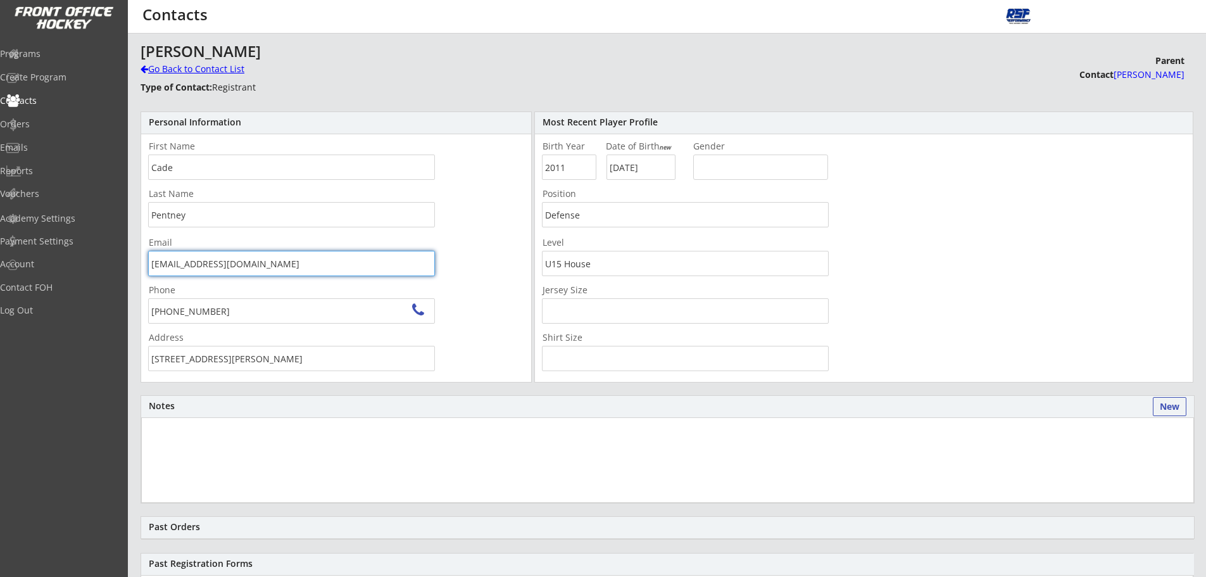
click at [191, 68] on div "Go Back to Contact List" at bounding box center [222, 69] width 163 height 13
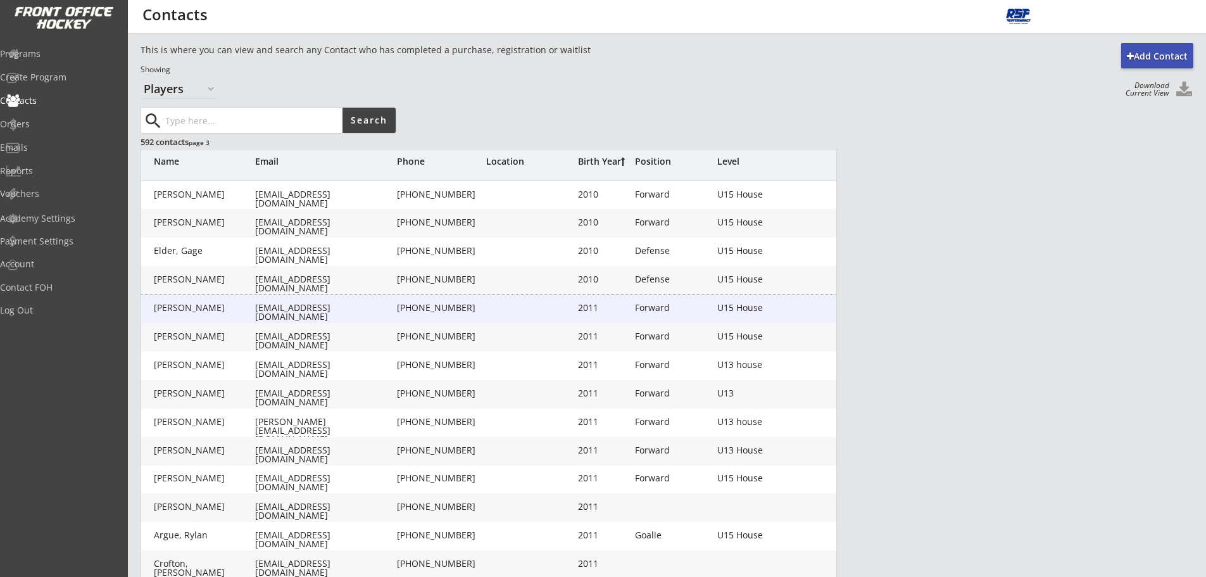
click at [301, 311] on div "[EMAIL_ADDRESS][DOMAIN_NAME]" at bounding box center [324, 312] width 139 height 18
type input "Jack"
type input "Mclaren"
type input "[EMAIL_ADDRESS][DOMAIN_NAME]"
type input "[PHONE_NUMBER]"
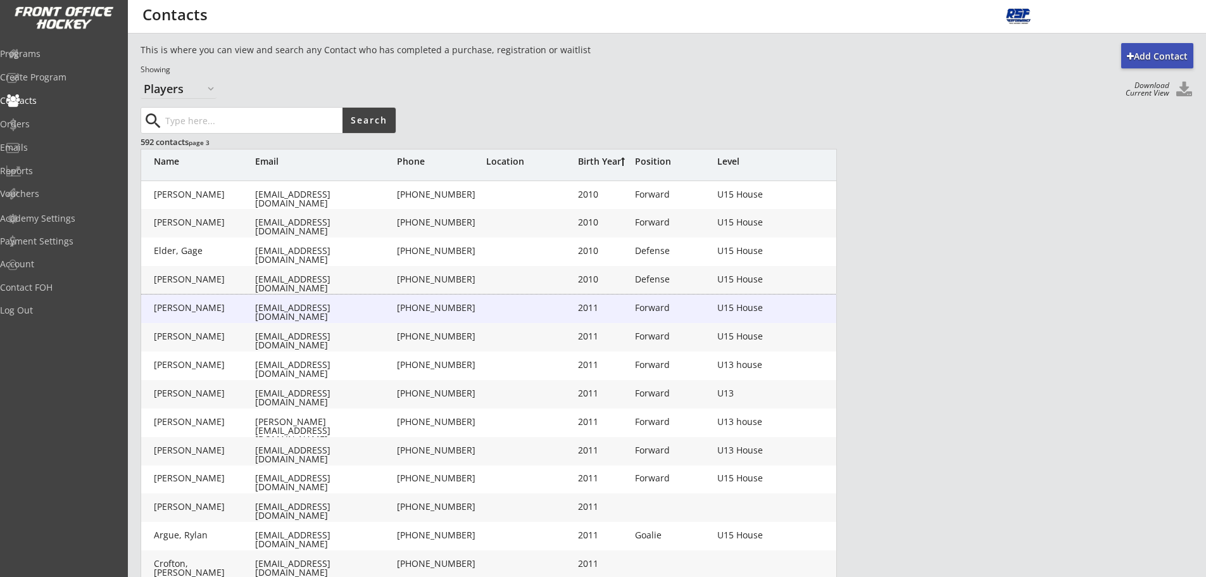
type input "2011"
type input "[DATE]"
type input "Forward"
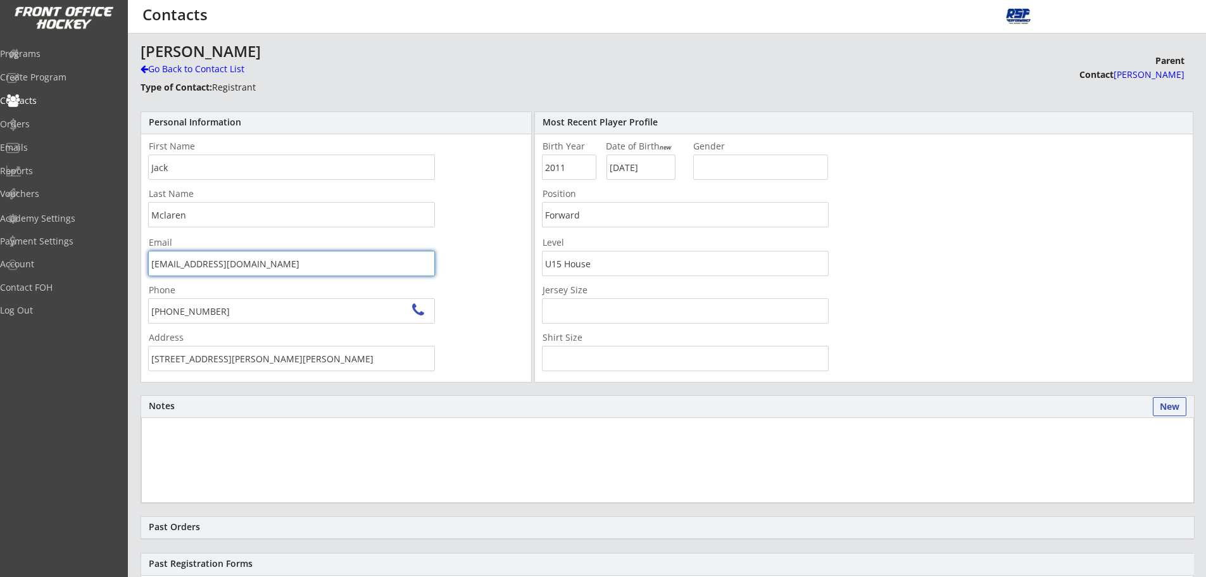
drag, startPoint x: 273, startPoint y: 265, endPoint x: 133, endPoint y: 269, distance: 140.0
click at [133, 269] on div "Add Contact This is where you can view and search any Contact who has completed…" at bounding box center [667, 586] width 1079 height 1087
click at [208, 53] on div "[PERSON_NAME]" at bounding box center [515, 51] width 749 height 15
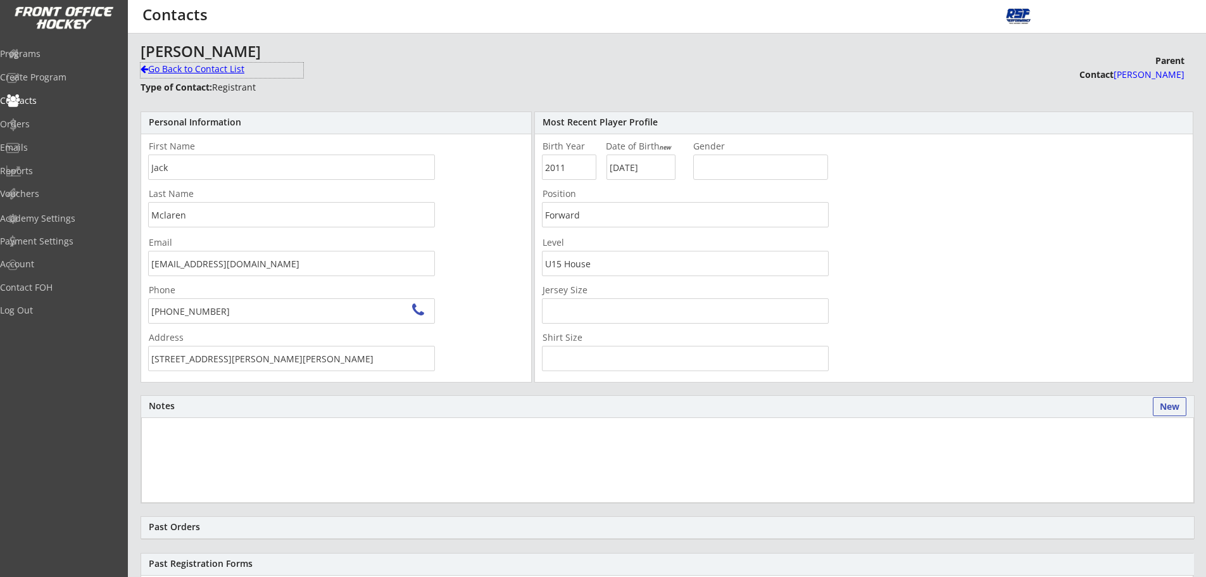
click at [207, 68] on div "Go Back to Contact List" at bounding box center [222, 69] width 163 height 13
